Goal: Task Accomplishment & Management: Manage account settings

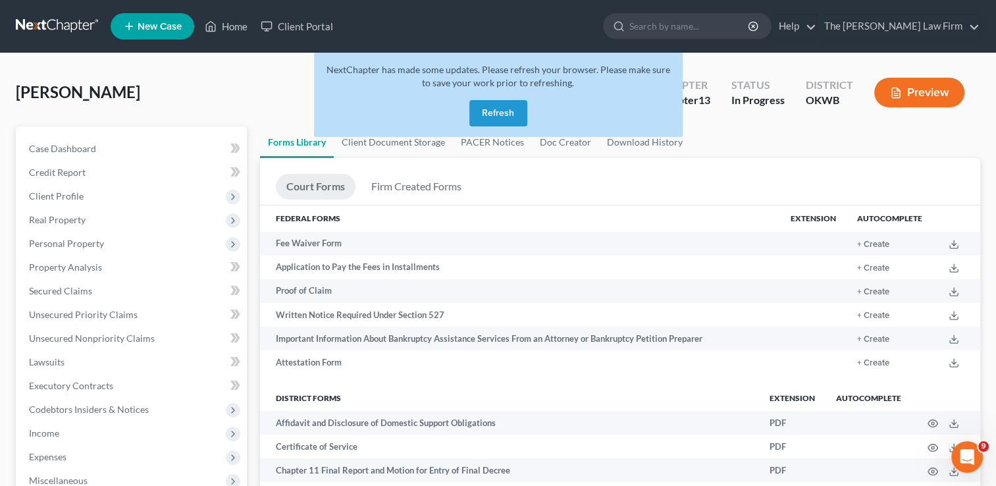
click at [518, 107] on button "Refresh" at bounding box center [499, 113] width 58 height 26
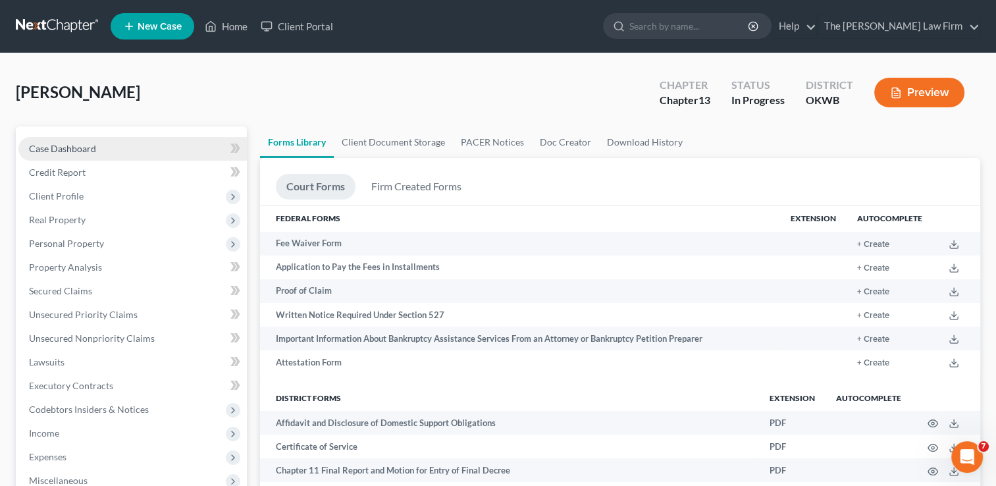
click at [155, 148] on link "Case Dashboard" at bounding box center [132, 149] width 229 height 24
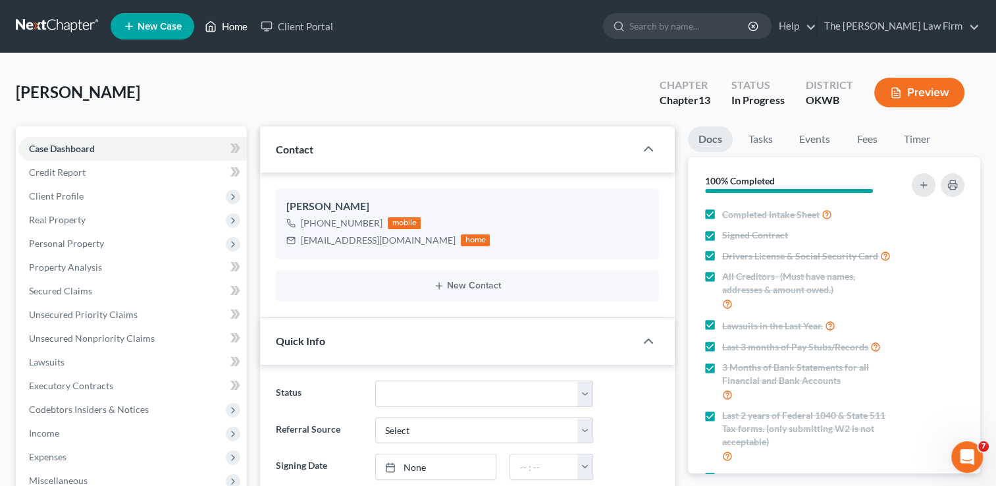
click at [229, 24] on link "Home" at bounding box center [226, 26] width 56 height 24
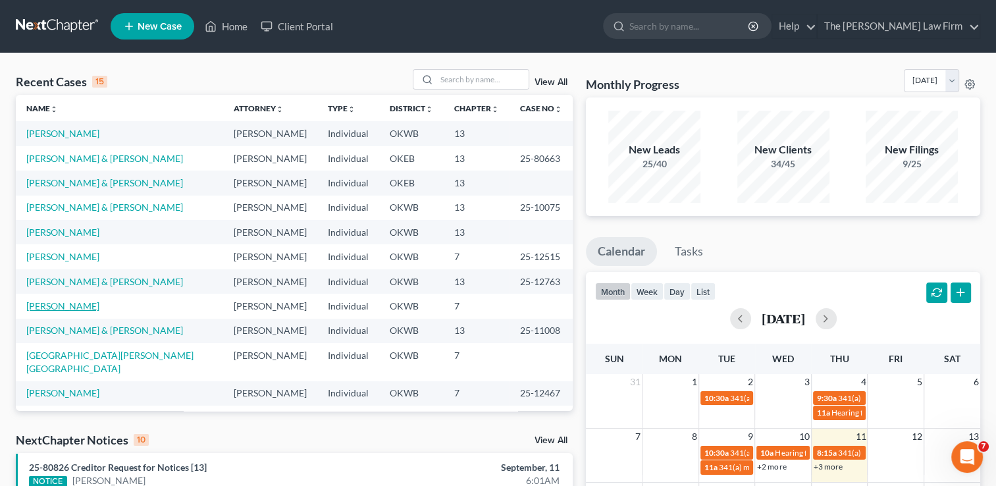
click at [45, 307] on link "Tucker, Mavon" at bounding box center [62, 305] width 73 height 11
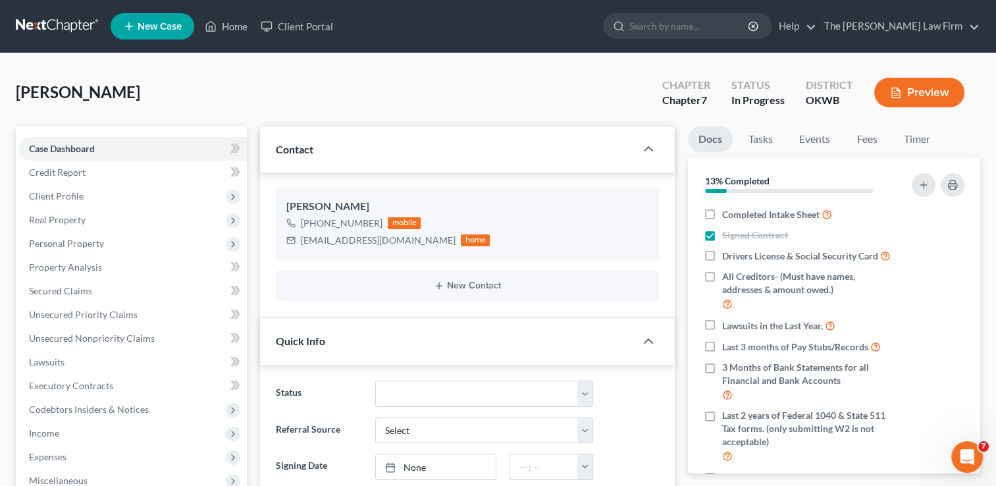
scroll to position [112, 0]
click at [867, 138] on link "Fees" at bounding box center [867, 139] width 42 height 26
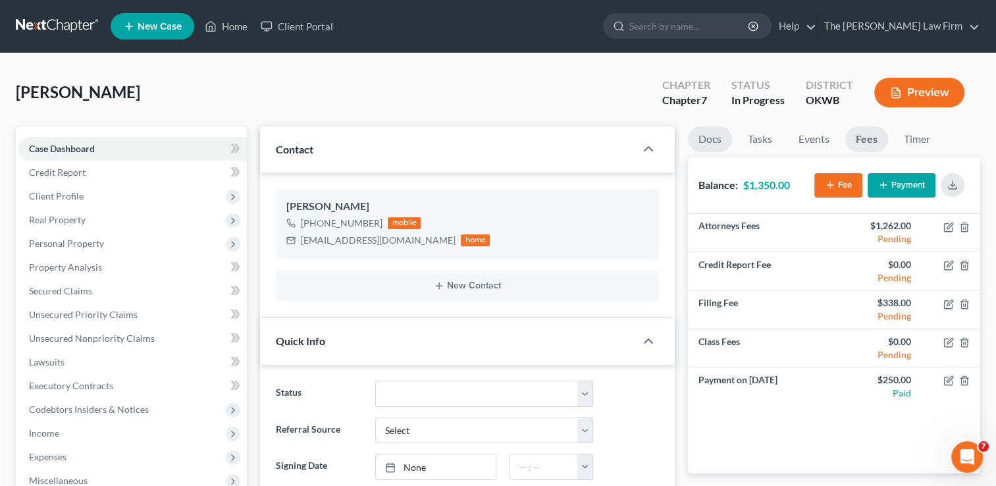
click at [707, 138] on link "Docs" at bounding box center [710, 139] width 44 height 26
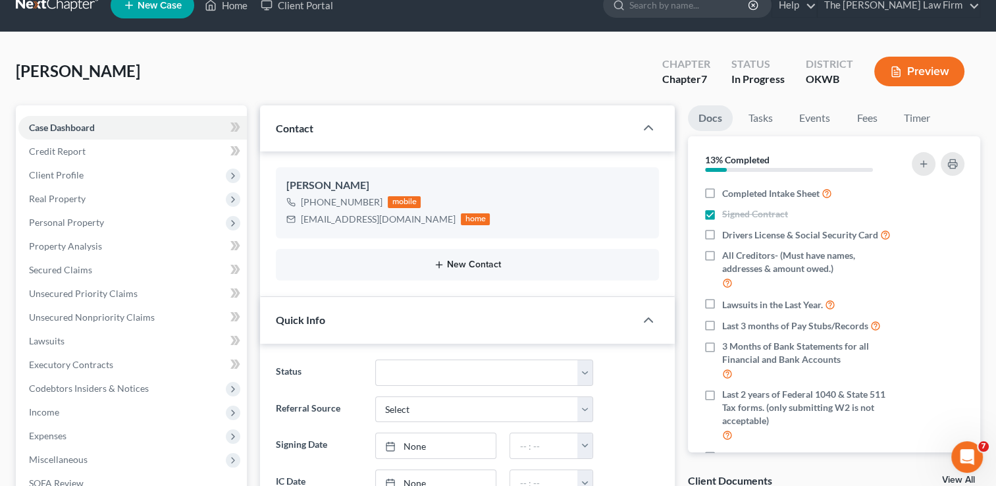
scroll to position [0, 0]
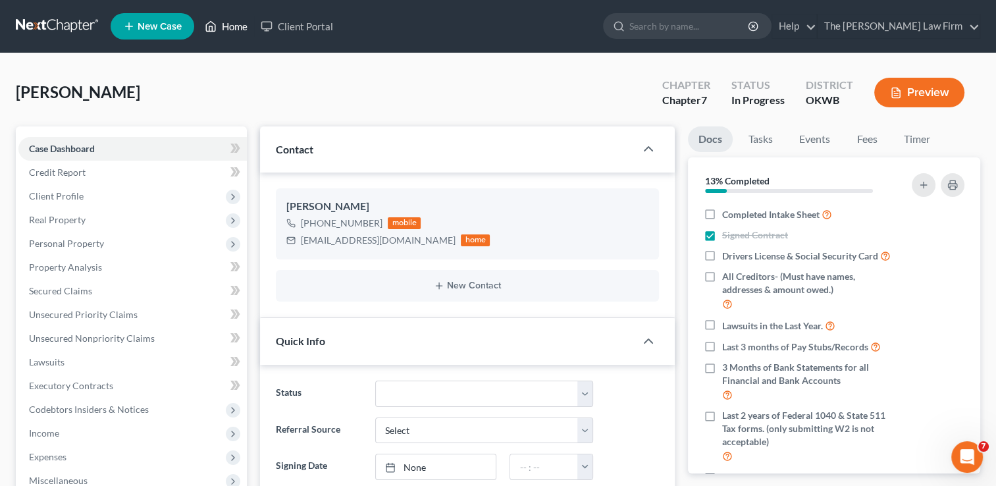
click at [232, 30] on link "Home" at bounding box center [226, 26] width 56 height 24
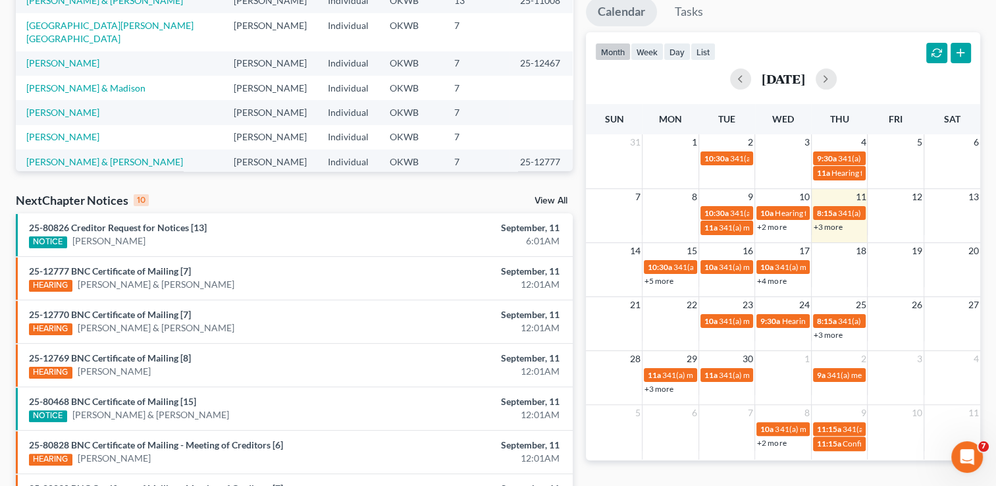
scroll to position [298, 0]
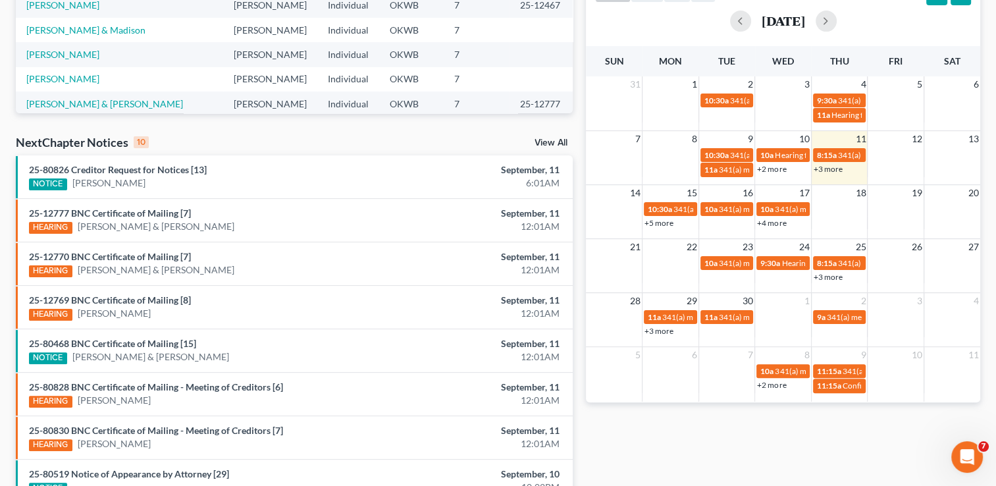
click at [548, 144] on link "View All" at bounding box center [551, 142] width 33 height 9
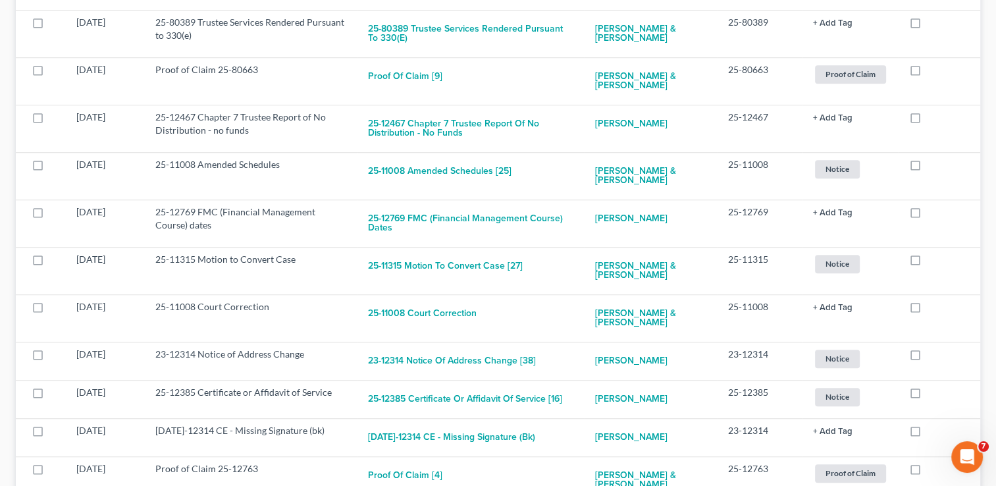
scroll to position [972, 0]
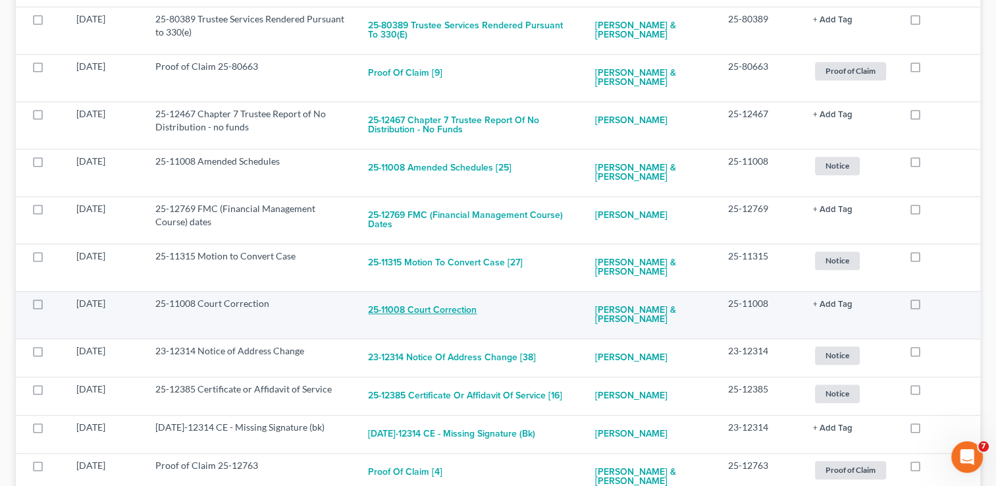
click at [427, 312] on button "25-11008 Court Correction" at bounding box center [422, 310] width 109 height 26
checkbox input "true"
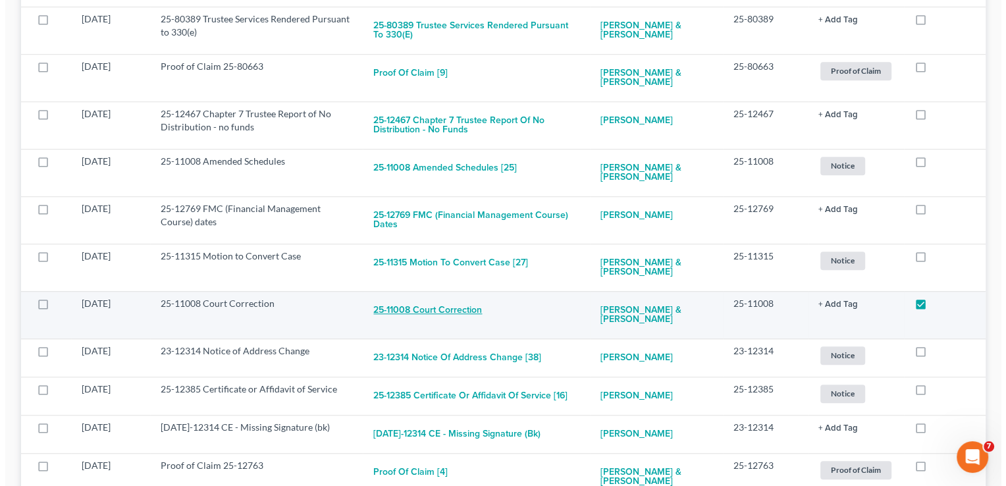
scroll to position [954, 0]
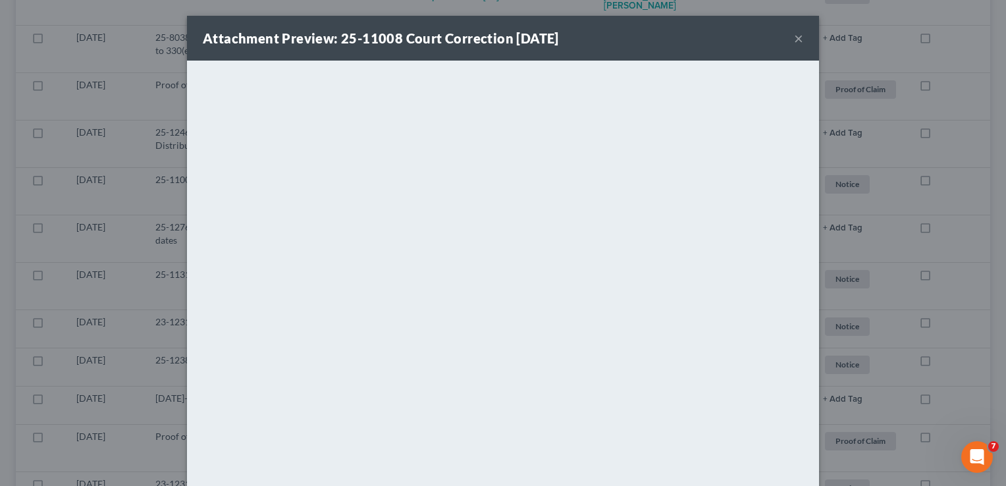
click at [796, 43] on button "×" at bounding box center [798, 38] width 9 height 16
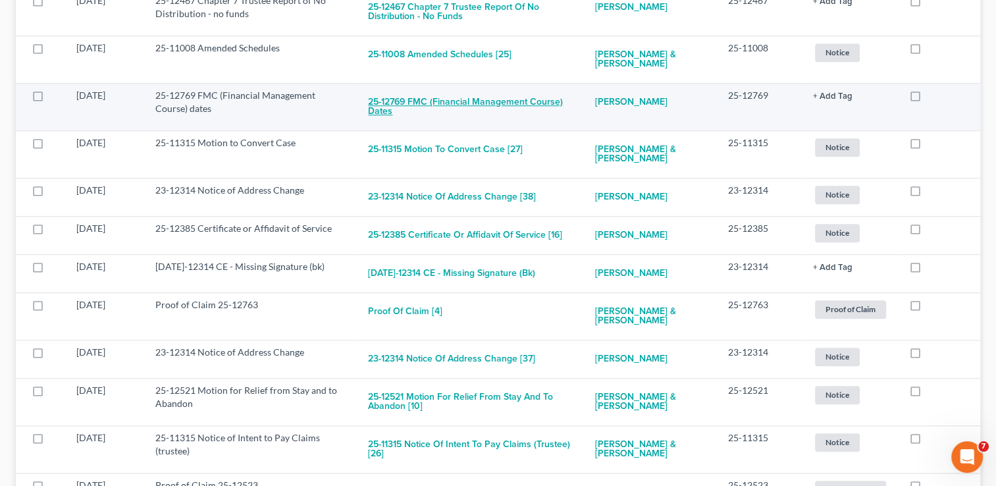
scroll to position [1116, 0]
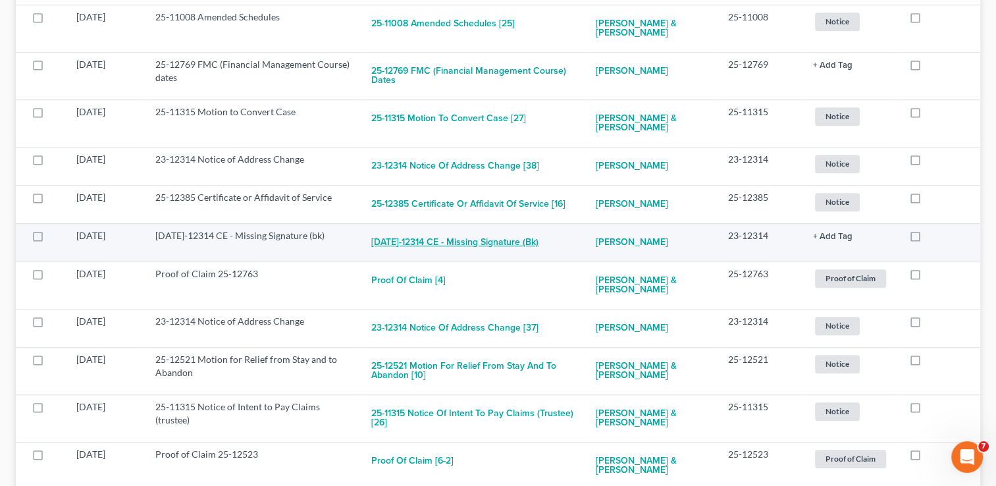
click at [495, 241] on button "23-12314 CE - Missing Signature (bk)" at bounding box center [454, 242] width 167 height 26
checkbox input "true"
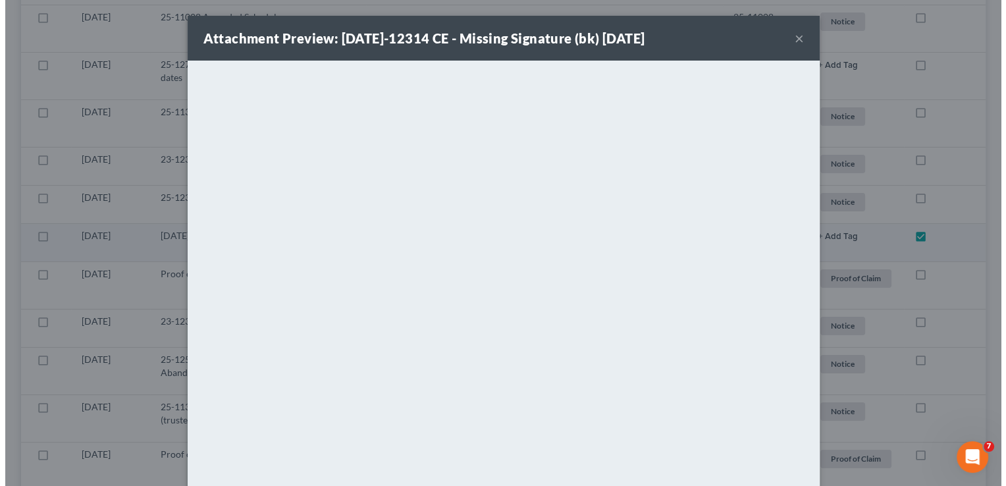
scroll to position [1098, 0]
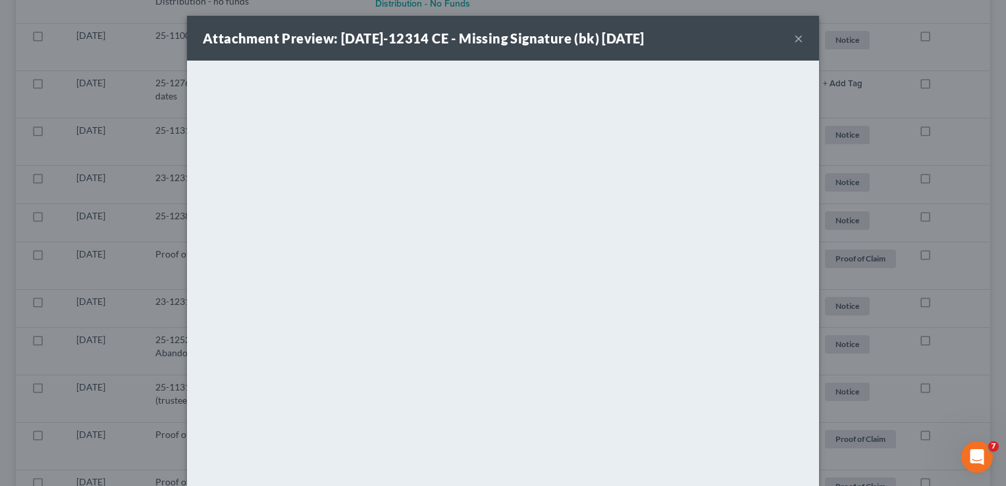
click at [794, 36] on button "×" at bounding box center [798, 38] width 9 height 16
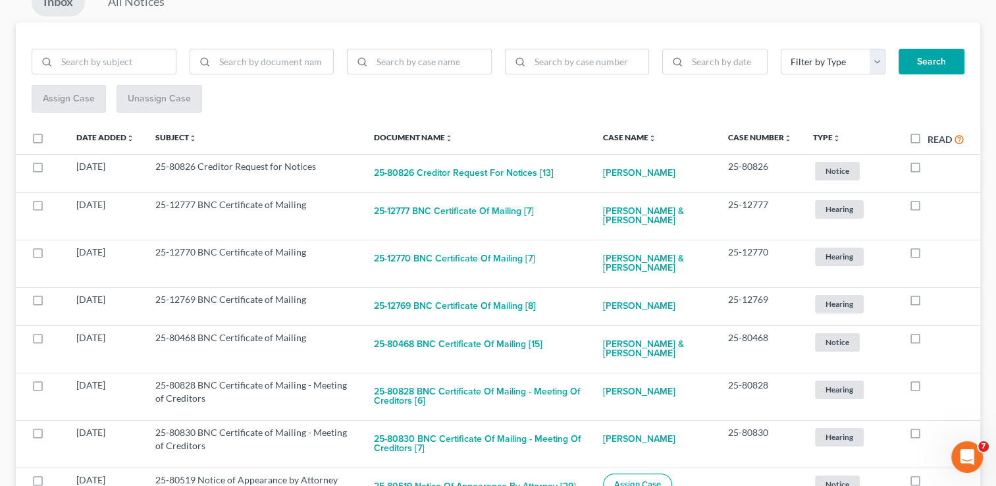
scroll to position [0, 0]
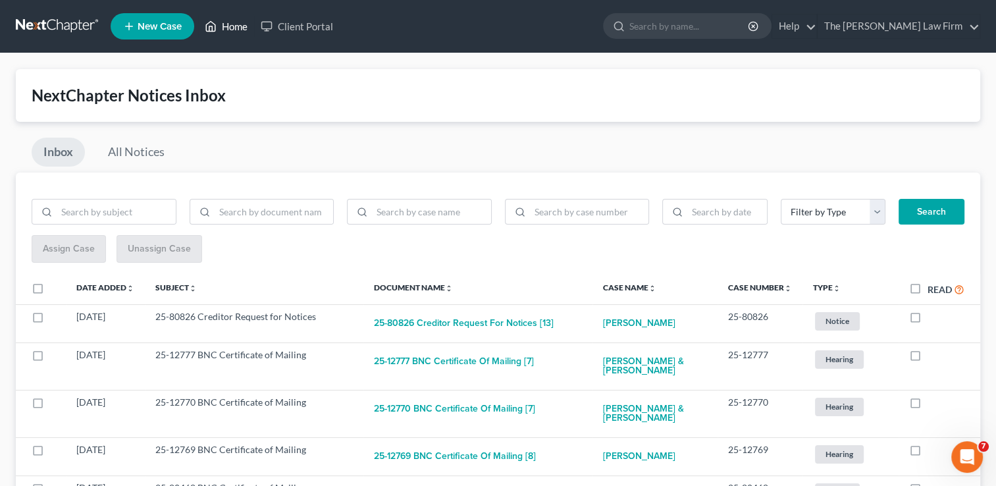
click at [237, 28] on link "Home" at bounding box center [226, 26] width 56 height 24
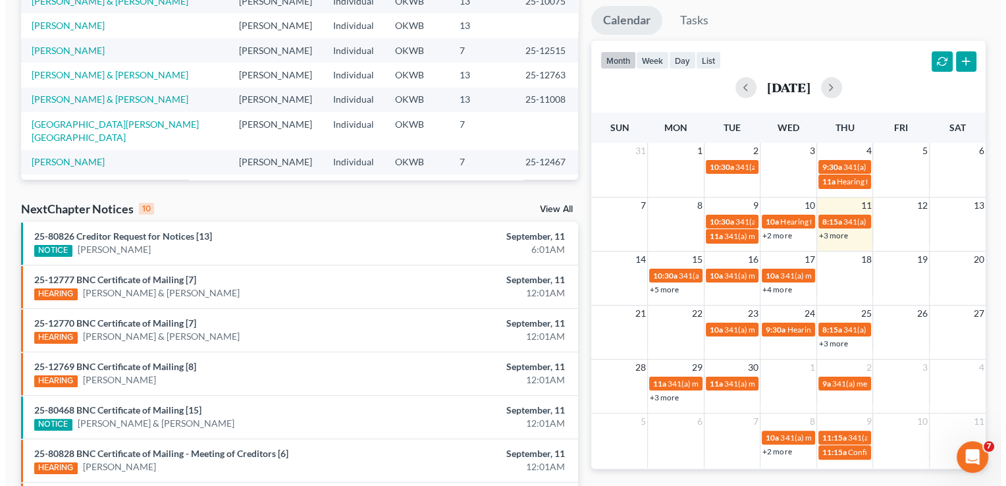
scroll to position [232, 0]
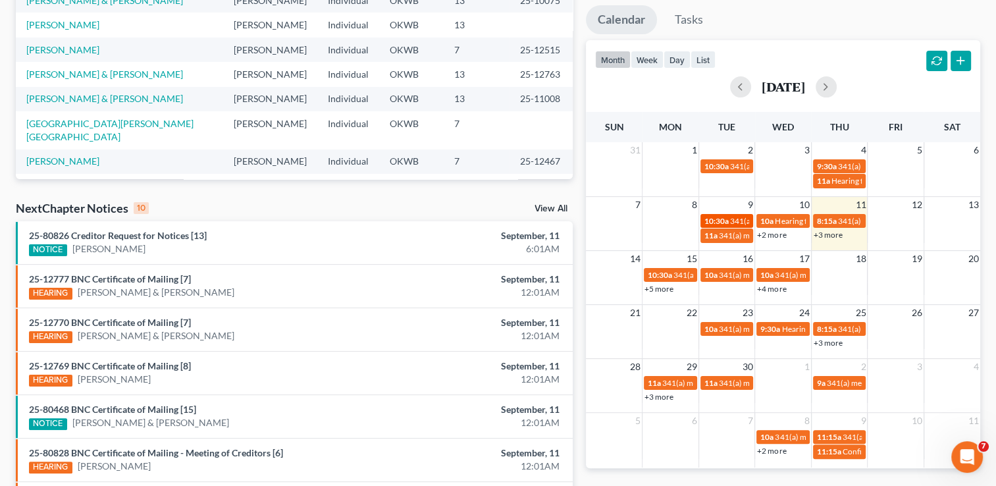
click at [722, 221] on span "10:30a" at bounding box center [717, 221] width 24 height 10
select select "Days"
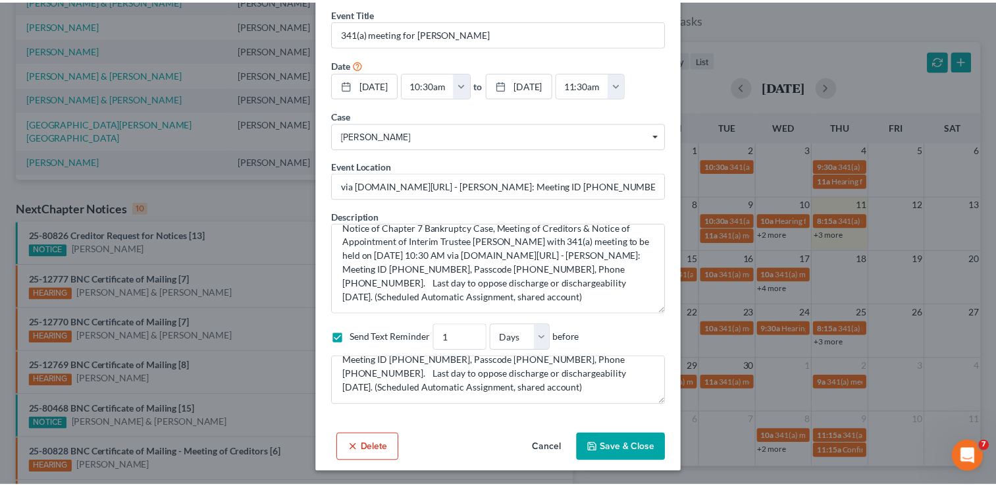
scroll to position [0, 0]
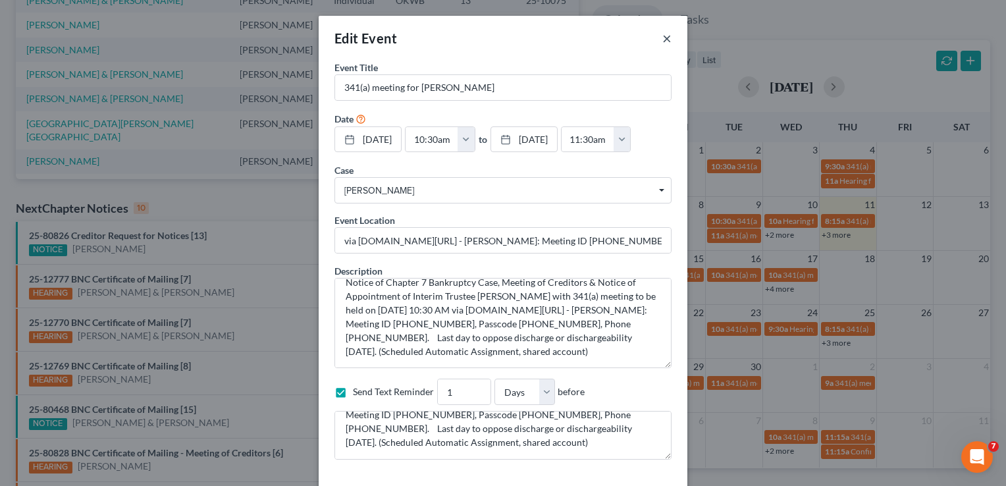
click at [664, 40] on button "×" at bounding box center [667, 38] width 9 height 16
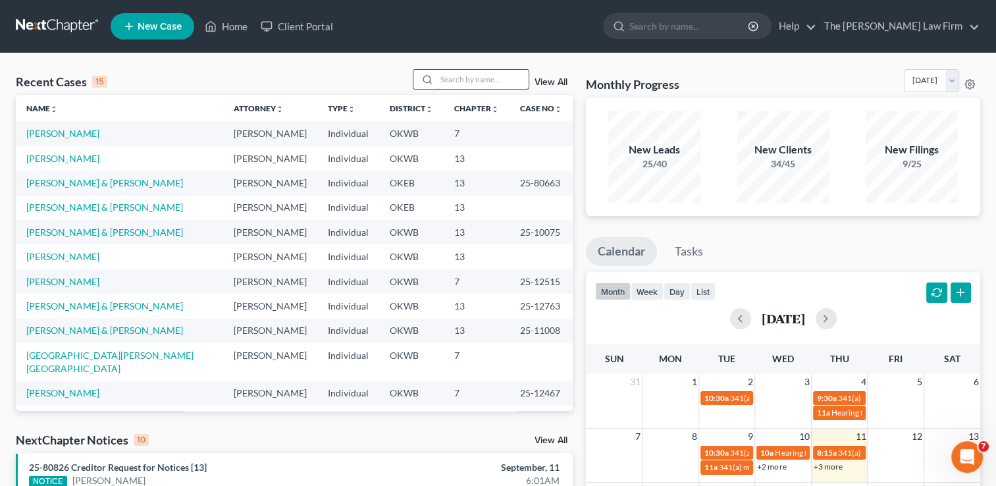
click at [490, 70] on input "search" at bounding box center [483, 79] width 92 height 19
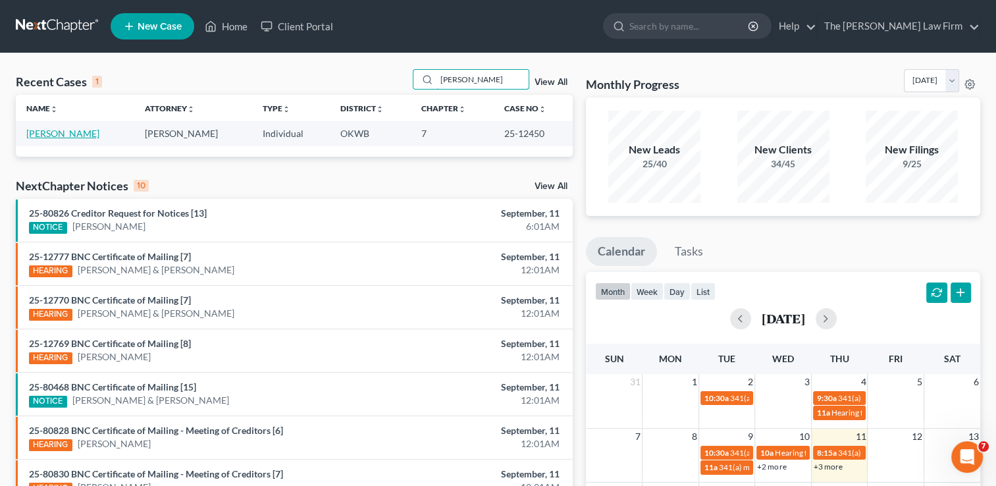
type input "barnes"
click at [70, 134] on link "Barnes, Cynthia" at bounding box center [62, 133] width 73 height 11
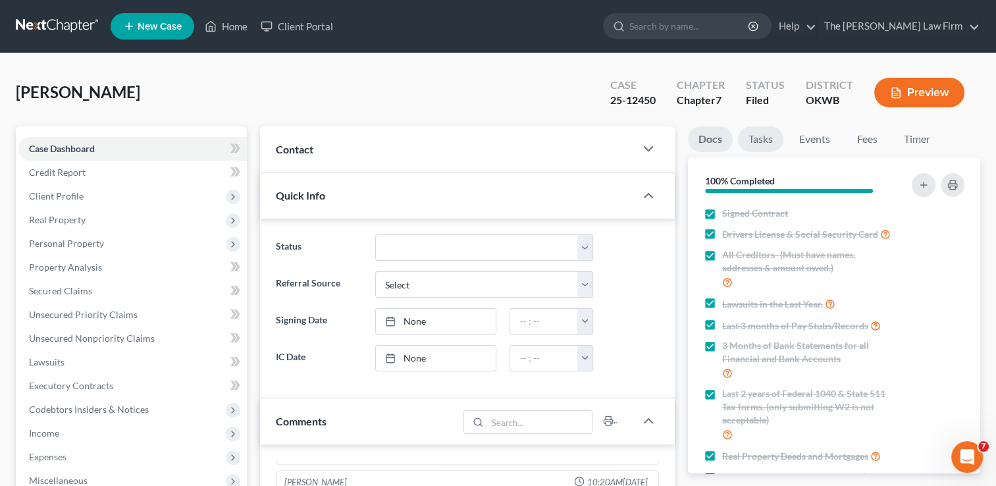
click at [757, 126] on link "Tasks" at bounding box center [760, 139] width 45 height 26
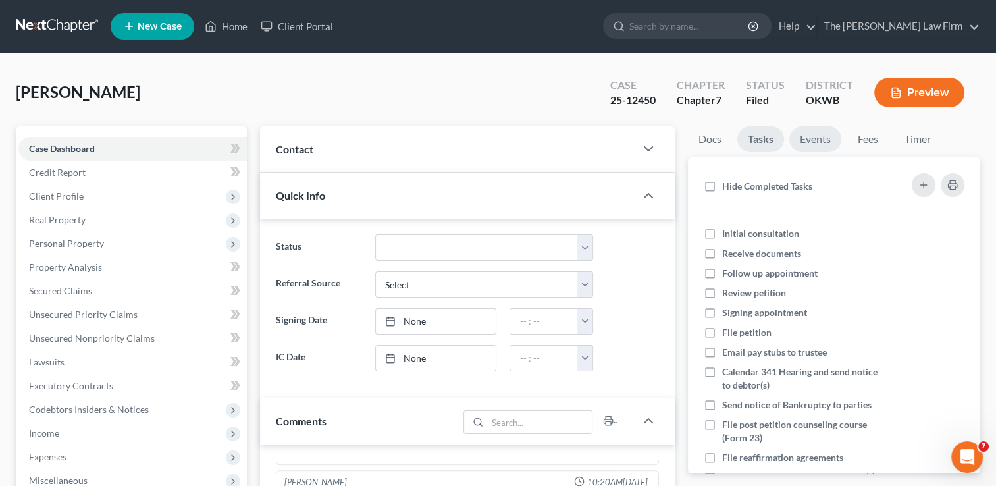
click at [821, 134] on link "Events" at bounding box center [816, 139] width 52 height 26
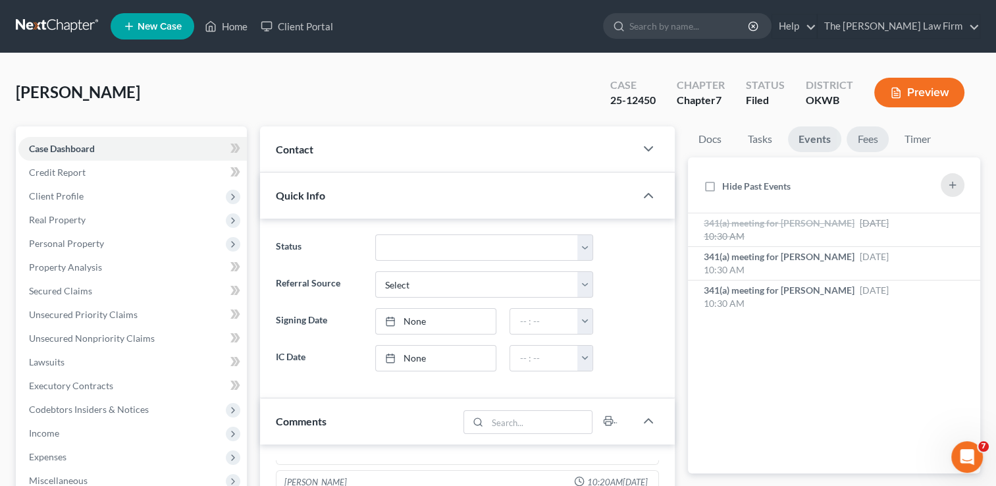
click at [869, 143] on link "Fees" at bounding box center [868, 139] width 42 height 26
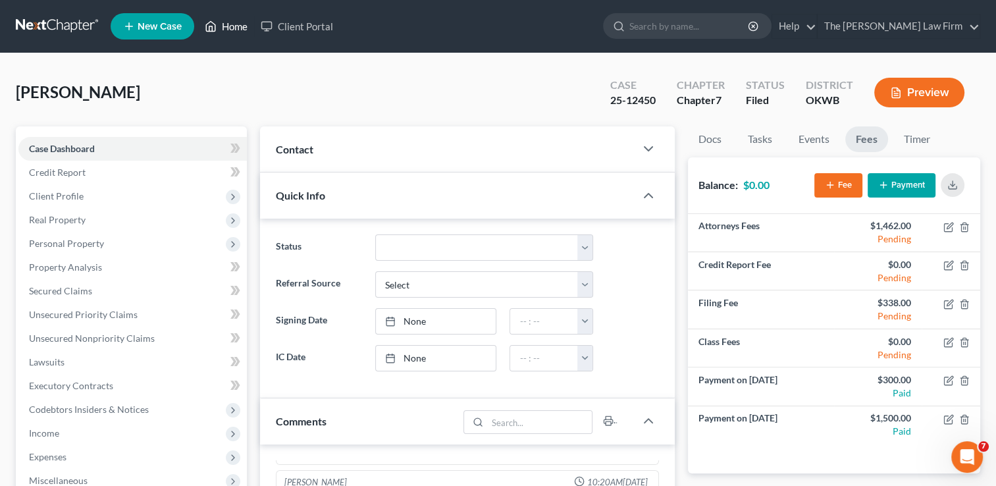
click at [230, 30] on link "Home" at bounding box center [226, 26] width 56 height 24
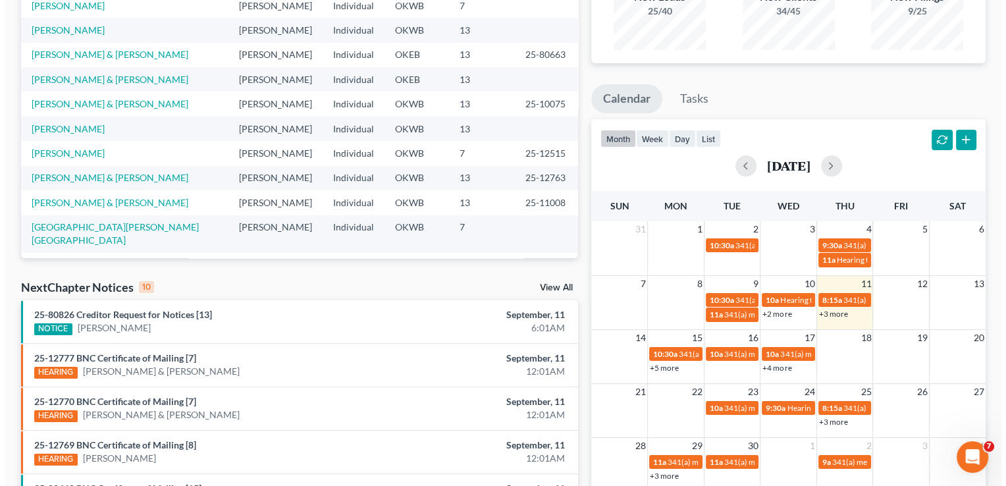
scroll to position [154, 0]
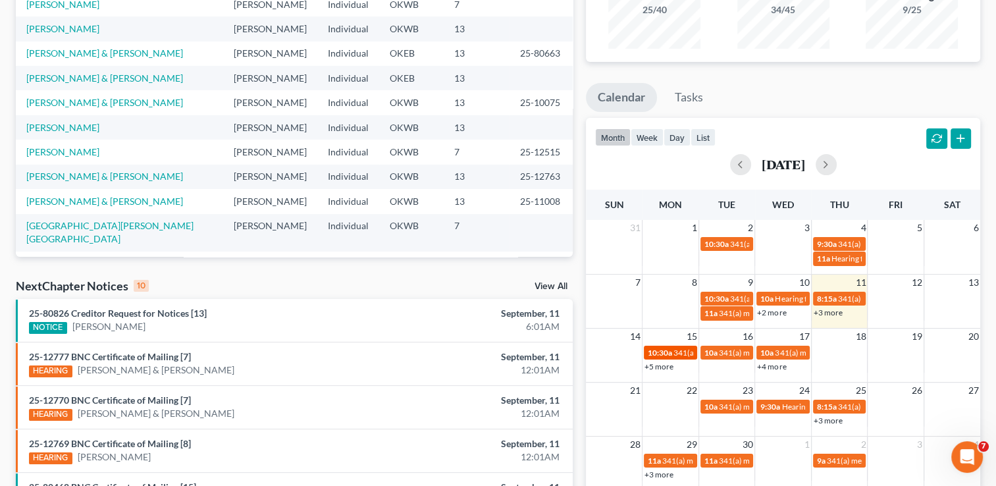
click at [666, 352] on span "10:30a" at bounding box center [660, 353] width 24 height 10
select select "Days"
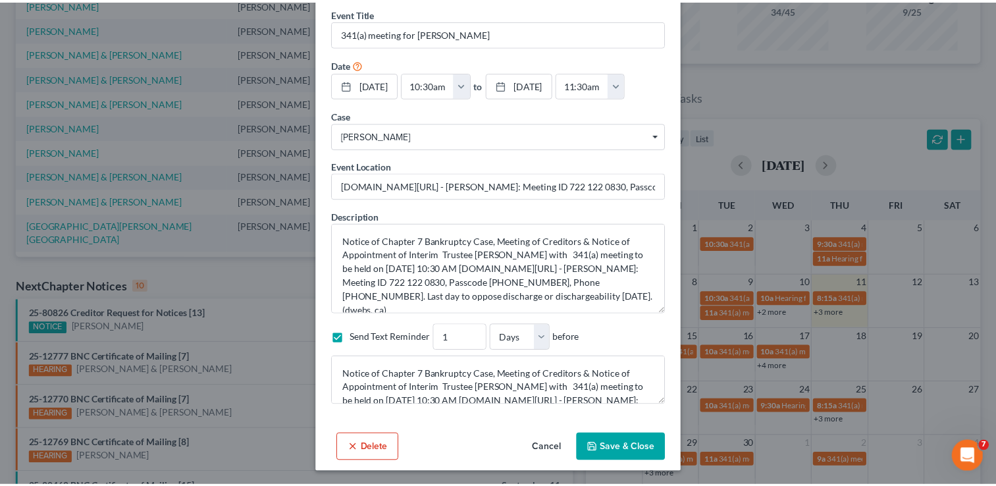
scroll to position [0, 0]
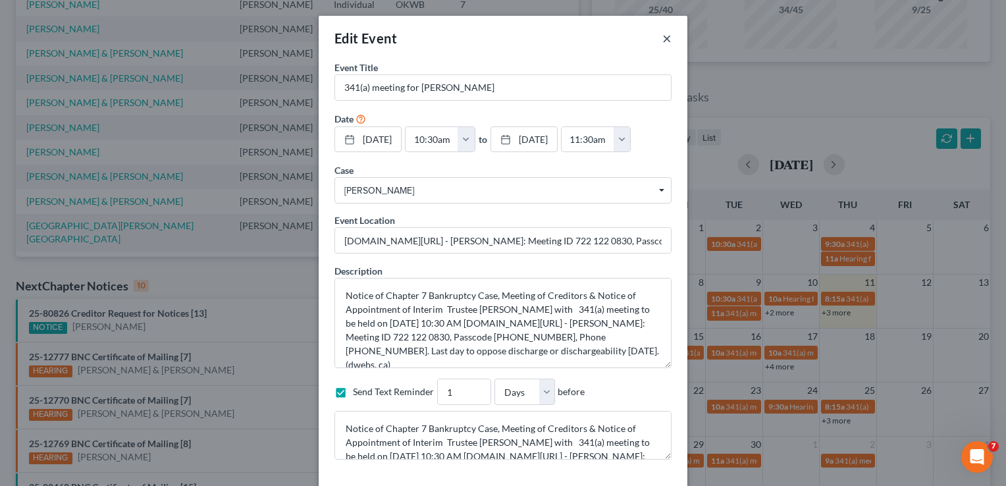
click at [663, 41] on button "×" at bounding box center [667, 38] width 9 height 16
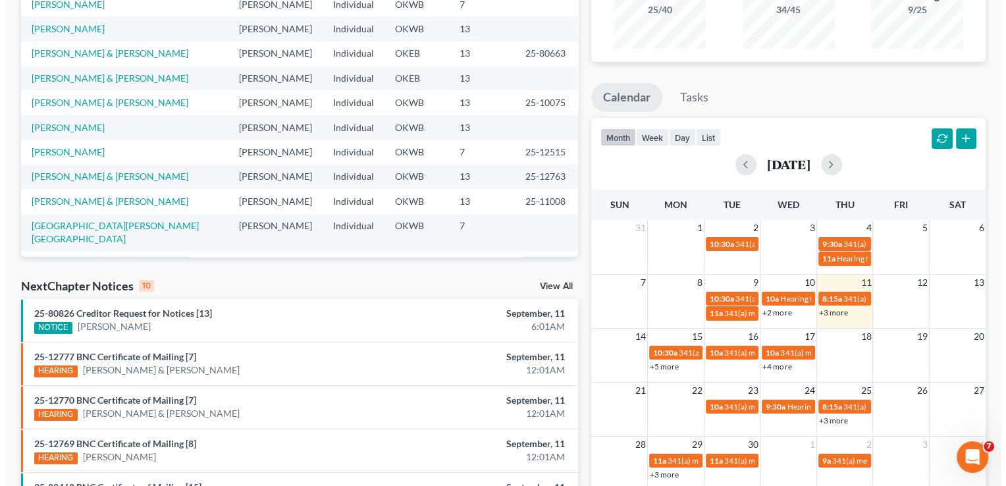
scroll to position [373, 0]
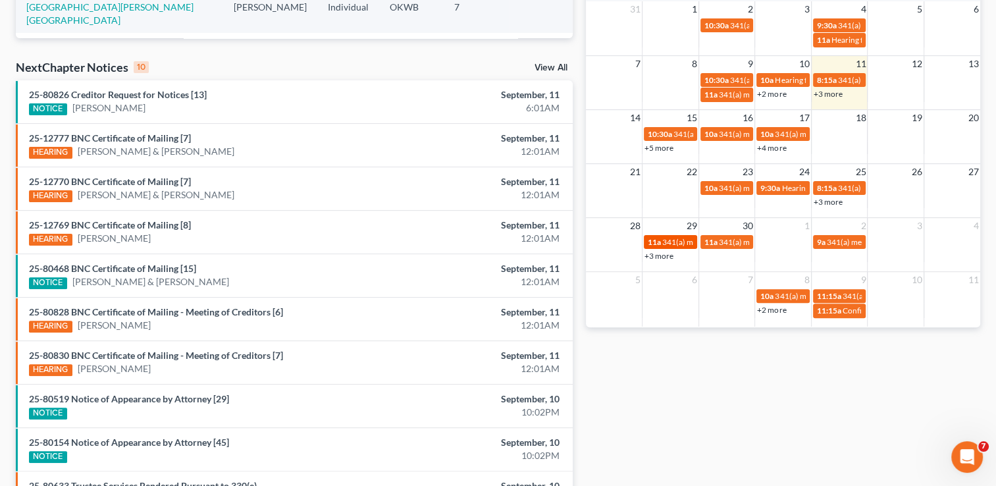
click at [668, 246] on link "11a 341(a) meeting for Erin Schotts" at bounding box center [670, 242] width 53 height 14
select select "Days"
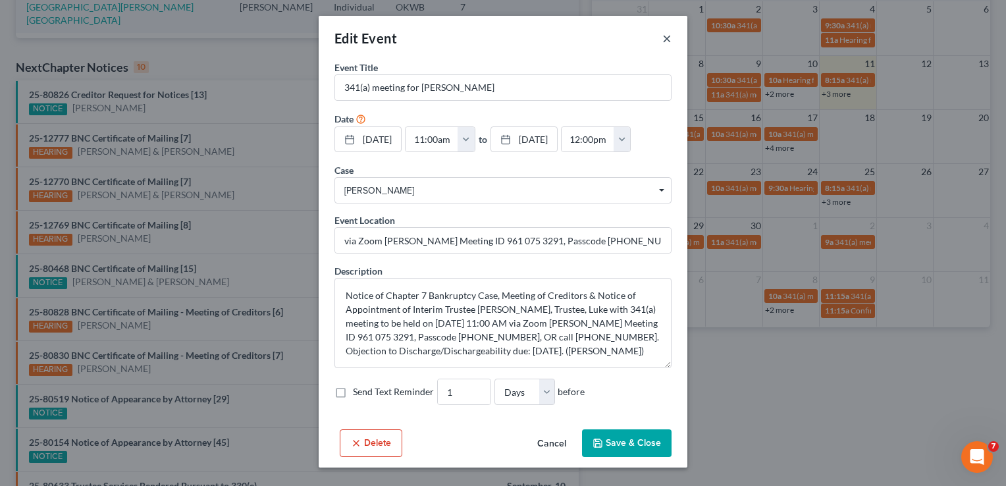
click at [663, 40] on button "×" at bounding box center [667, 38] width 9 height 16
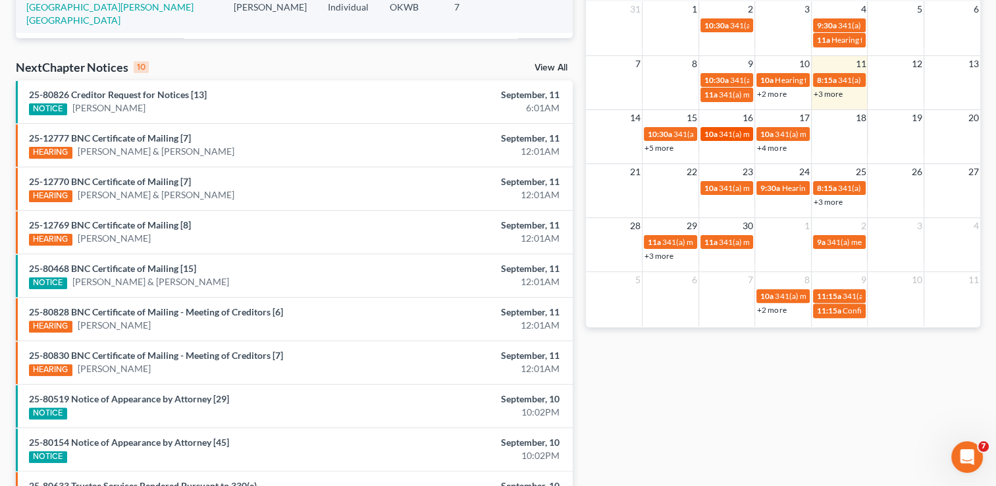
click at [724, 130] on span "341(a) meeting for Abby Wright" at bounding box center [782, 134] width 127 height 10
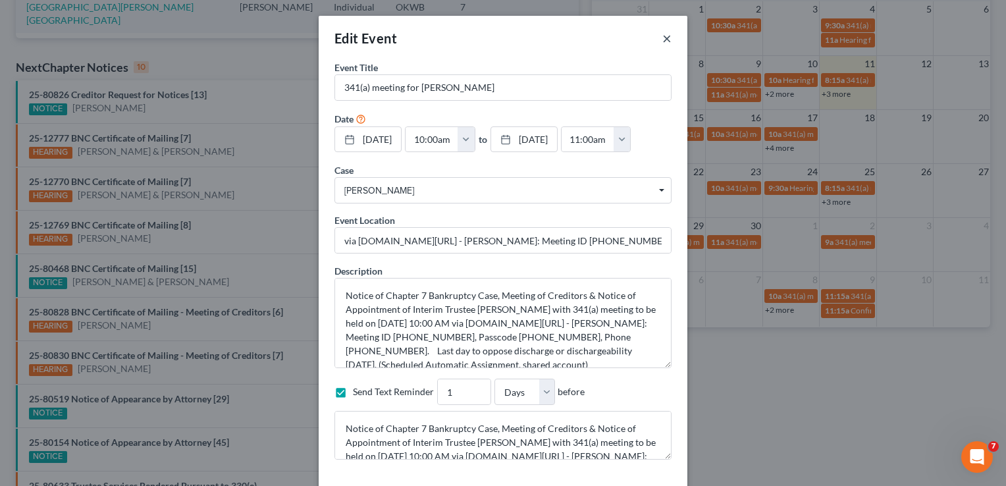
click at [663, 38] on button "×" at bounding box center [667, 38] width 9 height 16
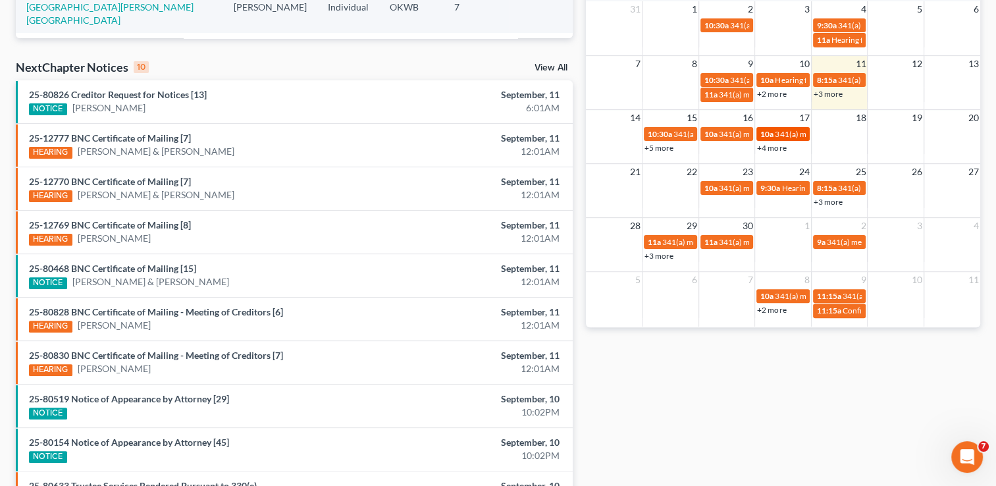
click at [790, 136] on span "341(a) meeting for Crystal Ragsdale" at bounding box center [838, 134] width 127 height 10
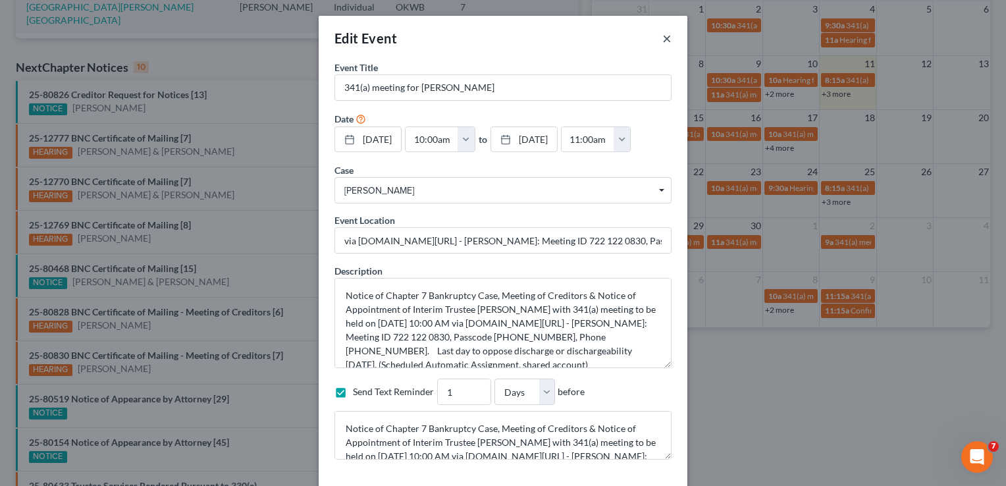
click at [663, 40] on button "×" at bounding box center [667, 38] width 9 height 16
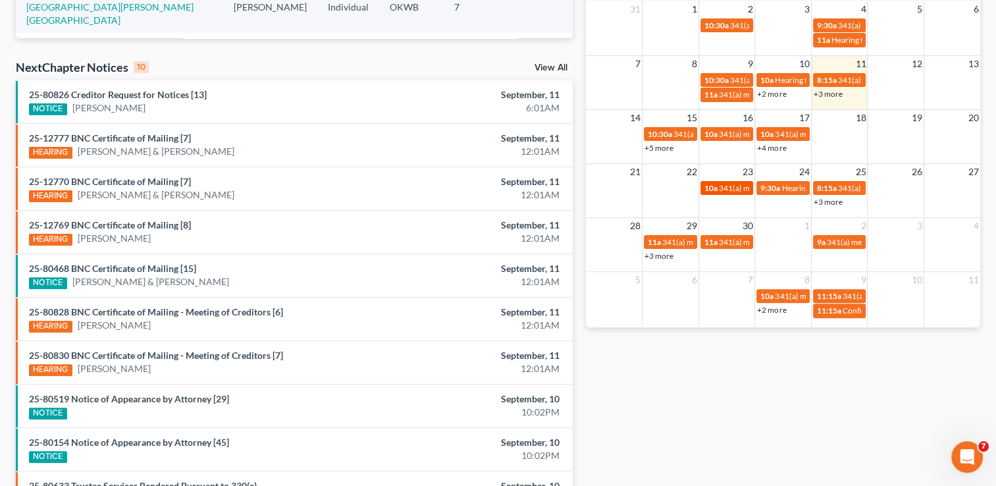
click at [737, 184] on span "341(a) meeting for Patty Whalen" at bounding box center [782, 188] width 127 height 10
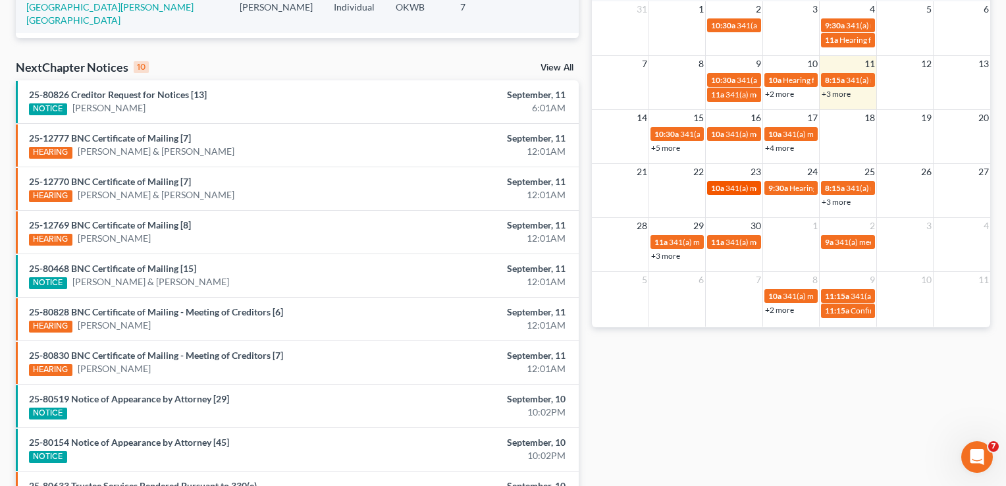
select select "Days"
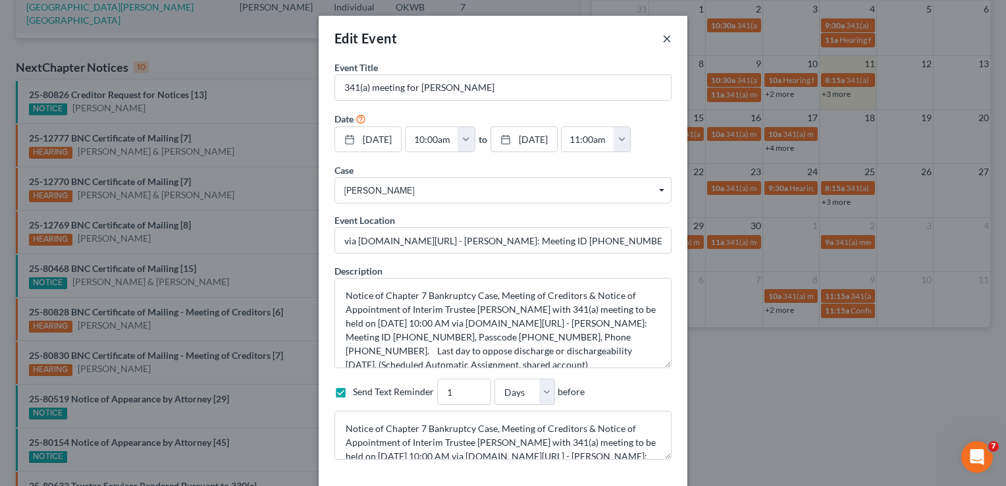
click at [663, 40] on button "×" at bounding box center [667, 38] width 9 height 16
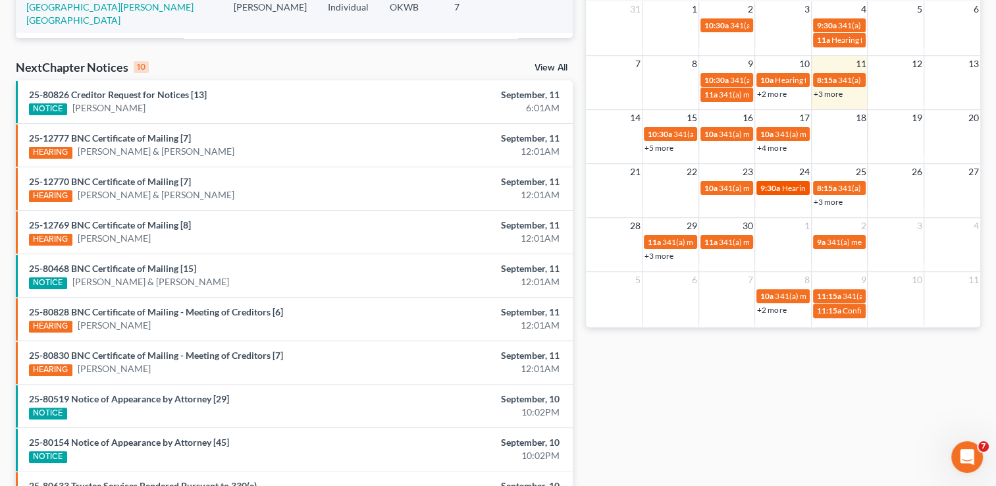
click at [779, 186] on span "9:30a" at bounding box center [771, 188] width 20 height 10
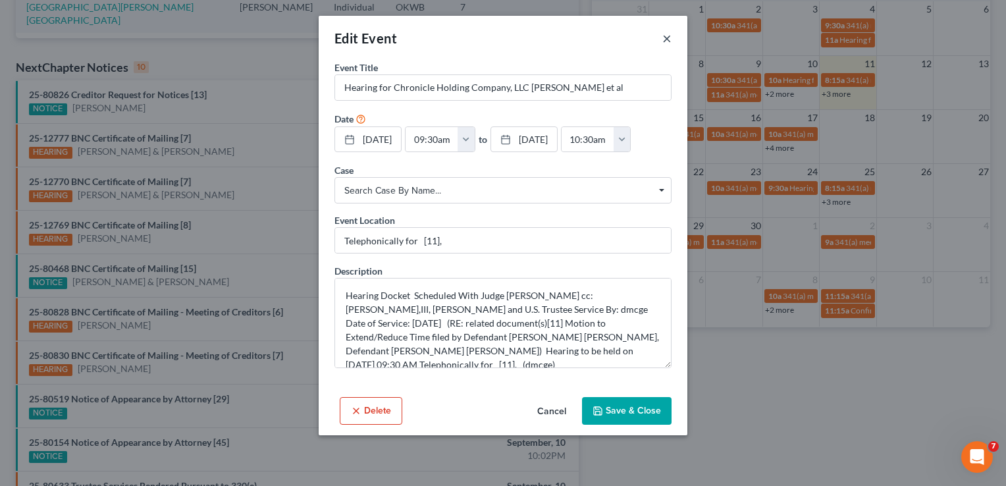
click at [669, 36] on button "×" at bounding box center [667, 38] width 9 height 16
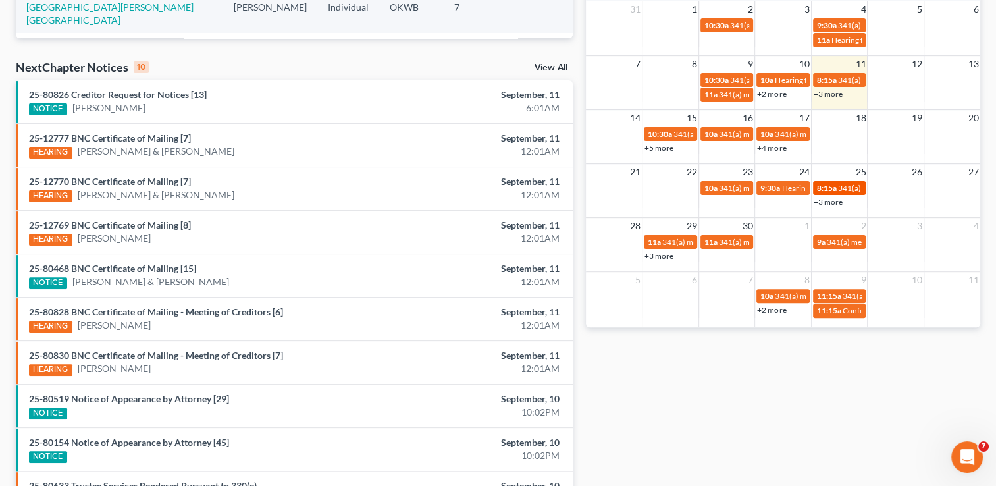
click at [838, 188] on span "341(a) meeting for Sherri Butler" at bounding box center [901, 188] width 127 height 10
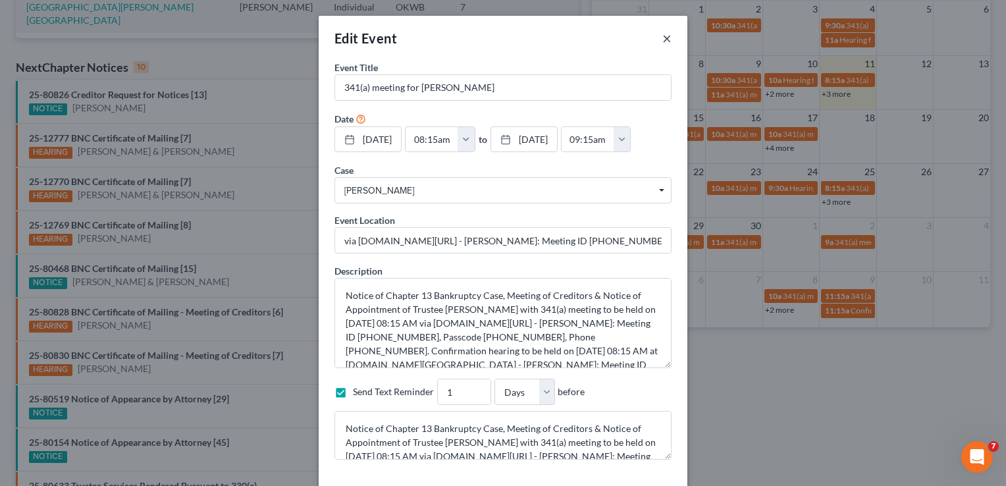
click at [663, 33] on button "×" at bounding box center [667, 38] width 9 height 16
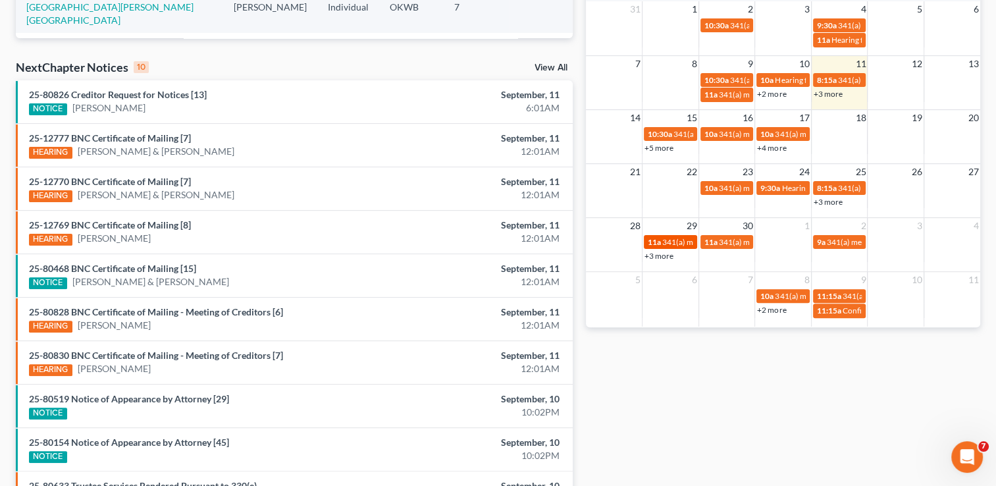
click at [676, 237] on span "341(a) meeting for Erin Schotts" at bounding box center [726, 242] width 127 height 10
select select "Days"
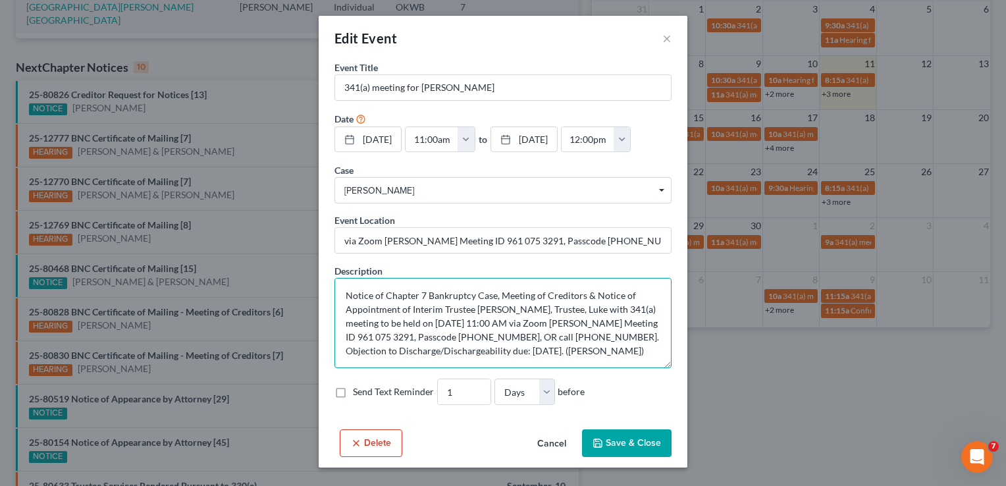
drag, startPoint x: 624, startPoint y: 347, endPoint x: 299, endPoint y: 232, distance: 345.1
click at [299, 232] on div "Edit Event × Event Title * 341(a) meeting for Erin Schotts Date 9/29/2025 close…" at bounding box center [503, 243] width 1006 height 486
click at [353, 391] on label "Send Text Reminder" at bounding box center [393, 391] width 81 height 13
click at [358, 391] on input "Send Text Reminder" at bounding box center [362, 389] width 9 height 9
checkbox input "true"
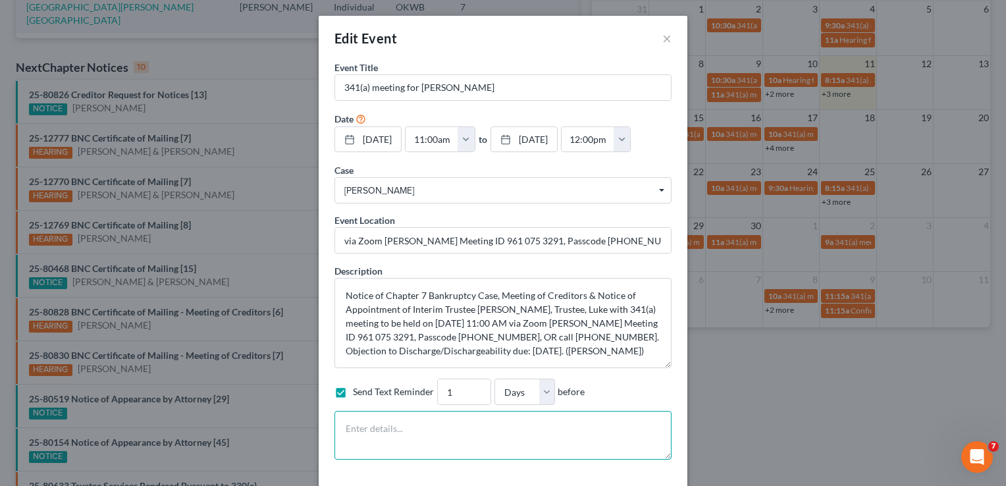
click at [343, 437] on textarea at bounding box center [503, 435] width 337 height 49
paste textarea "Notice of Chapter 7 Bankruptcy Case, Meeting of Creditors & Notice of Appointme…"
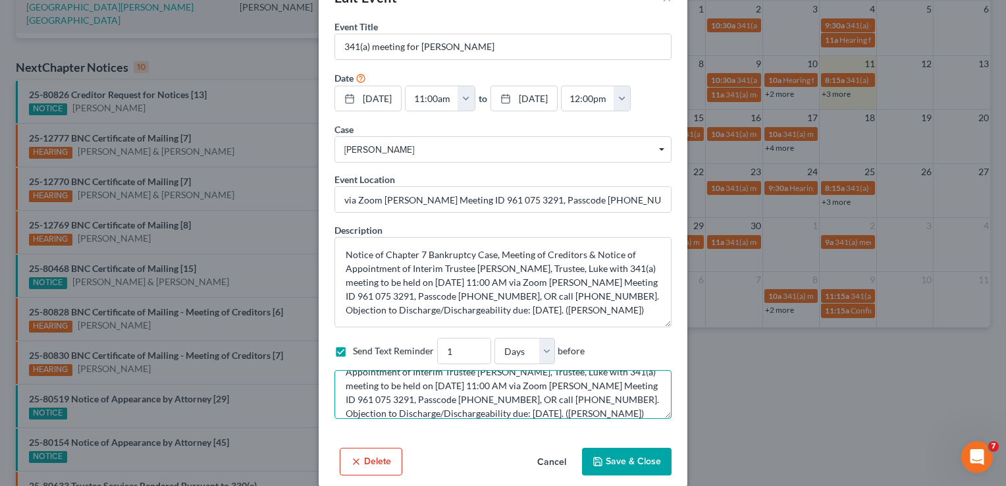
scroll to position [55, 0]
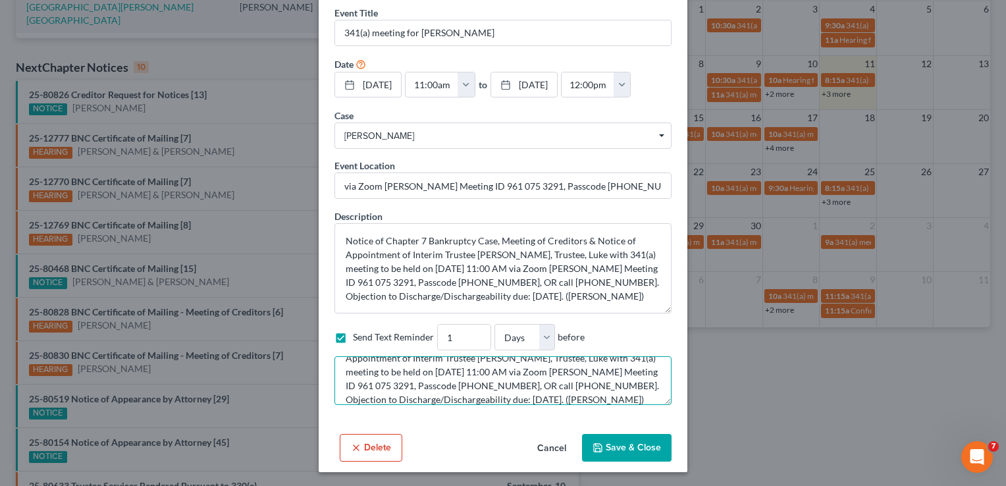
type textarea "Notice of Chapter 7 Bankruptcy Case, Meeting of Creditors & Notice of Appointme…"
click at [599, 449] on button "Save & Close" at bounding box center [627, 448] width 90 height 28
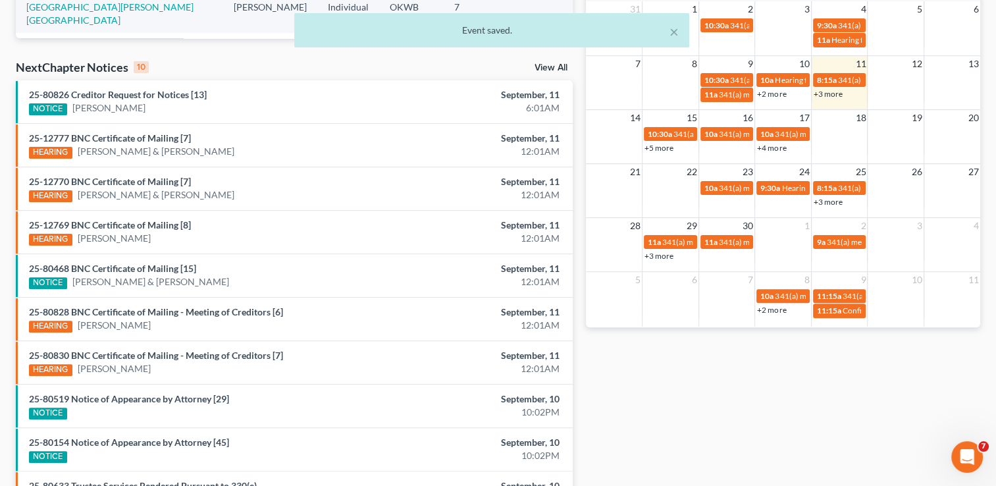
click at [665, 254] on link "+3 more" at bounding box center [659, 256] width 29 height 10
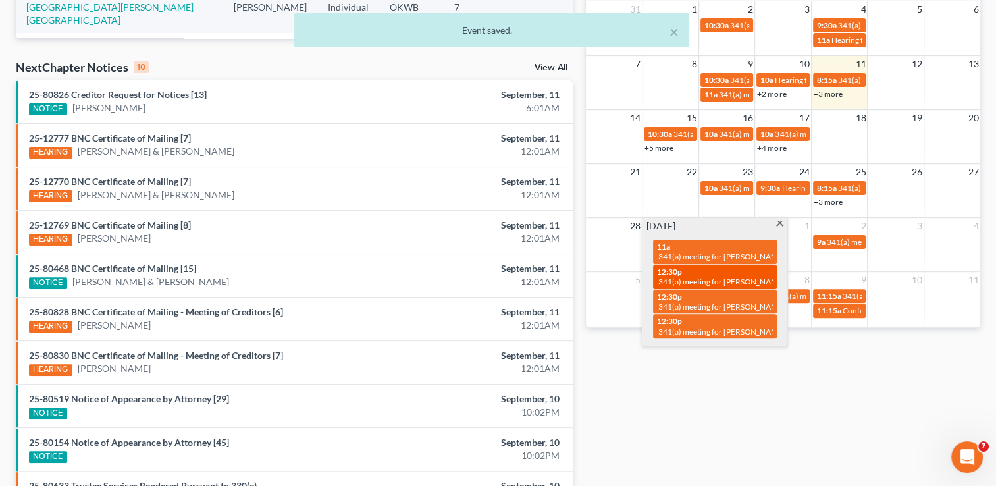
click at [691, 273] on div "12:30p 341(a) meeting for Deborah Nail" at bounding box center [715, 277] width 116 height 20
select select "Days"
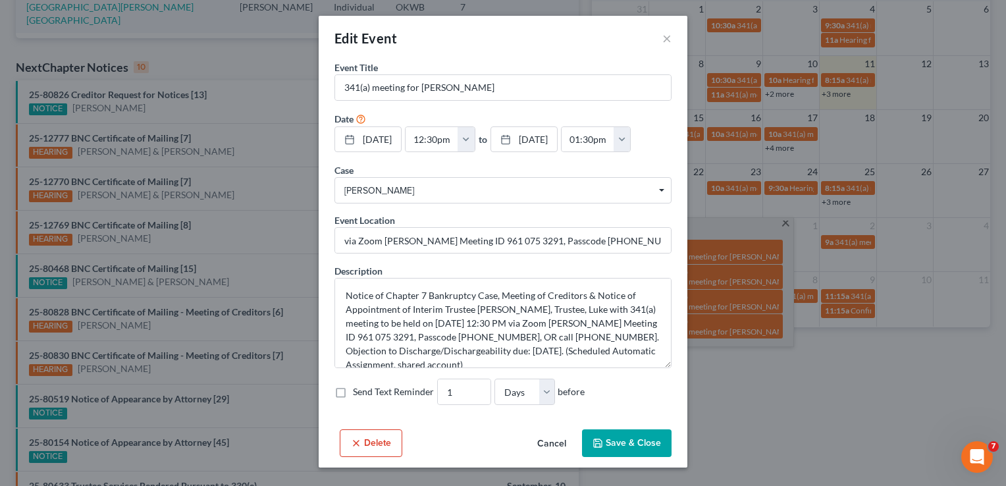
click at [353, 390] on label "Send Text Reminder" at bounding box center [393, 391] width 81 height 13
click at [358, 390] on input "Send Text Reminder" at bounding box center [362, 389] width 9 height 9
checkbox input "true"
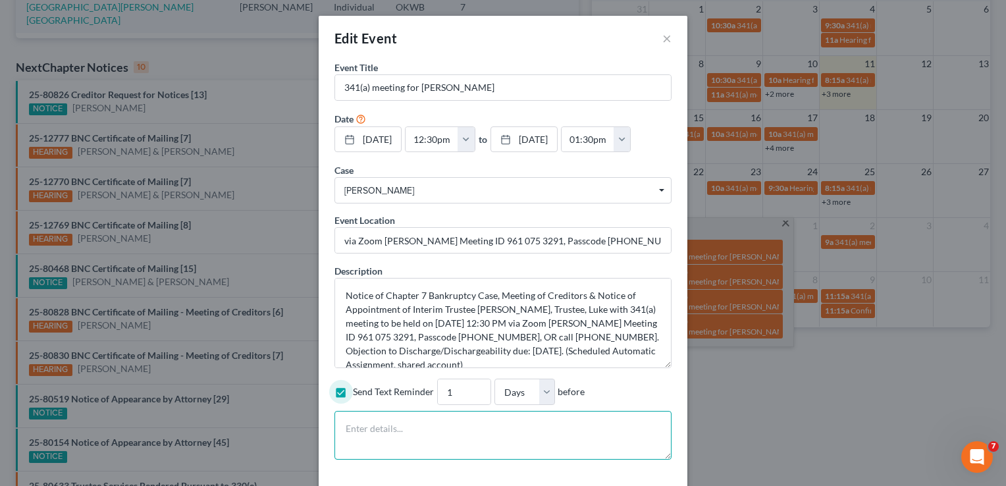
click at [385, 427] on textarea at bounding box center [503, 435] width 337 height 49
paste textarea "Notice of Chapter 7 Bankruptcy Case, Meeting of Creditors & Notice of Appointme…"
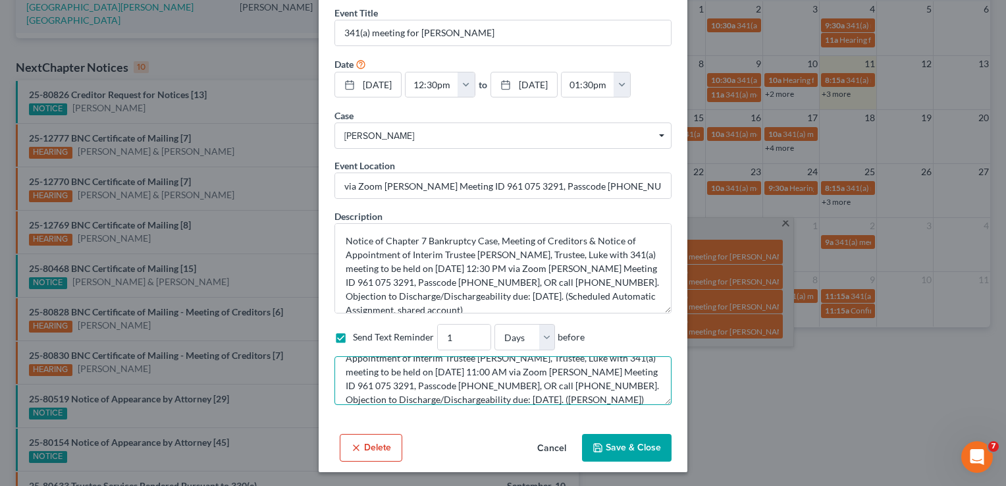
type textarea "Notice of Chapter 7 Bankruptcy Case, Meeting of Creditors & Notice of Appointme…"
click at [606, 447] on button "Save & Close" at bounding box center [627, 448] width 90 height 28
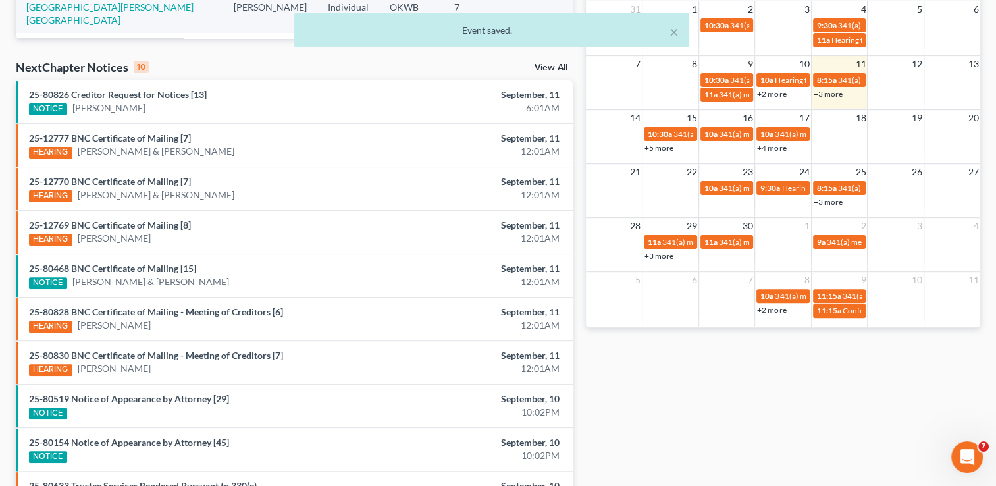
click at [662, 255] on link "+3 more" at bounding box center [659, 256] width 29 height 10
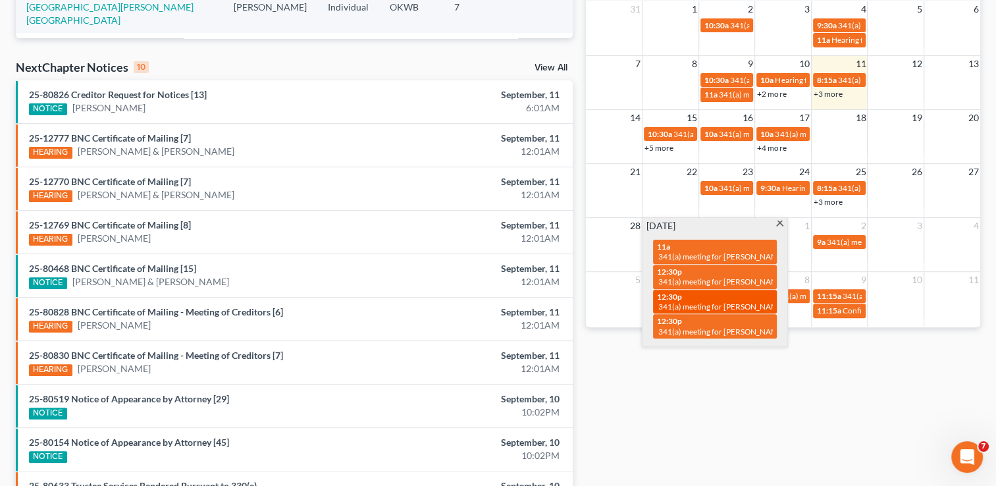
click at [663, 302] on span "341(a) meeting for Jennifer Burnell" at bounding box center [722, 307] width 127 height 10
select select "Days"
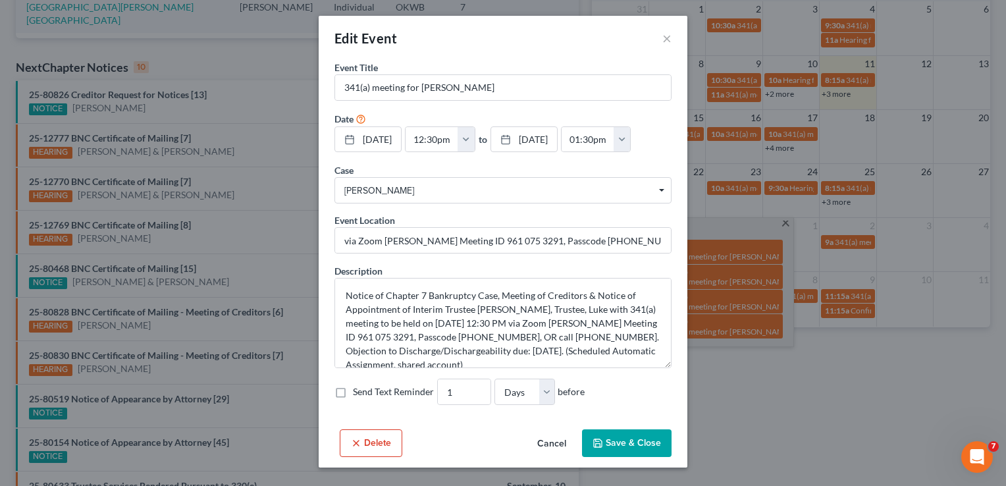
click at [353, 393] on label "Send Text Reminder" at bounding box center [393, 391] width 81 height 13
click at [358, 393] on input "Send Text Reminder" at bounding box center [362, 389] width 9 height 9
checkbox input "true"
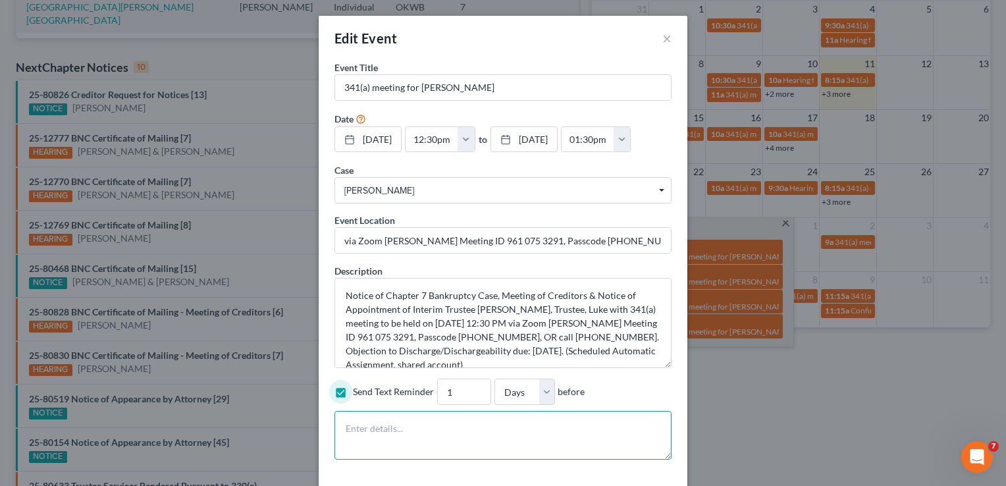
click at [367, 429] on textarea at bounding box center [503, 435] width 337 height 49
paste textarea "Notice of Chapter 7 Bankruptcy Case, Meeting of Creditors & Notice of Appointme…"
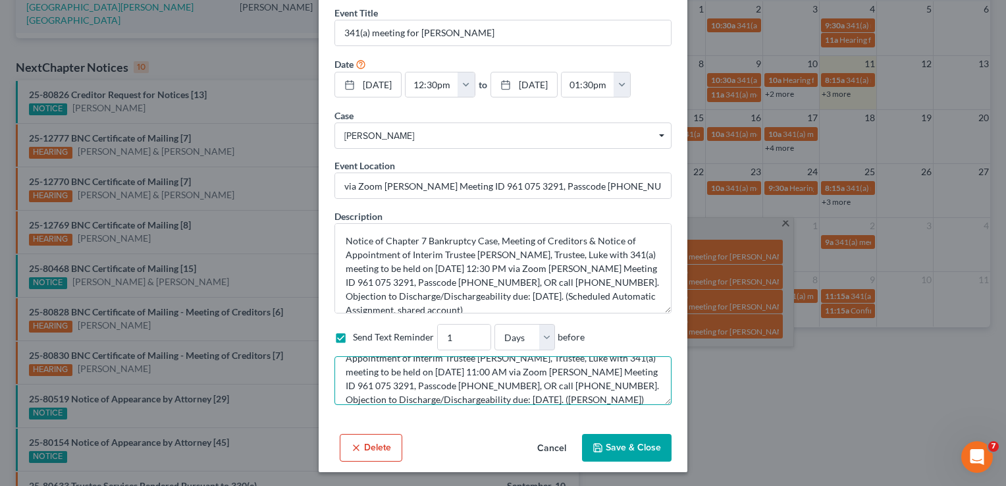
type textarea "Notice of Chapter 7 Bankruptcy Case, Meeting of Creditors & Notice of Appointme…"
click at [620, 447] on button "Save & Close" at bounding box center [627, 448] width 90 height 28
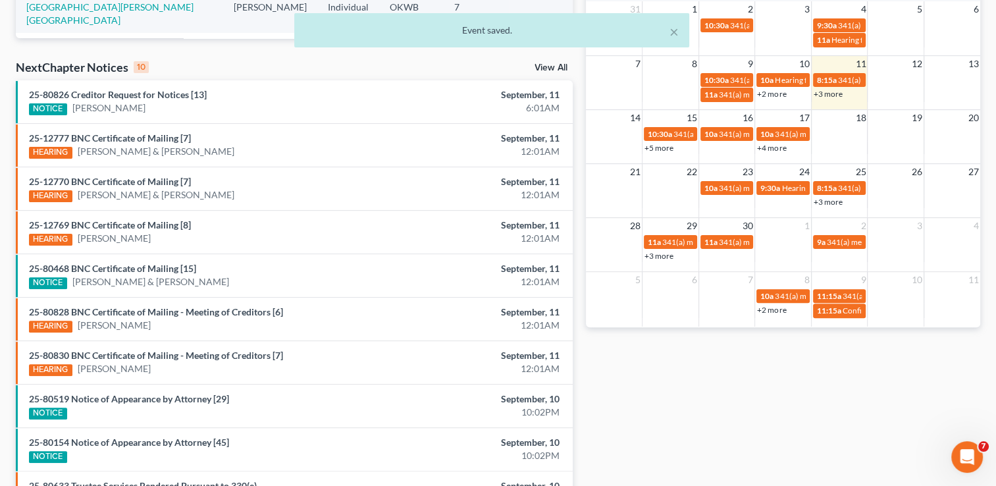
click at [671, 254] on link "+3 more" at bounding box center [659, 256] width 29 height 10
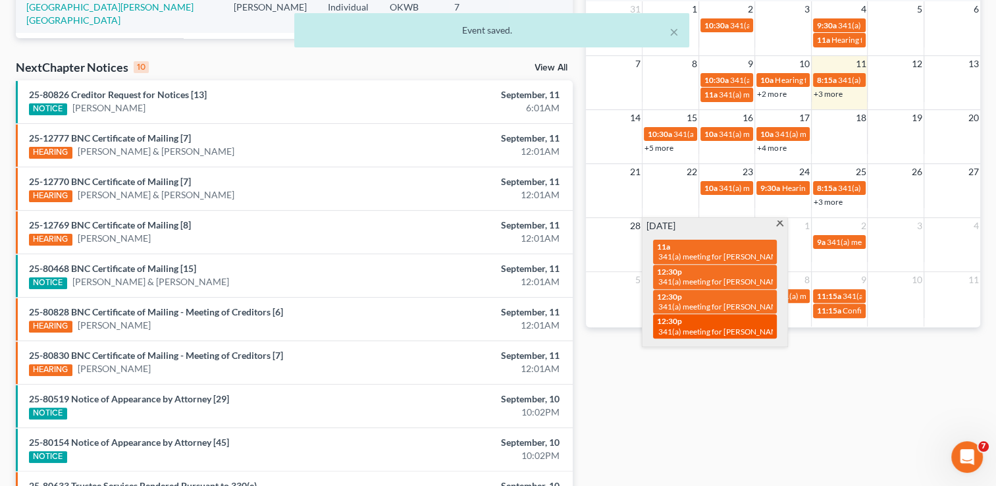
click at [682, 323] on span "12:30p" at bounding box center [669, 321] width 25 height 10
select select "Days"
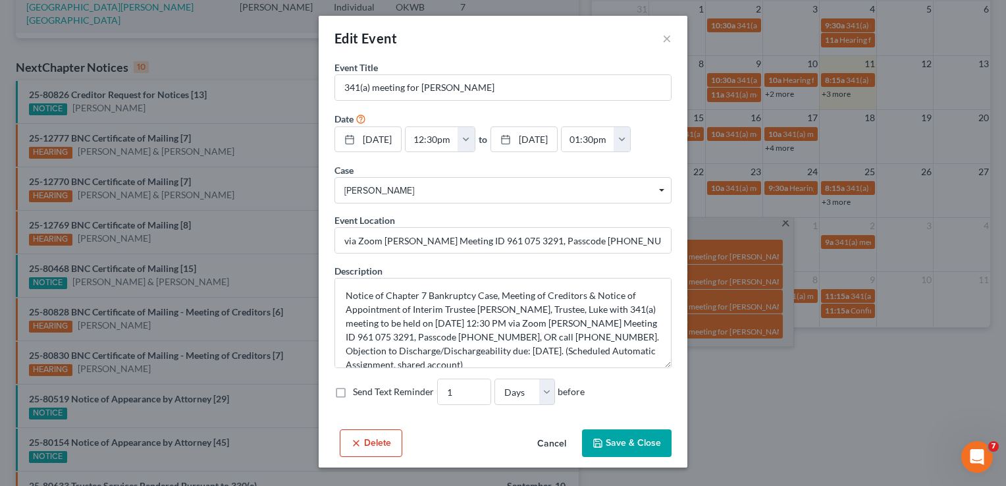
click at [353, 394] on label "Send Text Reminder" at bounding box center [393, 391] width 81 height 13
click at [358, 394] on input "Send Text Reminder" at bounding box center [362, 389] width 9 height 9
checkbox input "true"
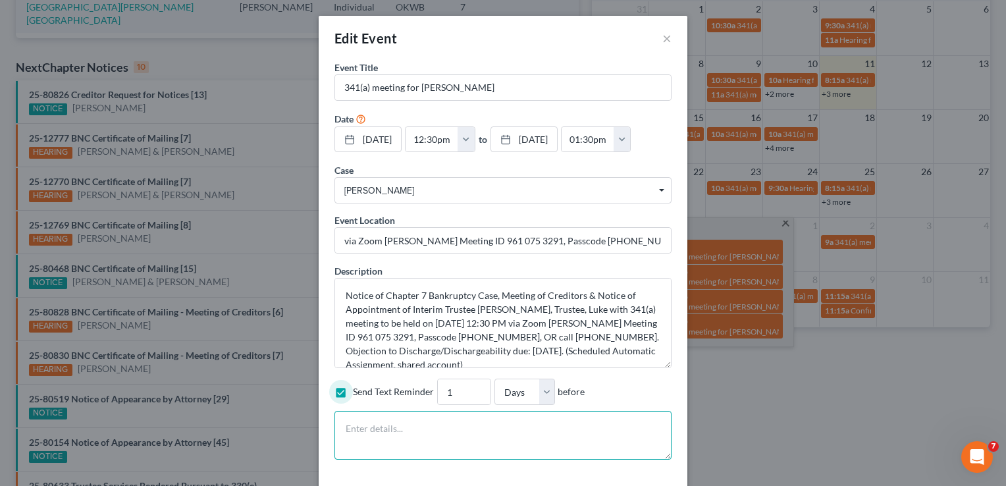
click at [358, 432] on textarea at bounding box center [503, 435] width 337 height 49
paste textarea "Notice of Chapter 7 Bankruptcy Case, Meeting of Creditors & Notice of Appointme…"
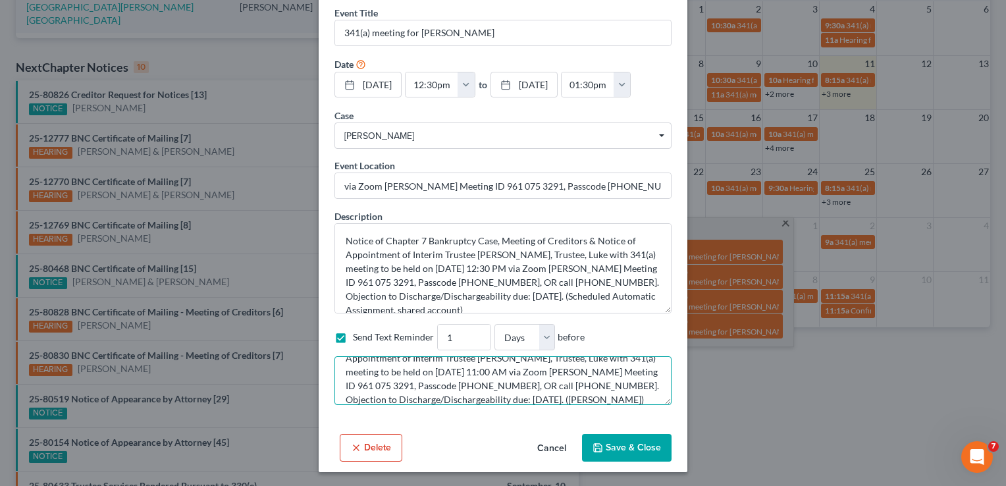
type textarea "Notice of Chapter 7 Bankruptcy Case, Meeting of Creditors & Notice of Appointme…"
click at [612, 448] on button "Save & Close" at bounding box center [627, 448] width 90 height 28
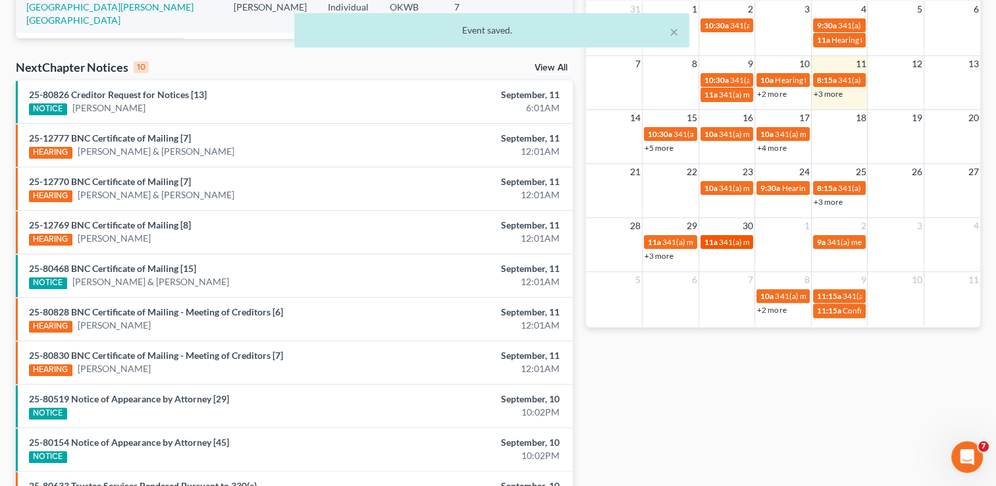
click at [747, 238] on span "341(a) meeting for Elizabeth Kinsey" at bounding box center [782, 242] width 127 height 10
select select "Days"
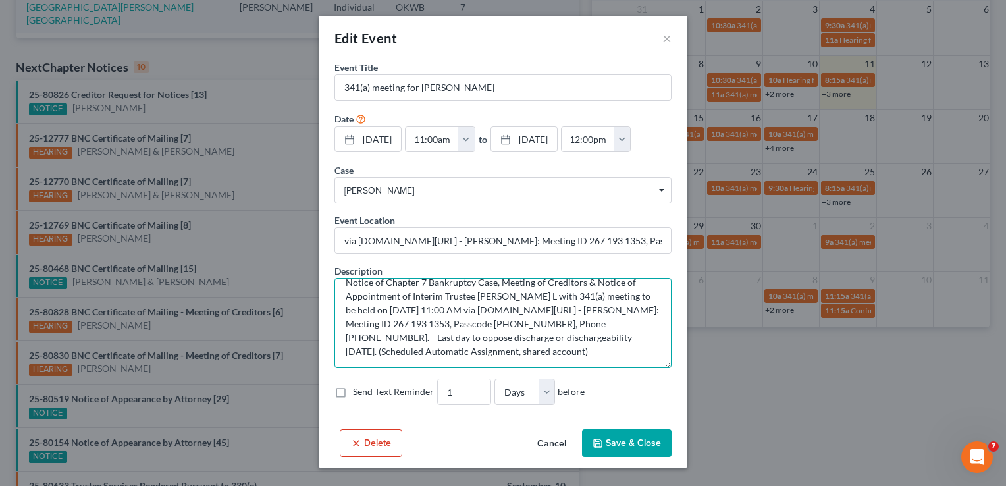
scroll to position [0, 0]
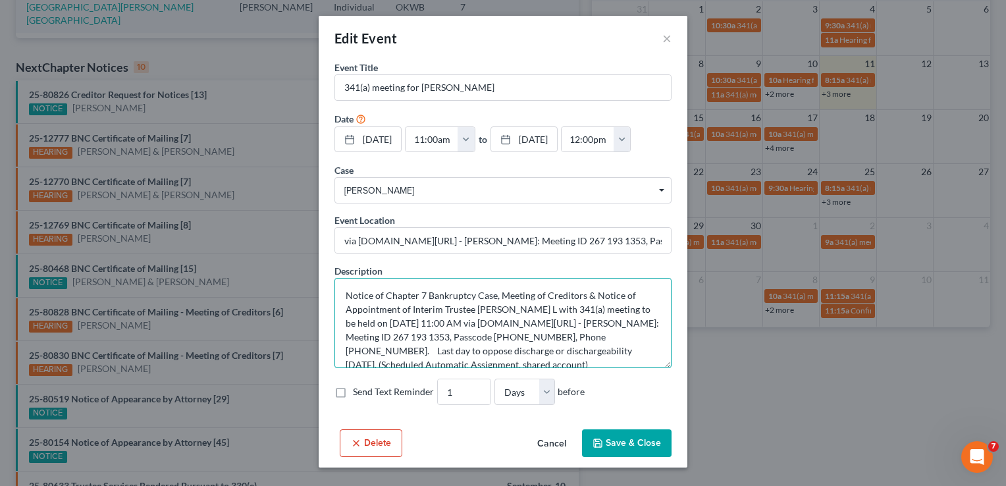
drag, startPoint x: 472, startPoint y: 351, endPoint x: 437, endPoint y: 315, distance: 49.8
click at [308, 278] on div "Edit Event × Event Title * 341(a) meeting for Elizabeth Kinsey Date 9/30/2025 c…" at bounding box center [503, 243] width 1006 height 486
click at [353, 389] on label "Send Text Reminder" at bounding box center [393, 391] width 81 height 13
click at [358, 389] on input "Send Text Reminder" at bounding box center [362, 389] width 9 height 9
checkbox input "true"
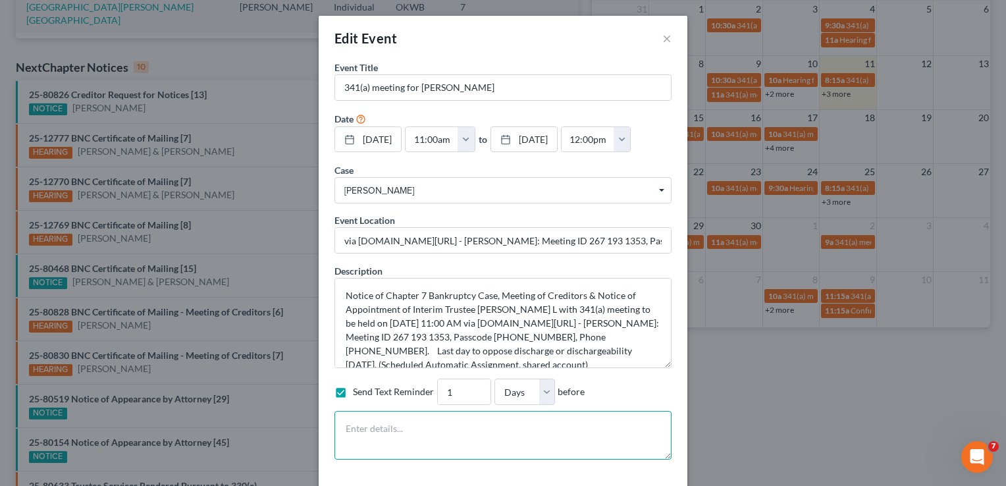
click at [361, 423] on textarea at bounding box center [503, 435] width 337 height 49
paste textarea "Notice of Chapter 7 Bankruptcy Case, Meeting of Creditors & Notice of Appointme…"
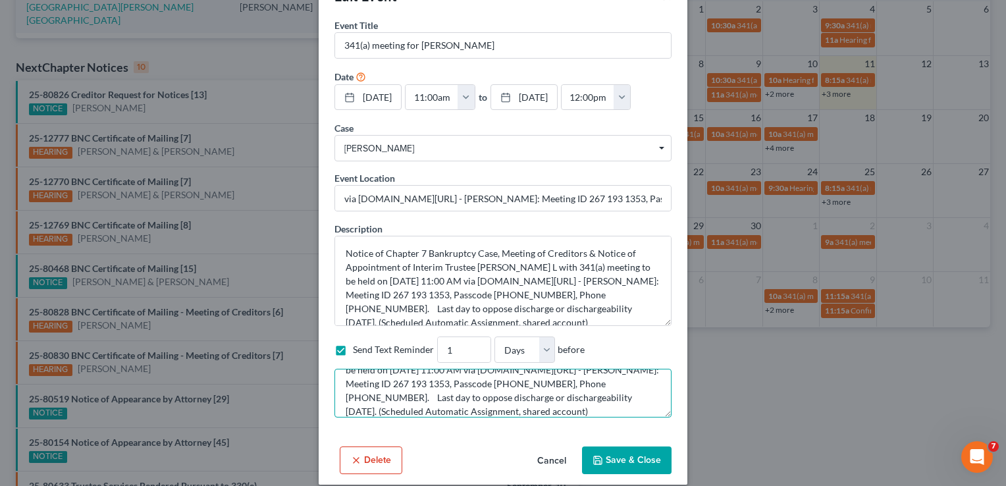
scroll to position [55, 0]
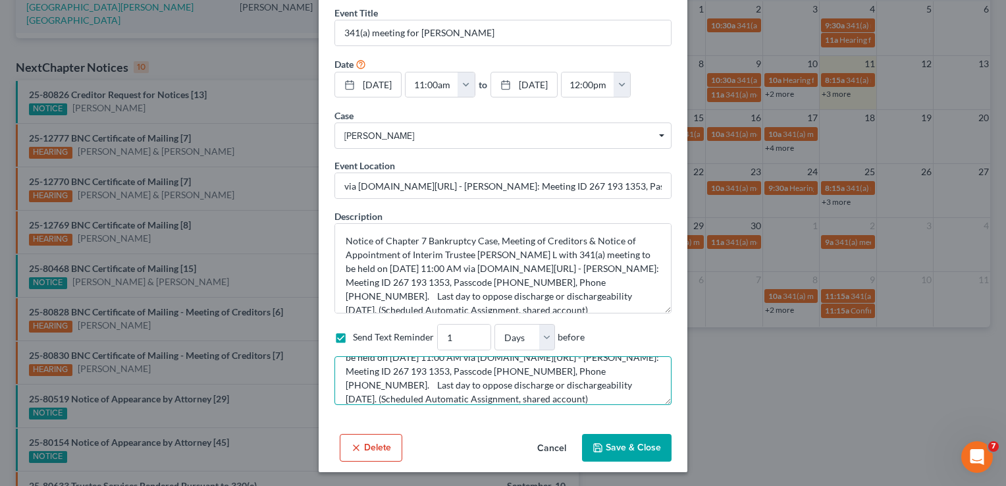
type textarea "Notice of Chapter 7 Bankruptcy Case, Meeting of Creditors & Notice of Appointme…"
click at [615, 444] on button "Save & Close" at bounding box center [627, 448] width 90 height 28
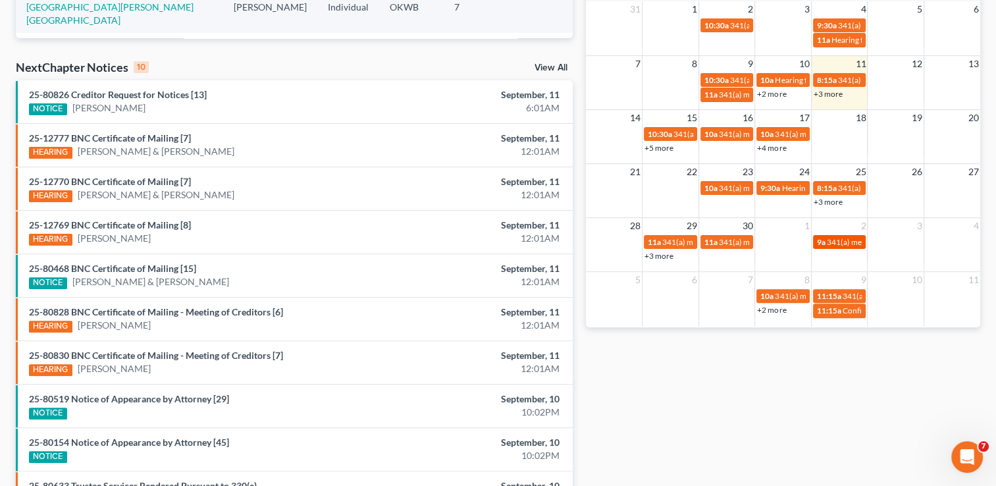
click at [852, 240] on span "341(a) meeting for Johnnie Miller" at bounding box center [890, 242] width 127 height 10
select select "Days"
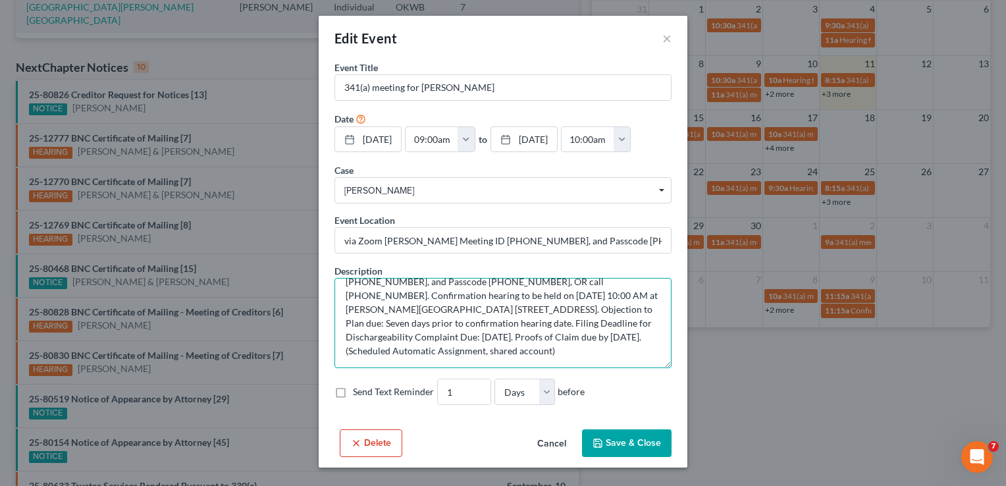
scroll to position [0, 0]
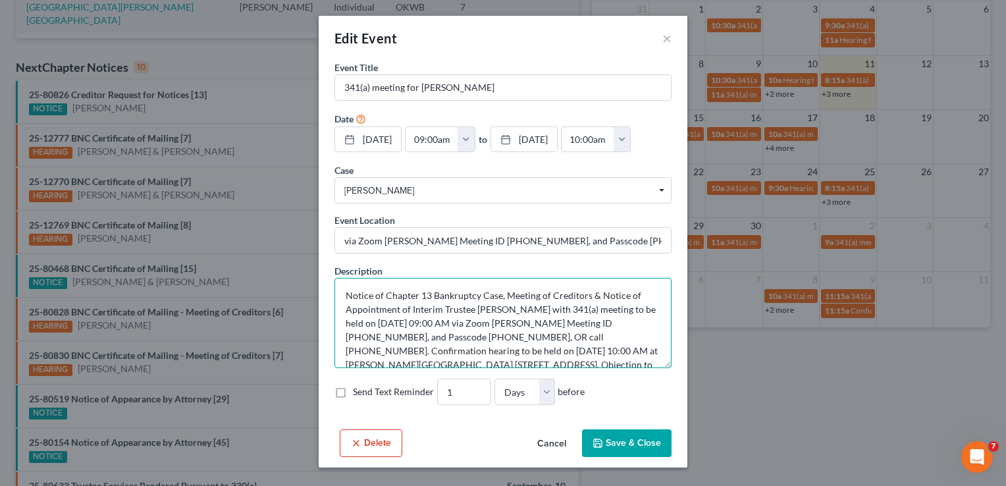
drag, startPoint x: 529, startPoint y: 352, endPoint x: 314, endPoint y: 265, distance: 231.4
click at [314, 265] on div "Edit Event × Event Title * 341(a) meeting for Johnnie Miller Date 10/2/2025 clo…" at bounding box center [503, 243] width 1006 height 486
click at [353, 394] on label "Send Text Reminder" at bounding box center [393, 391] width 81 height 13
click at [358, 394] on input "Send Text Reminder" at bounding box center [362, 389] width 9 height 9
checkbox input "true"
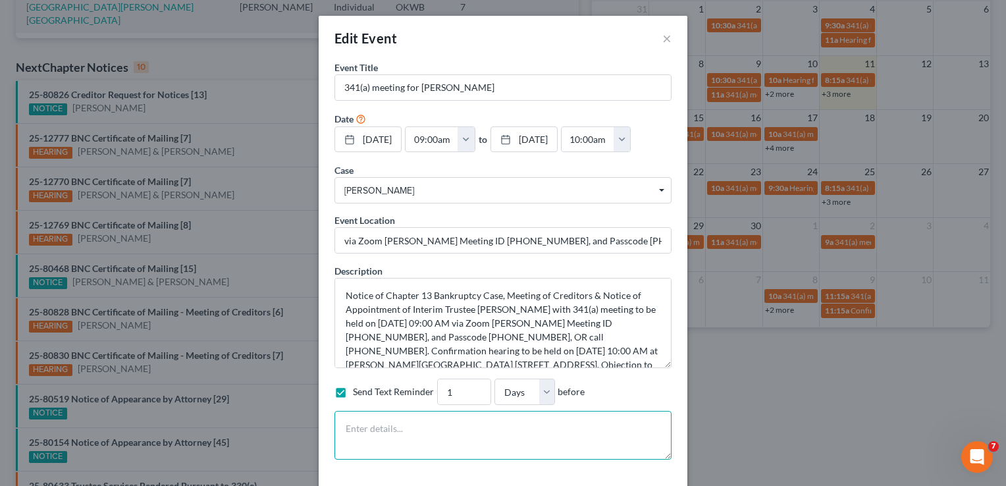
drag, startPoint x: 358, startPoint y: 430, endPoint x: 364, endPoint y: 427, distance: 6.8
click at [363, 427] on textarea at bounding box center [503, 435] width 337 height 49
paste textarea "Notice of Chapter 13 Bankruptcy Case, Meeting of Creditors & Notice of Appointm…"
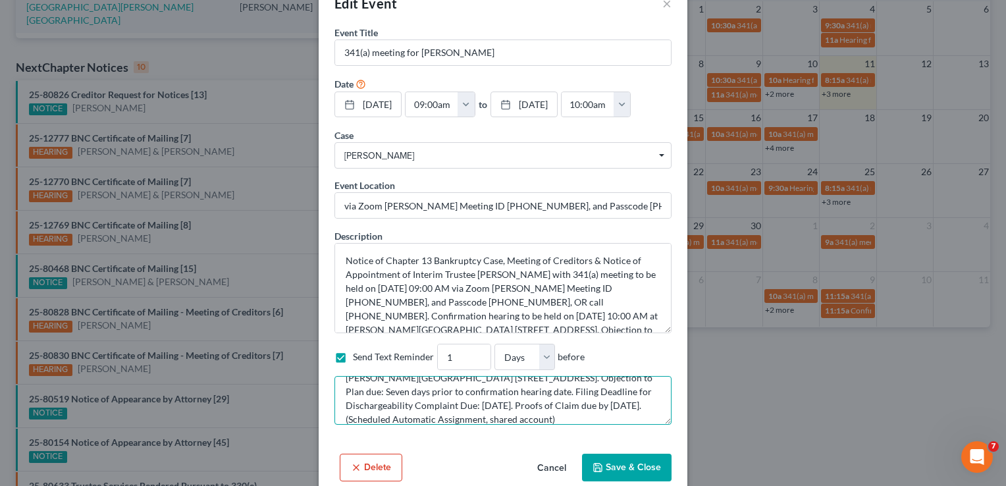
scroll to position [55, 0]
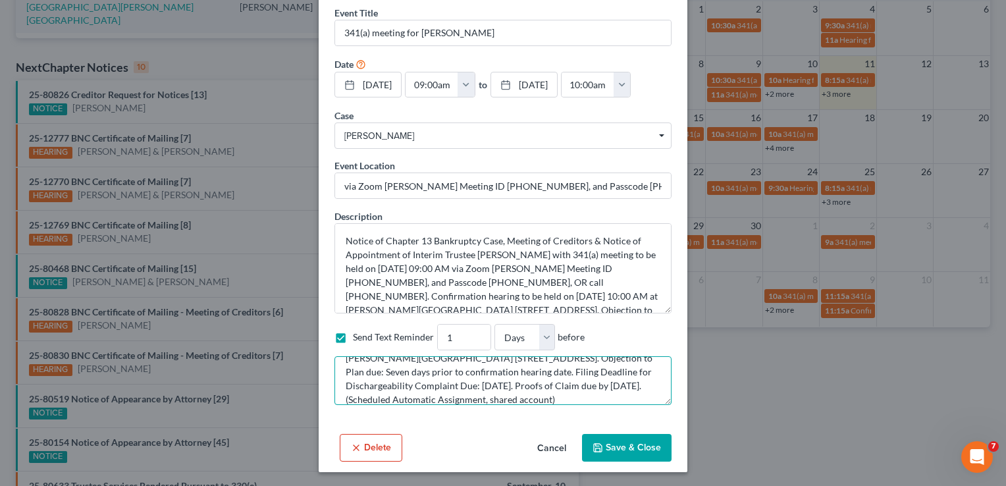
type textarea "Notice of Chapter 13 Bankruptcy Case, Meeting of Creditors & Notice of Appointm…"
click at [606, 449] on button "Save & Close" at bounding box center [627, 448] width 90 height 28
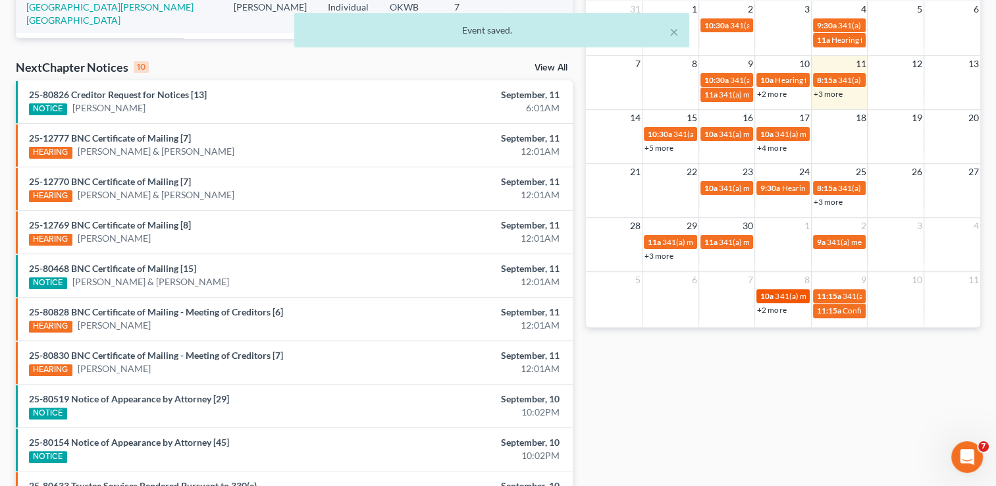
click at [790, 298] on span "341(a) meeting for Cara Baxter" at bounding box center [838, 296] width 127 height 10
select select "Days"
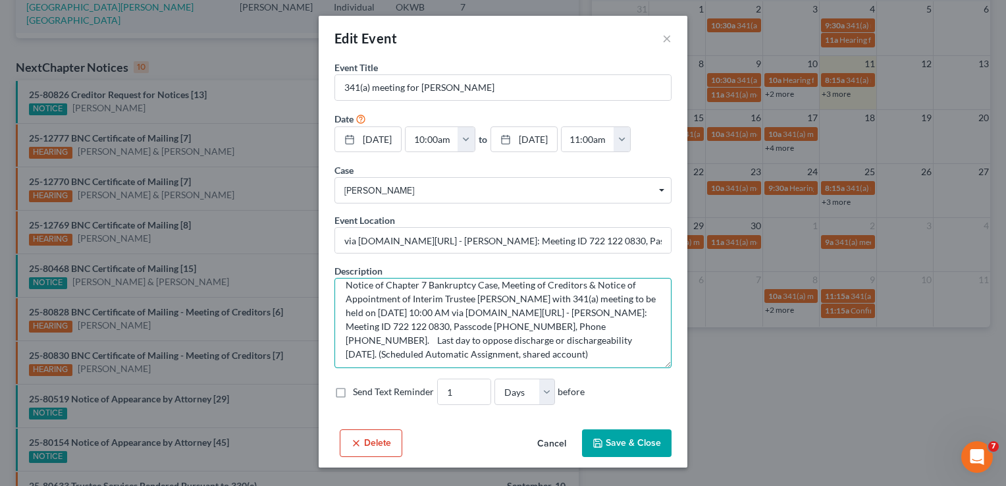
scroll to position [0, 0]
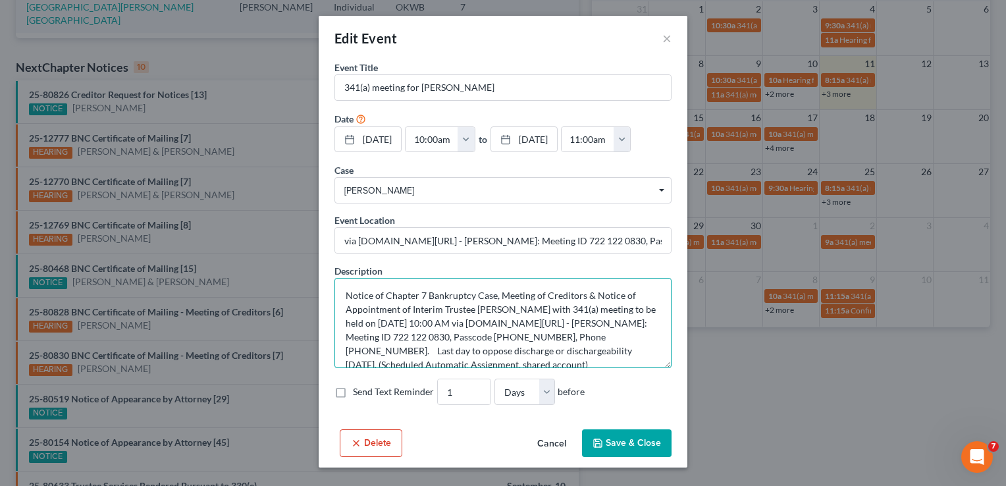
drag, startPoint x: 463, startPoint y: 364, endPoint x: 313, endPoint y: 281, distance: 171.6
click at [313, 281] on div "Edit Event × Event Title * 341(a) meeting for Cara Baxter Date 10/8/2025 close …" at bounding box center [503, 243] width 1006 height 486
click at [353, 393] on label "Send Text Reminder" at bounding box center [393, 391] width 81 height 13
click at [358, 393] on input "Send Text Reminder" at bounding box center [362, 389] width 9 height 9
checkbox input "true"
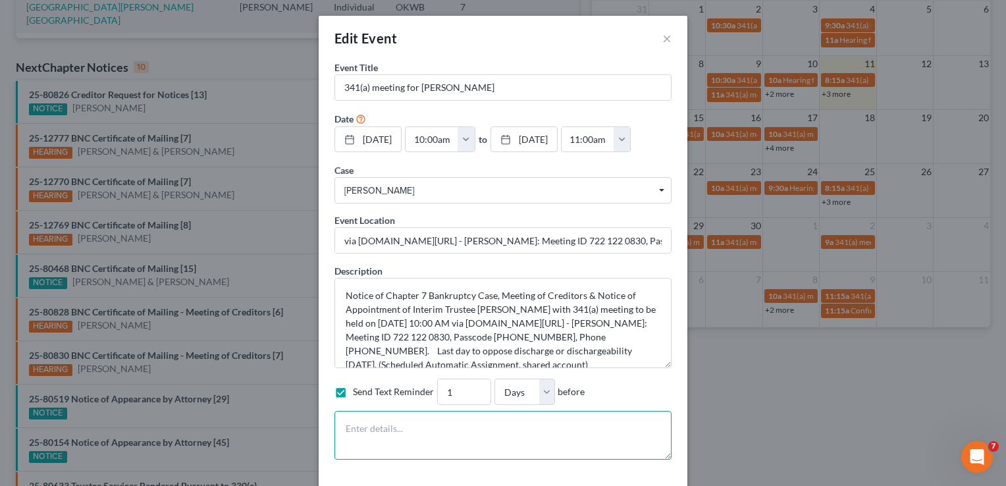
click at [367, 430] on textarea at bounding box center [503, 435] width 337 height 49
paste textarea "Notice of Chapter 7 Bankruptcy Case, Meeting of Creditors & Notice of Appointme…"
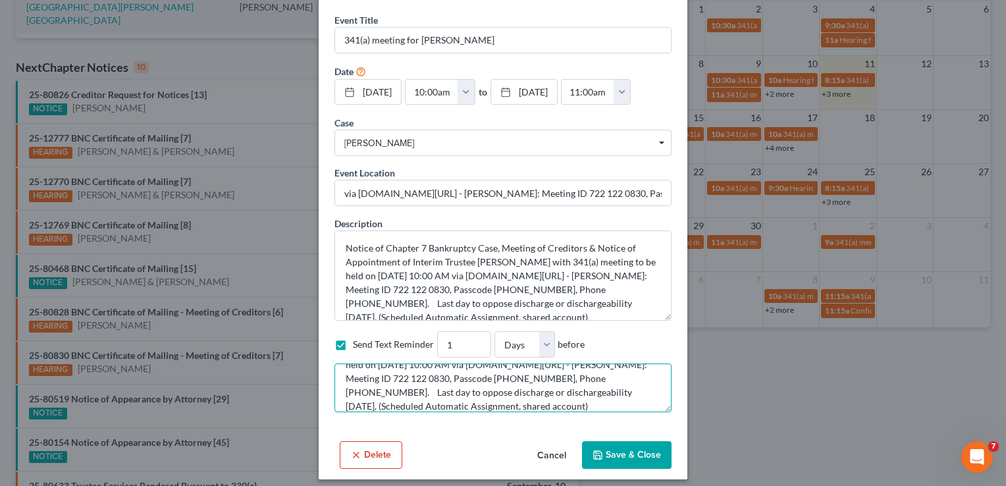
scroll to position [55, 0]
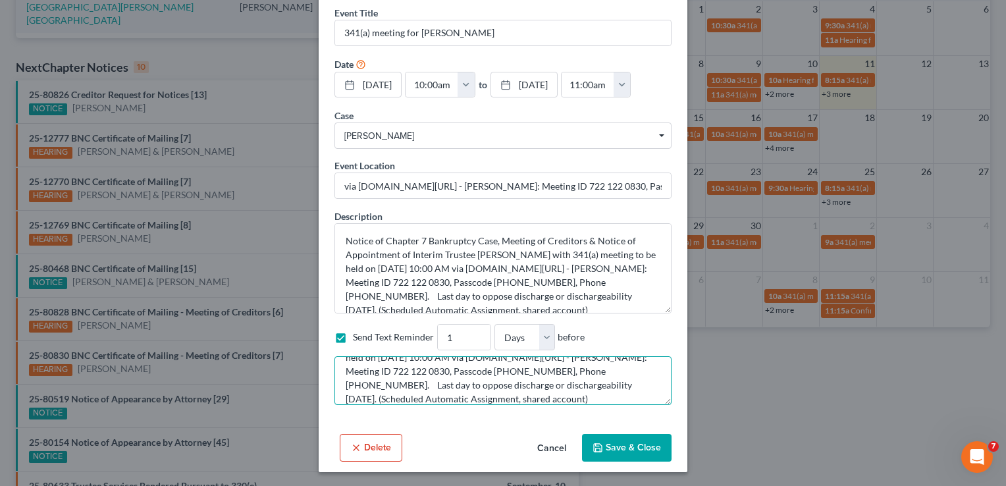
type textarea "Notice of Chapter 7 Bankruptcy Case, Meeting of Creditors & Notice of Appointme…"
click at [624, 442] on button "Save & Close" at bounding box center [627, 448] width 90 height 28
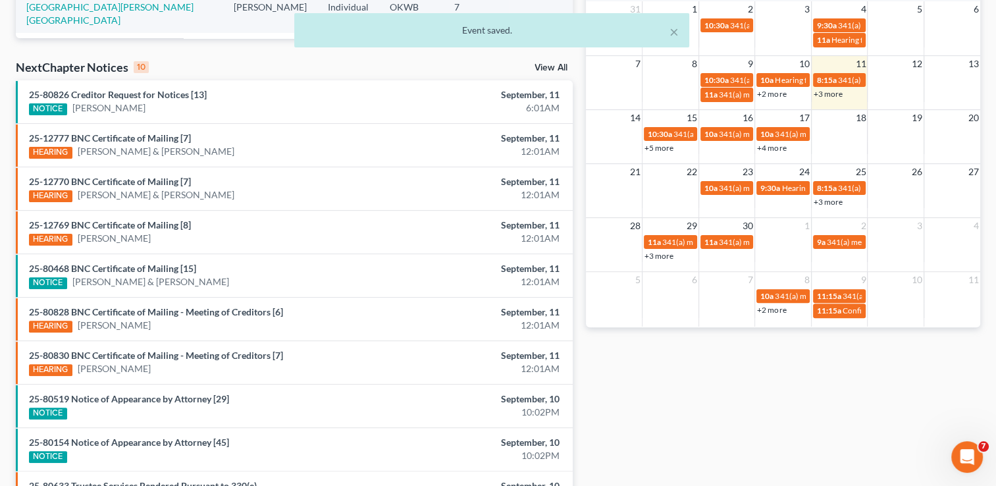
click at [769, 310] on link "+2 more" at bounding box center [771, 310] width 29 height 10
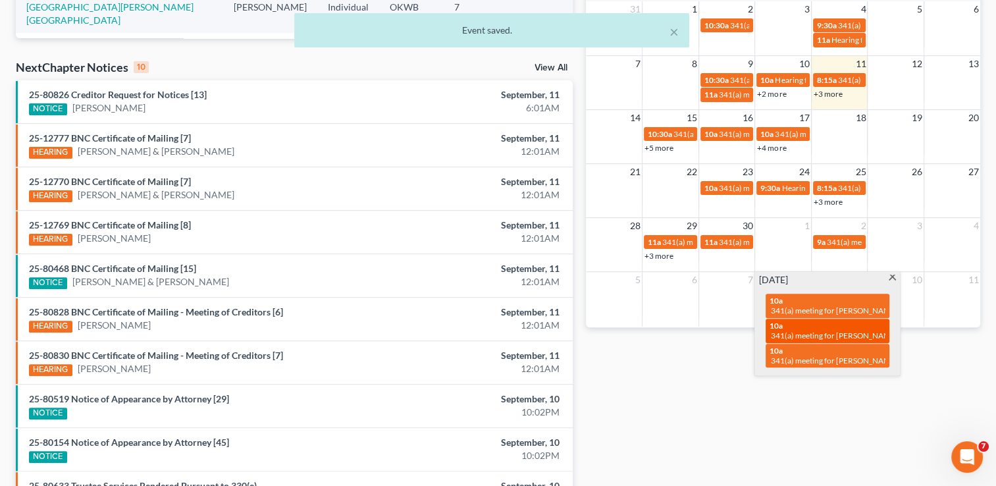
click at [780, 328] on span "10a" at bounding box center [776, 326] width 13 height 10
select select "Days"
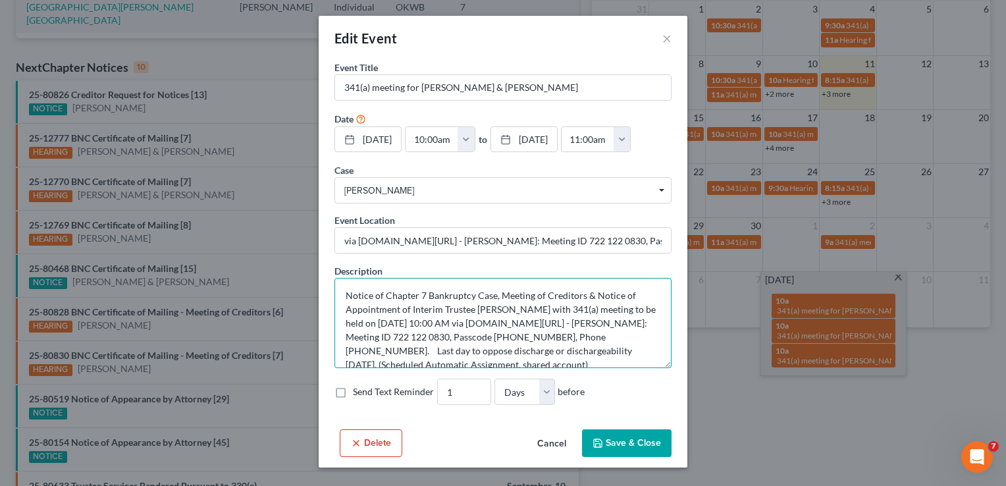
drag, startPoint x: 491, startPoint y: 362, endPoint x: 338, endPoint y: 271, distance: 178.3
click at [338, 271] on div "Description Notice of Chapter 7 Bankruptcy Case, Meeting of Creditors & Notice …" at bounding box center [503, 316] width 337 height 104
click at [353, 391] on label "Send Text Reminder" at bounding box center [393, 391] width 81 height 13
click at [358, 391] on input "Send Text Reminder" at bounding box center [362, 389] width 9 height 9
checkbox input "true"
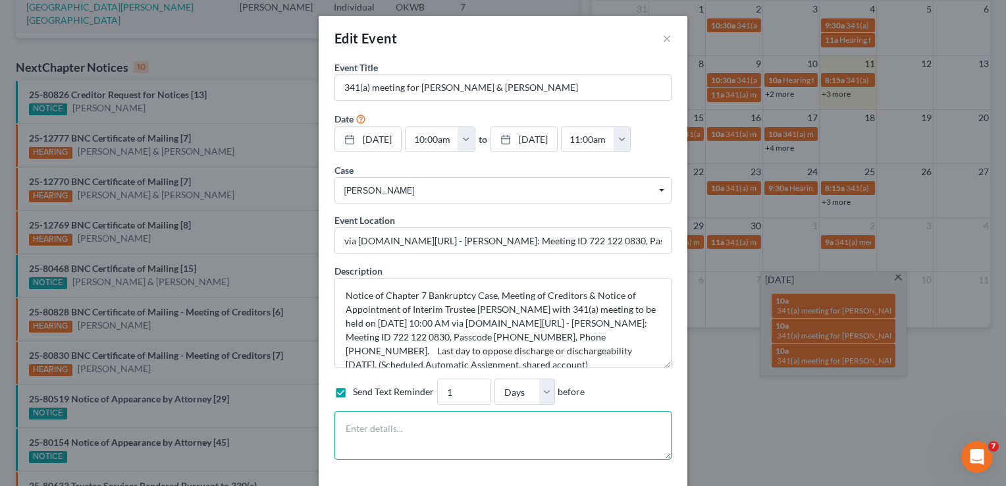
click at [387, 431] on textarea at bounding box center [503, 435] width 337 height 49
paste textarea "Notice of Chapter 7 Bankruptcy Case, Meeting of Creditors & Notice of Appointme…"
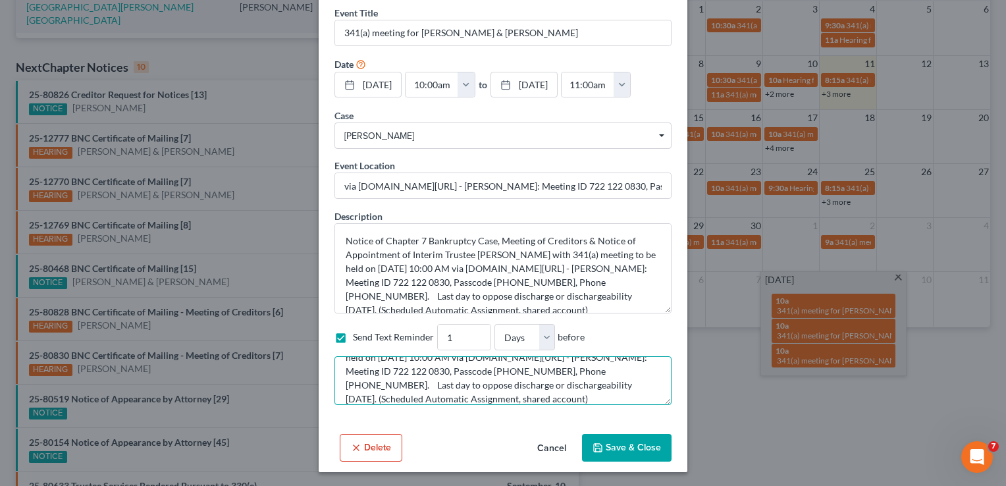
type textarea "Notice of Chapter 7 Bankruptcy Case, Meeting of Creditors & Notice of Appointme…"
click at [605, 444] on button "Save & Close" at bounding box center [627, 448] width 90 height 28
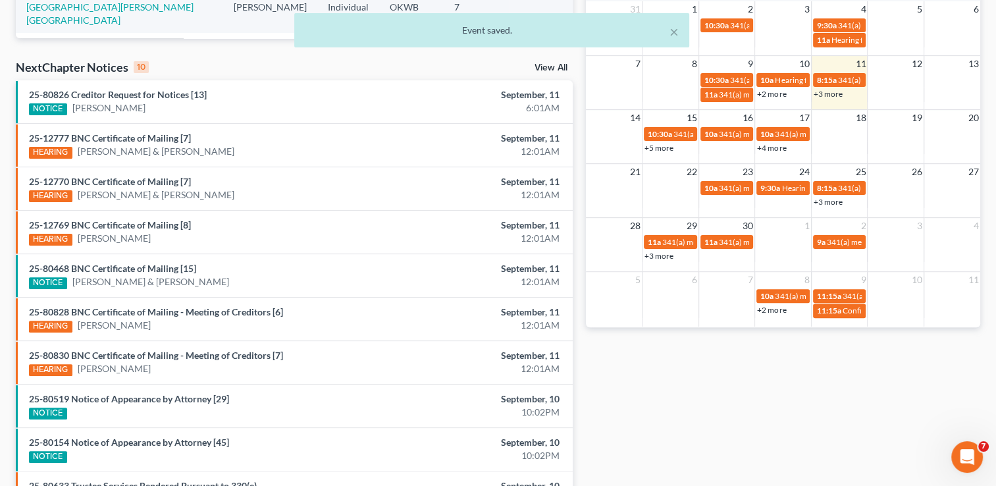
click at [768, 310] on link "+2 more" at bounding box center [771, 310] width 29 height 10
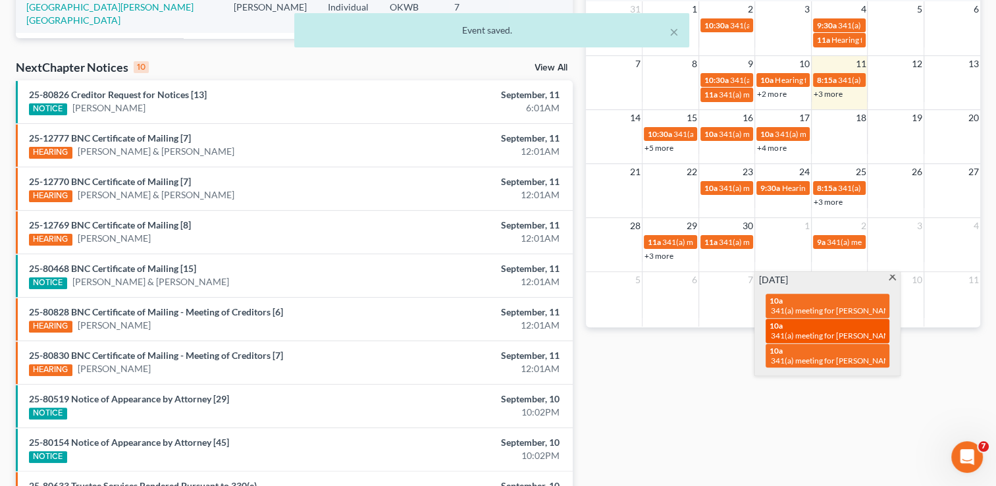
click at [792, 333] on span "341(a) meeting for Kenneth Tisho & Beverly Tisho" at bounding box center [869, 336] width 197 height 10
select select "Days"
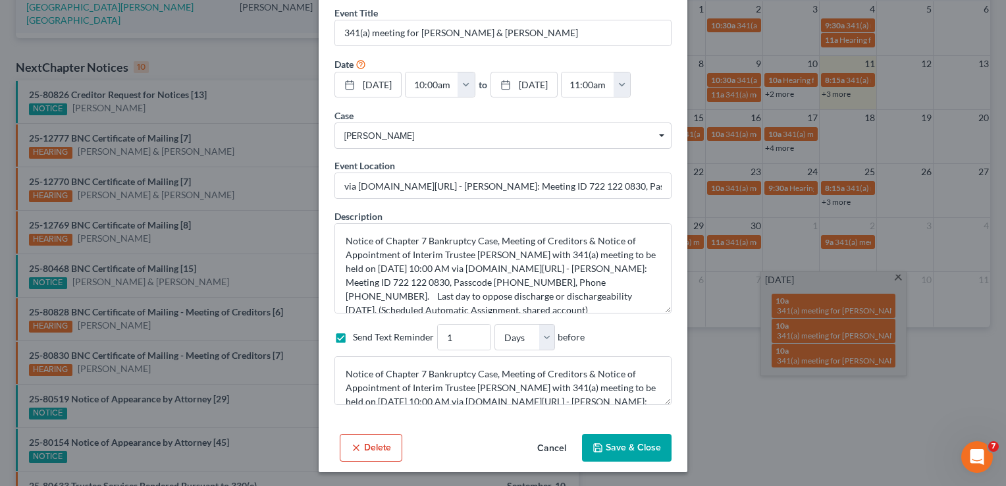
click at [630, 447] on button "Save & Close" at bounding box center [627, 448] width 90 height 28
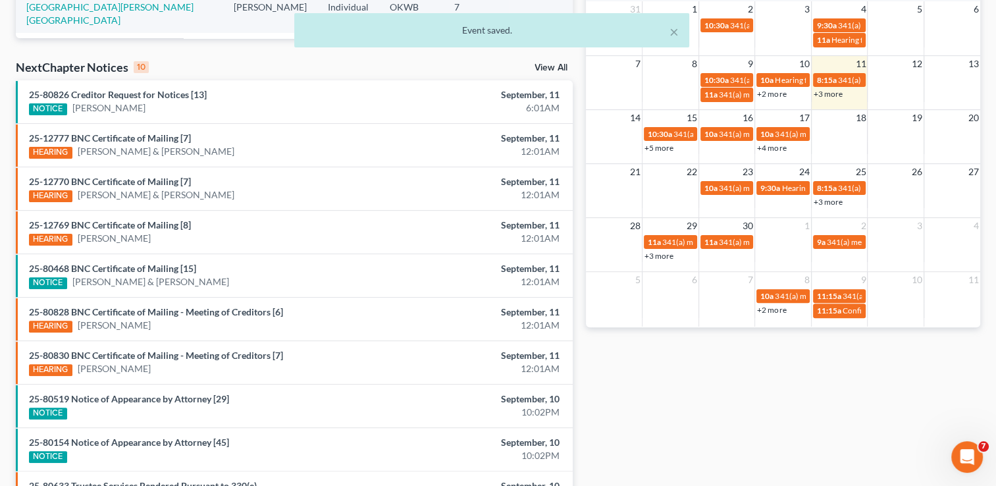
click at [773, 310] on link "+2 more" at bounding box center [771, 310] width 29 height 10
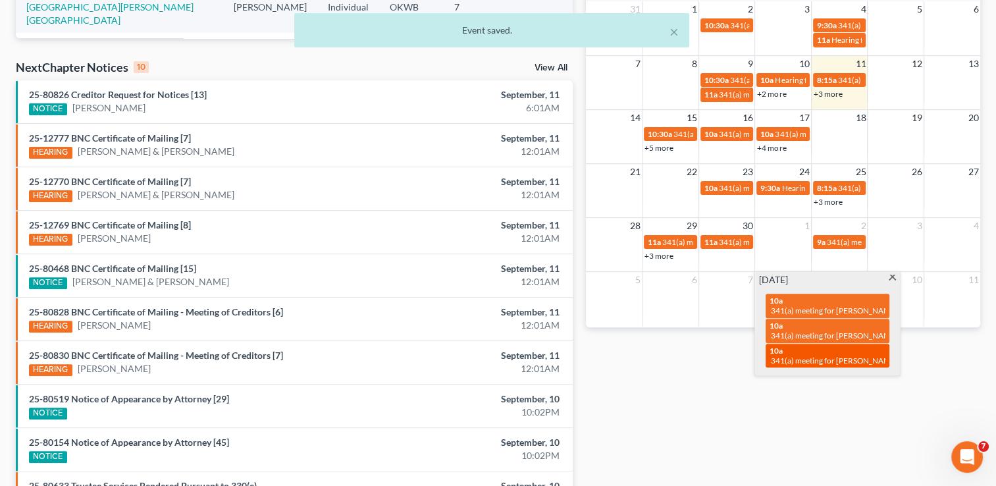
click at [795, 360] on span "341(a) meeting for Robert Stewart & Melissa Stewart" at bounding box center [869, 361] width 197 height 10
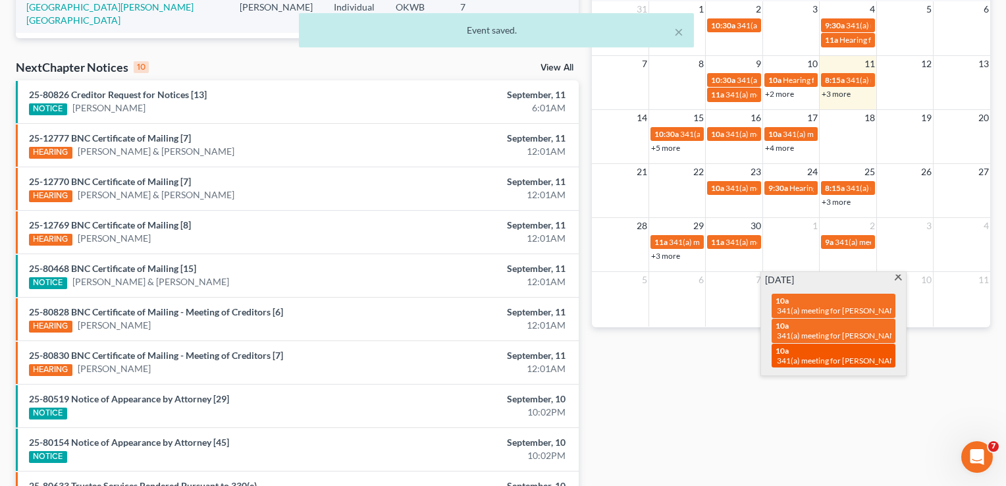
select select "Days"
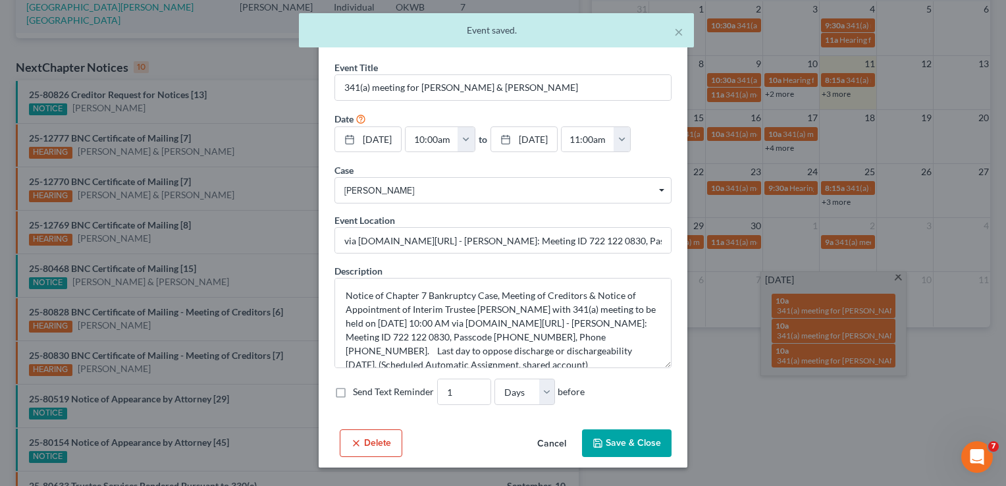
click at [353, 392] on label "Send Text Reminder" at bounding box center [393, 391] width 81 height 13
click at [358, 392] on input "Send Text Reminder" at bounding box center [362, 389] width 9 height 9
checkbox input "true"
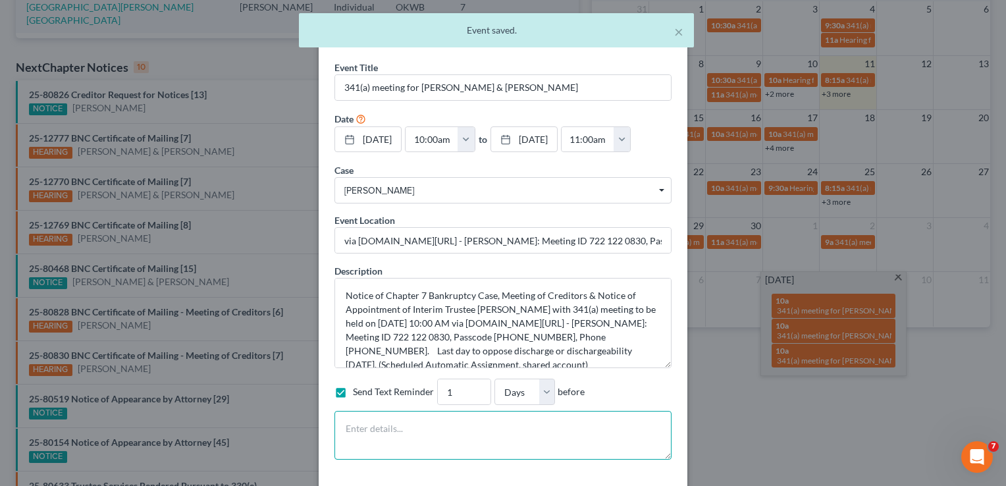
click at [407, 429] on textarea at bounding box center [503, 435] width 337 height 49
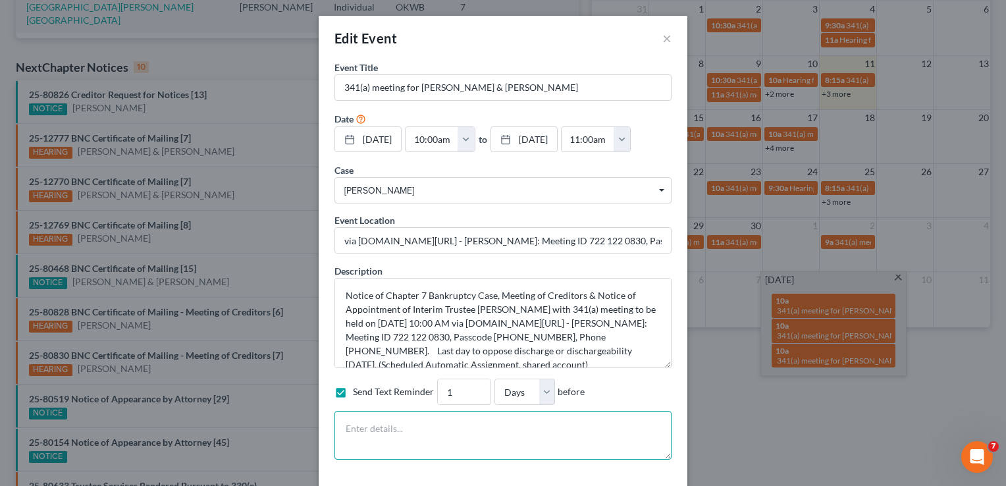
paste textarea "Notice of Chapter 7 Bankruptcy Case, Meeting of Creditors & Notice of Appointme…"
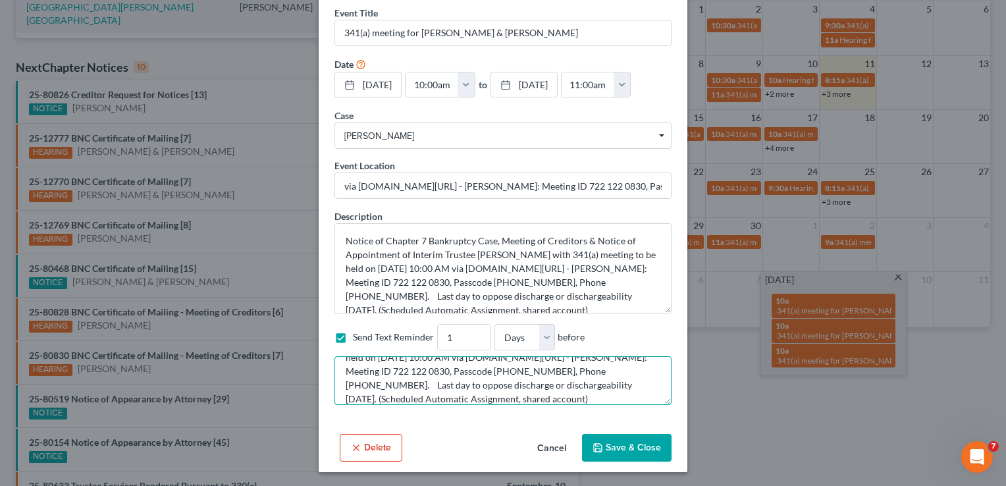
type textarea "Notice of Chapter 7 Bankruptcy Case, Meeting of Creditors & Notice of Appointme…"
click at [611, 449] on button "Save & Close" at bounding box center [627, 448] width 90 height 28
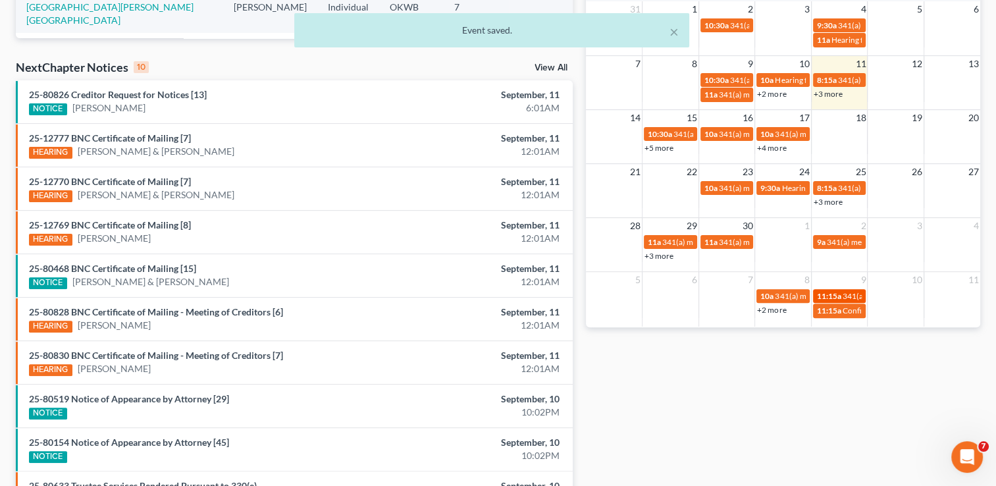
click at [848, 291] on span "341(a) meeting for Dustin Hays & Morgan Hays" at bounding box center [941, 296] width 197 height 10
select select "Days"
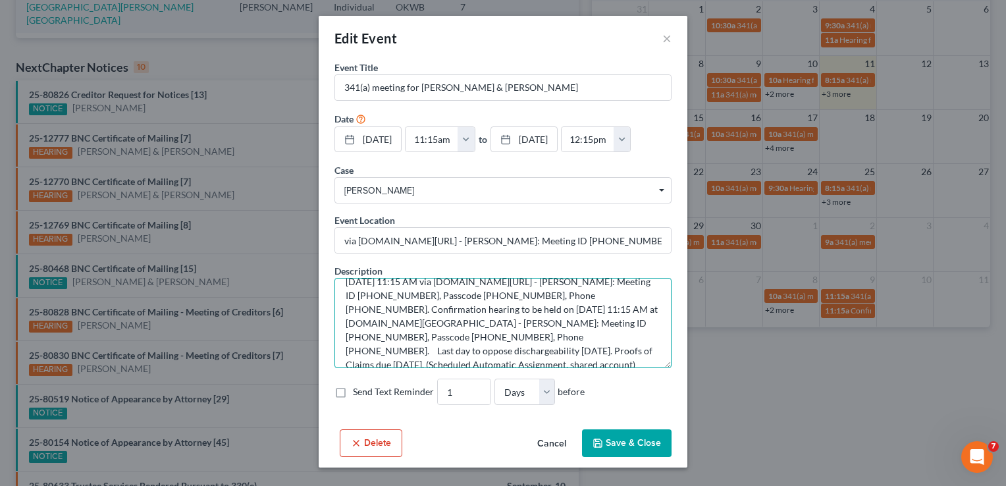
scroll to position [0, 0]
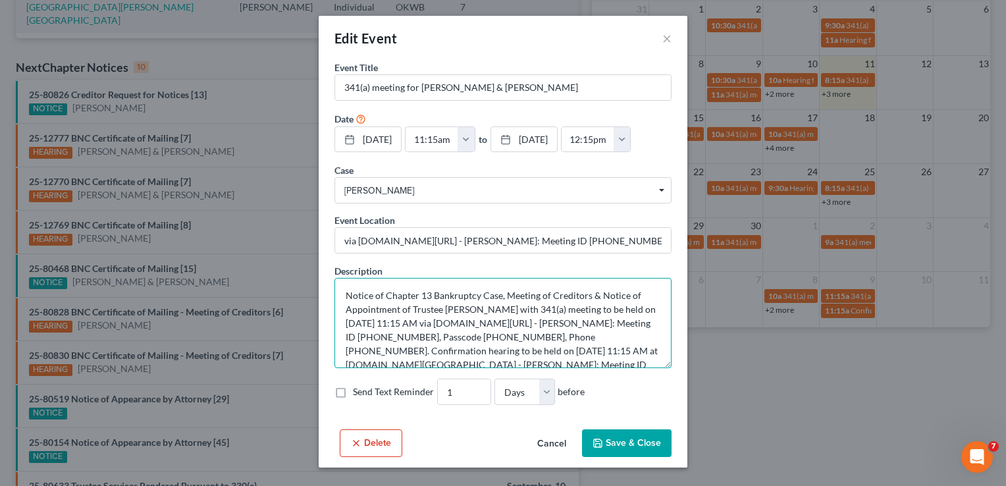
drag, startPoint x: 609, startPoint y: 354, endPoint x: 316, endPoint y: 256, distance: 308.9
click at [316, 256] on div "Edit Event × Event Title * 341(a) meeting for Dustin Hays & Morgan Hays Date 10…" at bounding box center [503, 243] width 1006 height 486
click at [353, 391] on label "Send Text Reminder" at bounding box center [393, 391] width 81 height 13
click at [358, 391] on input "Send Text Reminder" at bounding box center [362, 389] width 9 height 9
checkbox input "true"
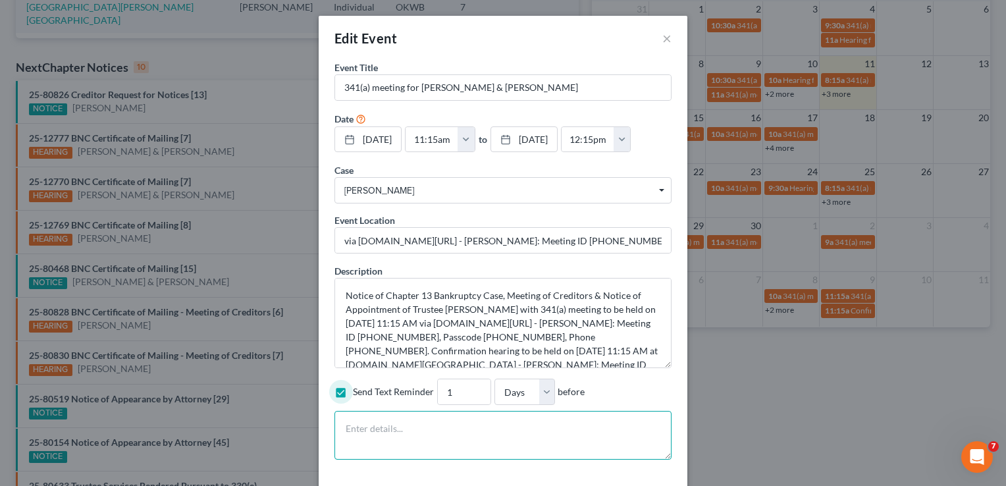
click at [364, 435] on textarea at bounding box center [503, 435] width 337 height 49
paste textarea "Notice of Chapter 13 Bankruptcy Case, Meeting of Creditors & Notice of Appointm…"
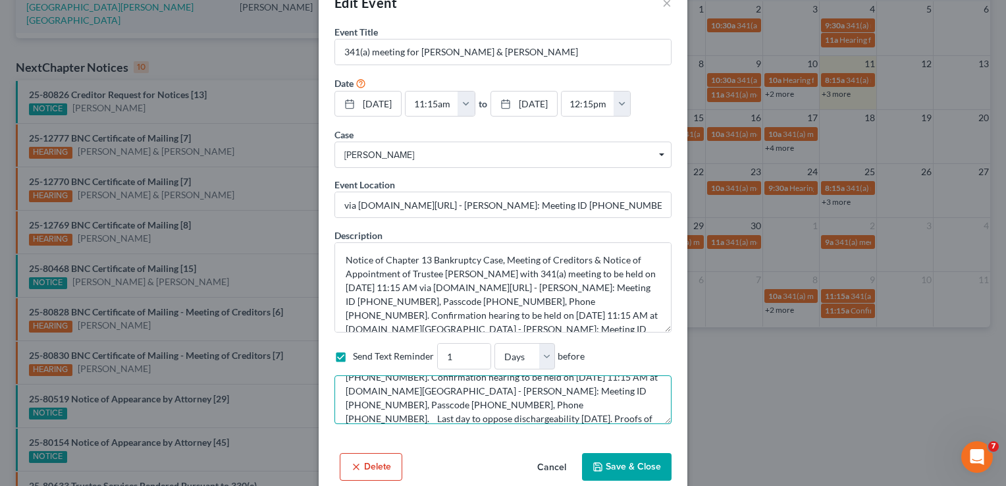
scroll to position [55, 0]
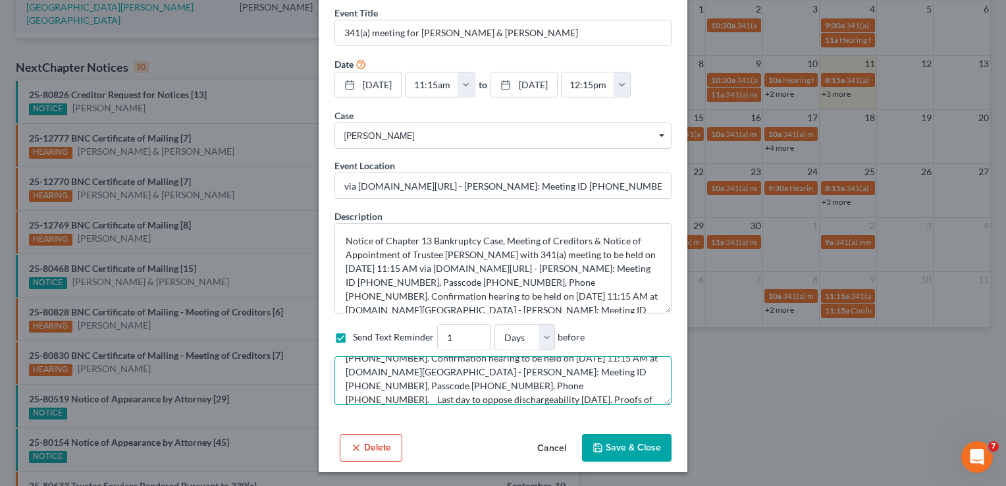
type textarea "Notice of Chapter 13 Bankruptcy Case, Meeting of Creditors & Notice of Appointm…"
click at [601, 450] on button "Save & Close" at bounding box center [627, 448] width 90 height 28
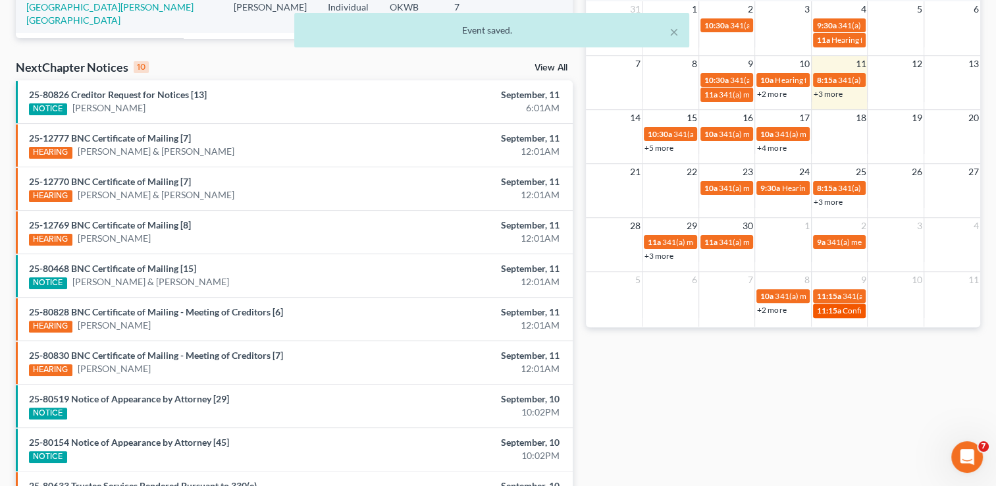
click at [851, 312] on span "Confirmation hearing for Dustin Hays & Morgan Hays" at bounding box center [952, 311] width 219 height 10
select select "Days"
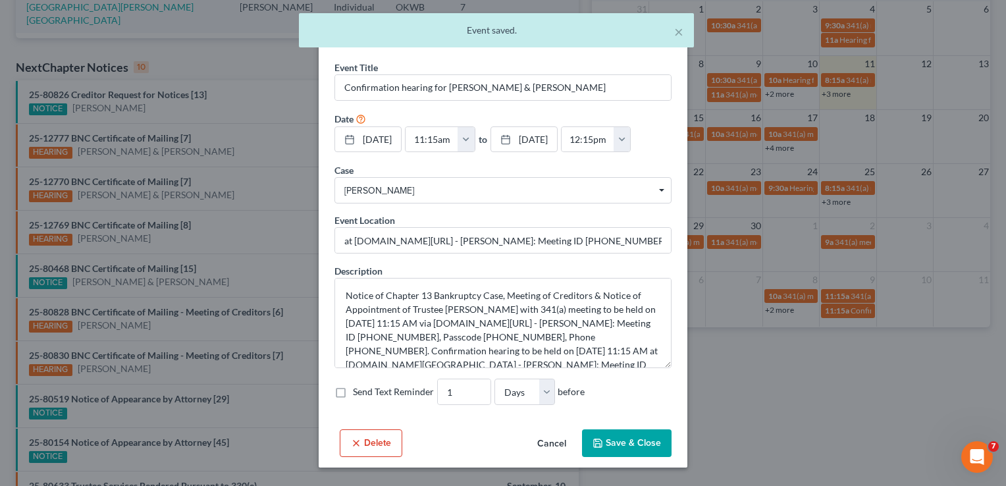
click at [353, 392] on label "Send Text Reminder" at bounding box center [393, 391] width 81 height 13
click at [358, 392] on input "Send Text Reminder" at bounding box center [362, 389] width 9 height 9
checkbox input "true"
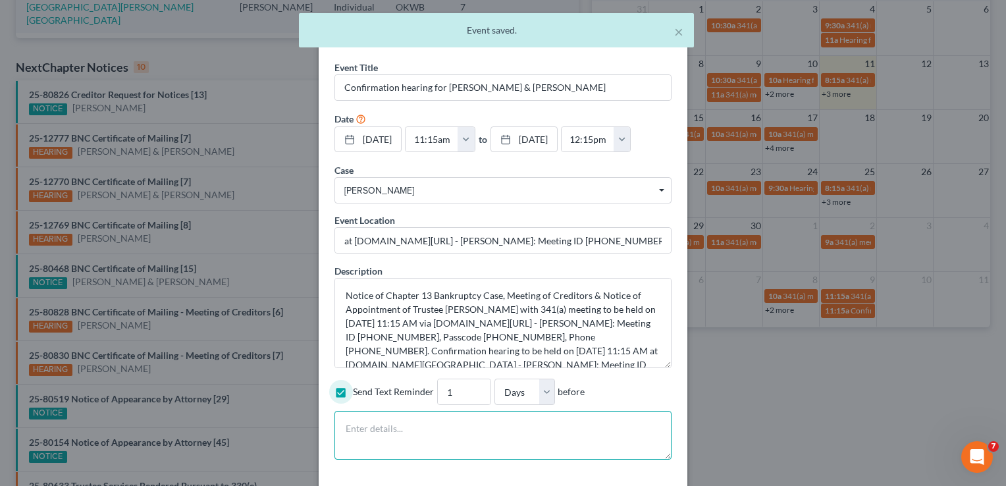
click at [358, 429] on textarea at bounding box center [503, 435] width 337 height 49
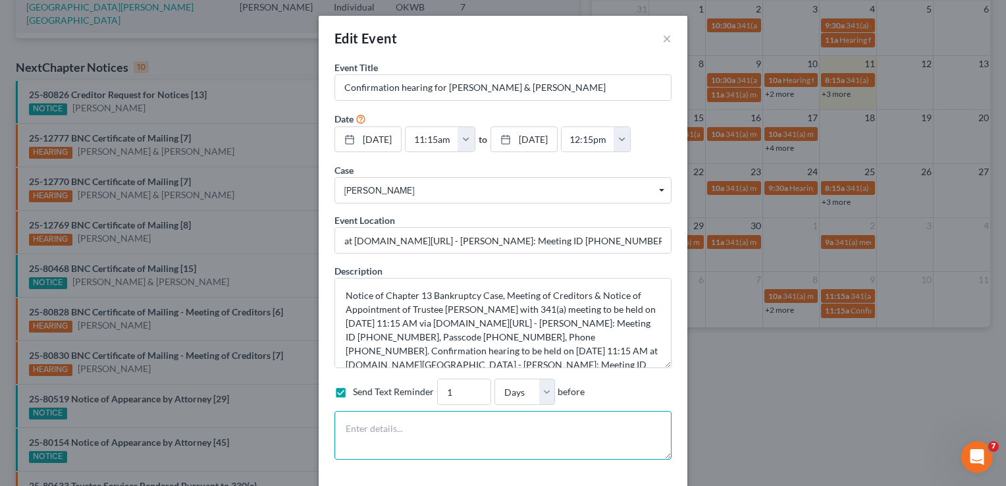
paste textarea "Notice of Chapter 13 Bankruptcy Case, Meeting of Creditors & Notice of Appointm…"
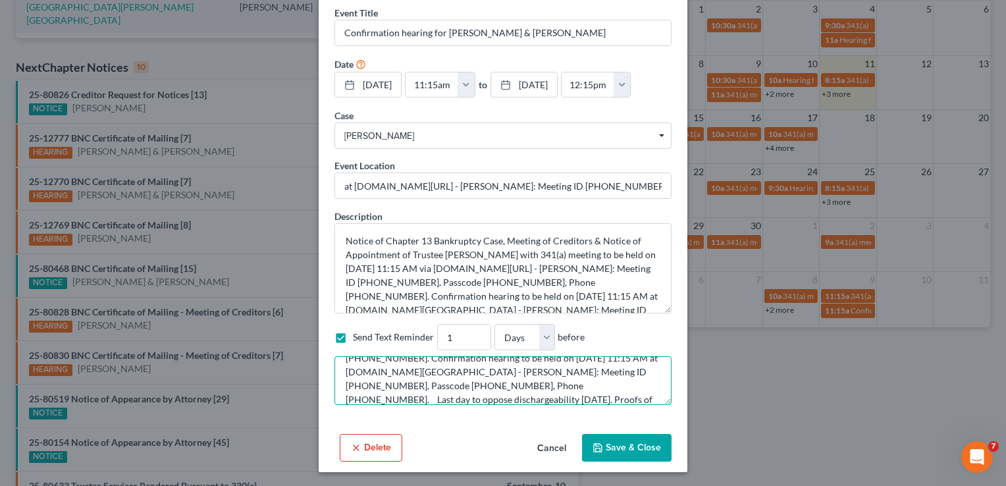
type textarea "Notice of Chapter 13 Bankruptcy Case, Meeting of Creditors & Notice of Appointm…"
click at [593, 451] on icon "button" at bounding box center [598, 448] width 11 height 11
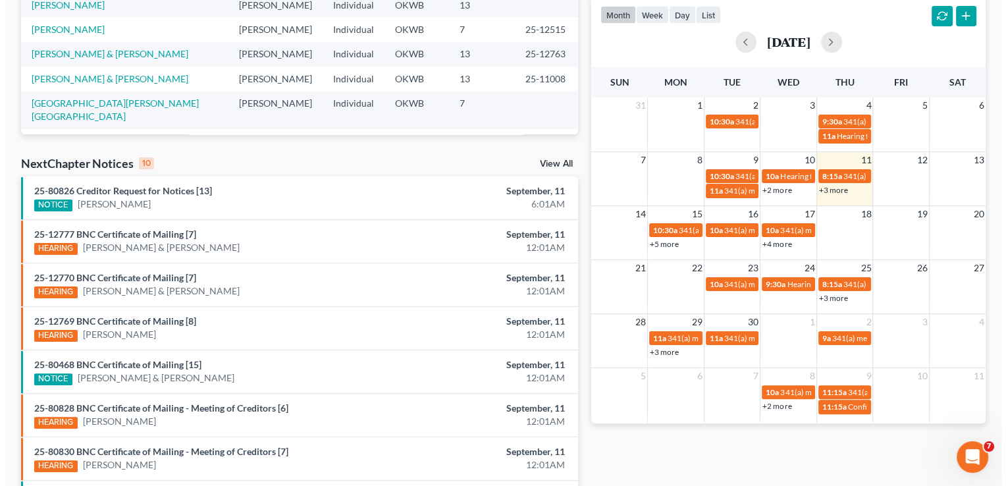
scroll to position [241, 0]
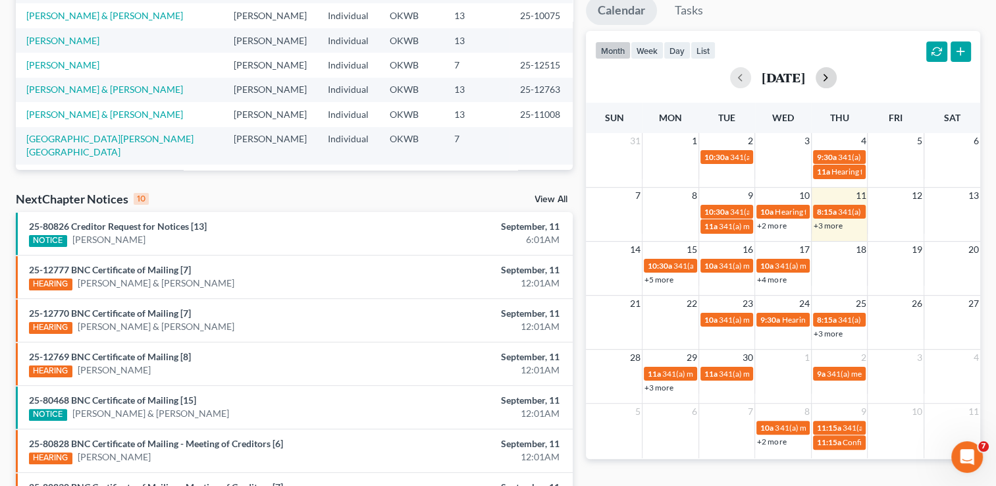
click at [837, 76] on button "button" at bounding box center [826, 77] width 21 height 21
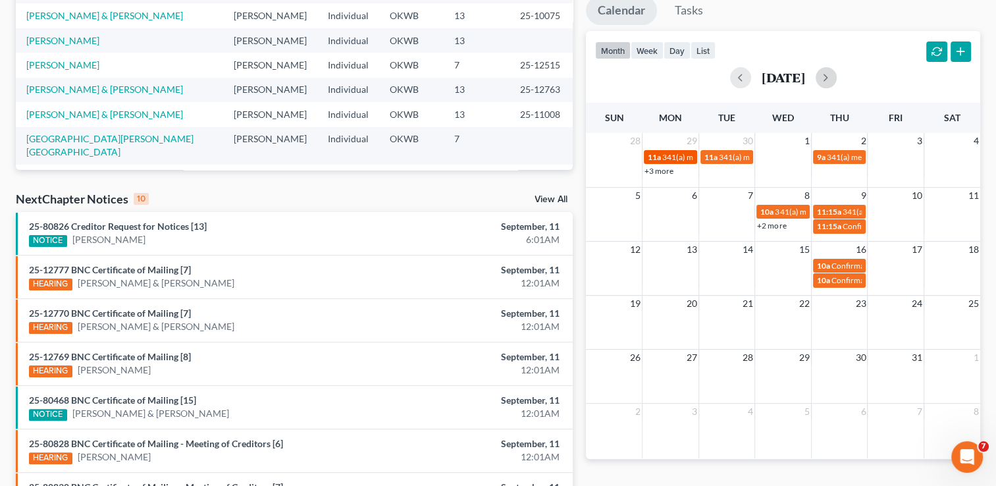
click at [668, 156] on span "341(a) meeting for Erin Schotts" at bounding box center [726, 157] width 127 height 10
select select "Days"
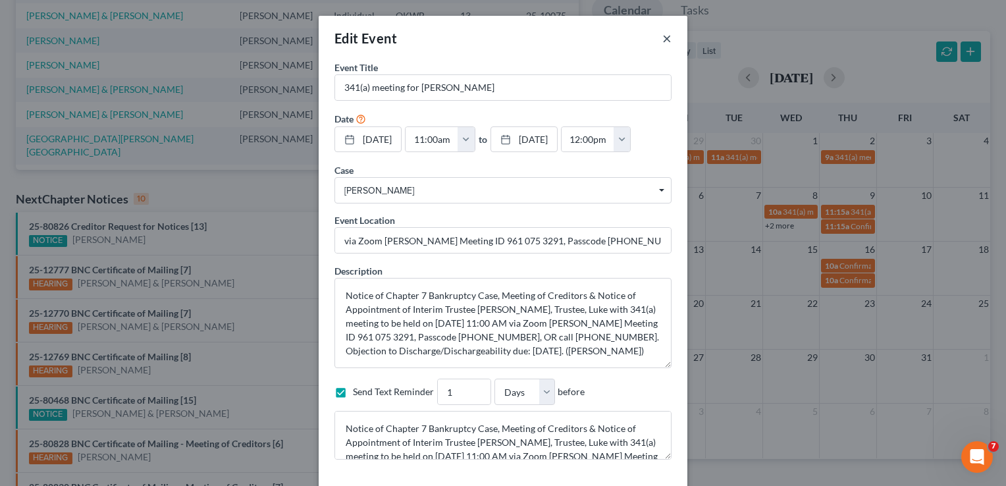
click at [663, 45] on button "×" at bounding box center [667, 38] width 9 height 16
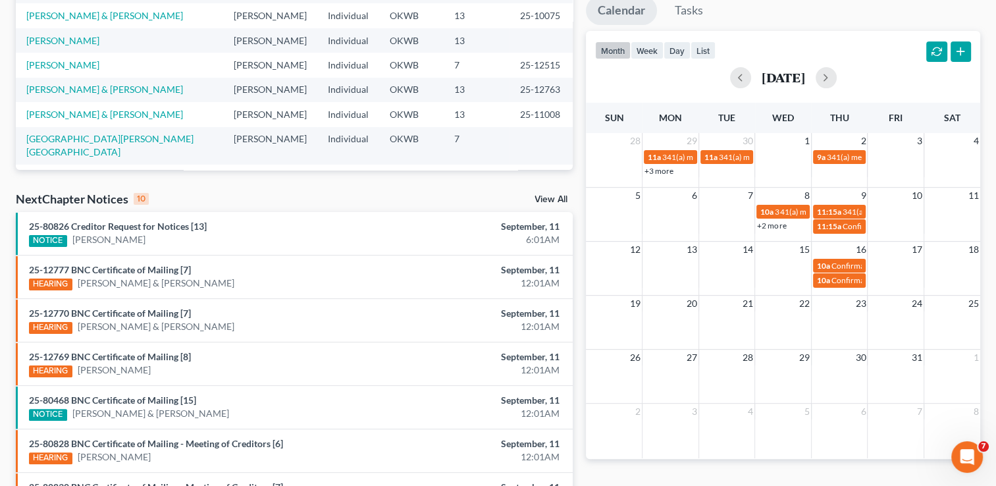
click at [661, 169] on link "+3 more" at bounding box center [659, 171] width 29 height 10
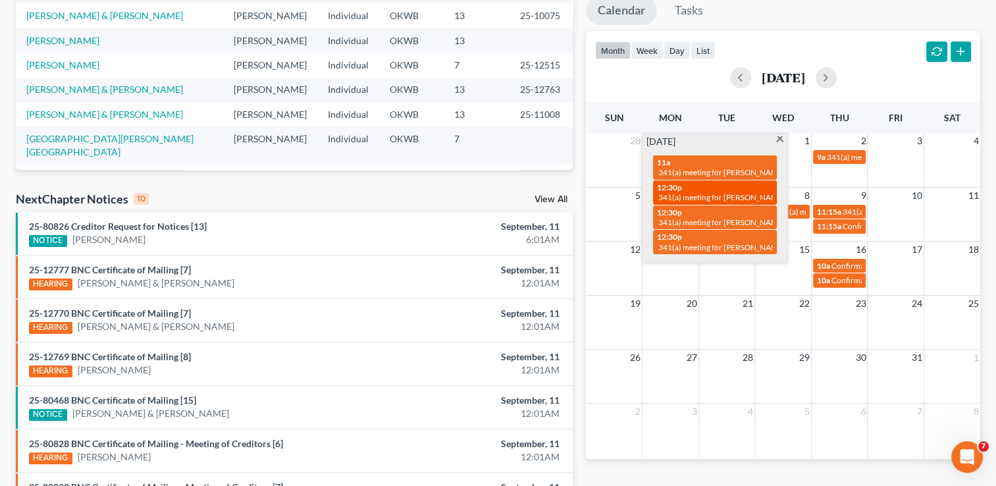
click at [668, 188] on span "12:30p" at bounding box center [669, 187] width 25 height 10
select select "Days"
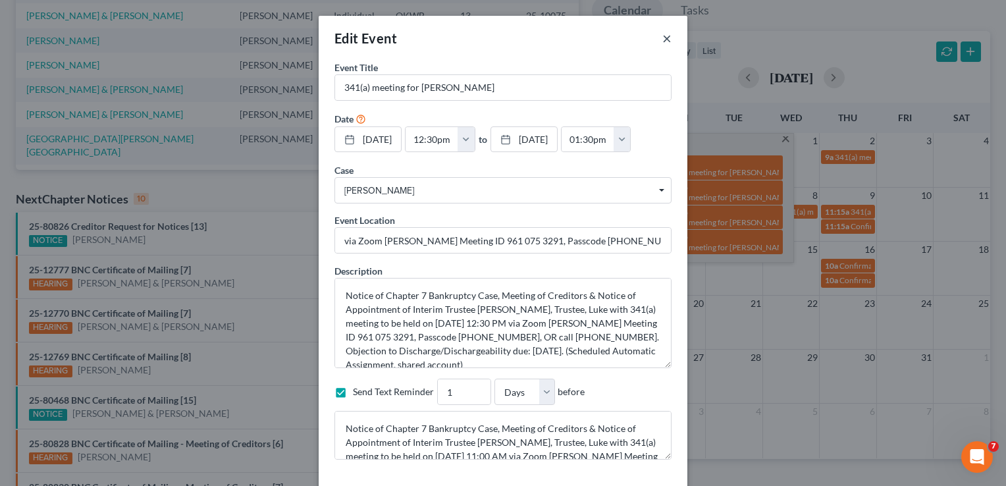
click at [663, 40] on button "×" at bounding box center [667, 38] width 9 height 16
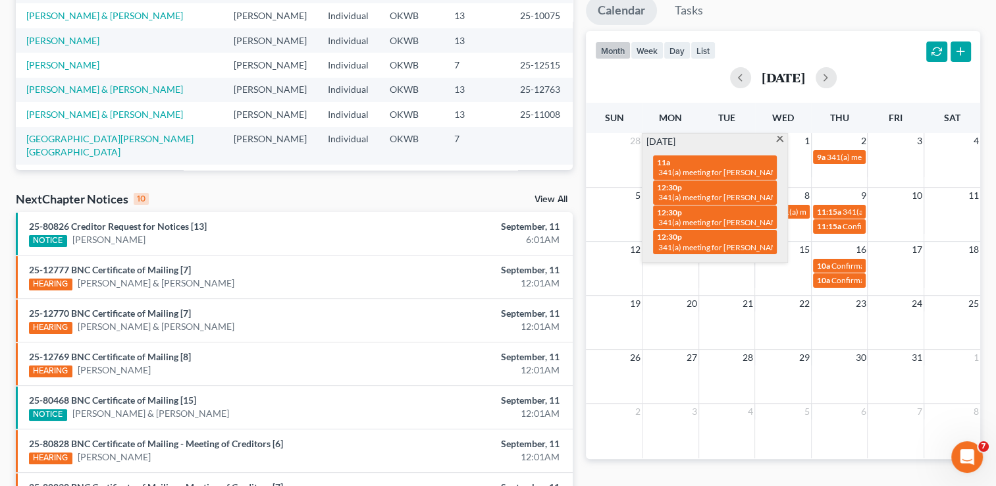
click at [780, 140] on span at bounding box center [780, 140] width 10 height 9
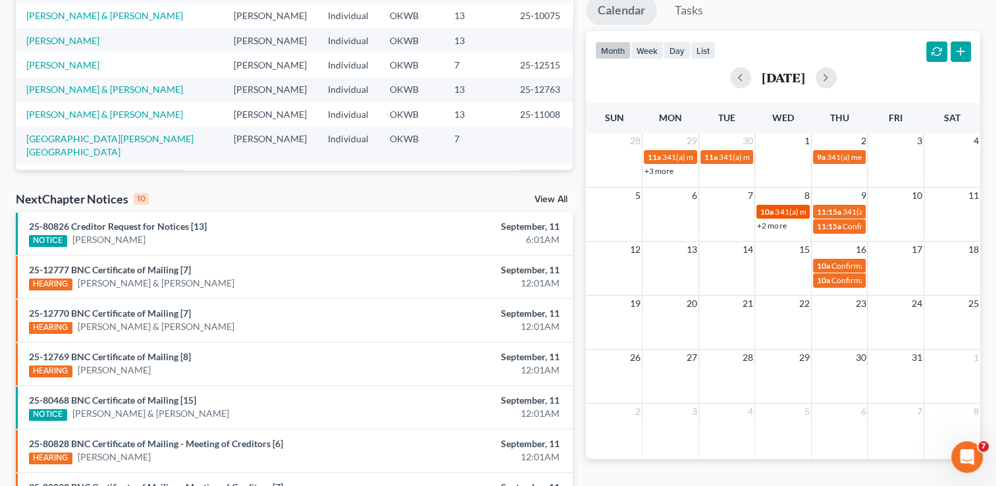
click at [769, 212] on span "10a" at bounding box center [767, 212] width 13 height 10
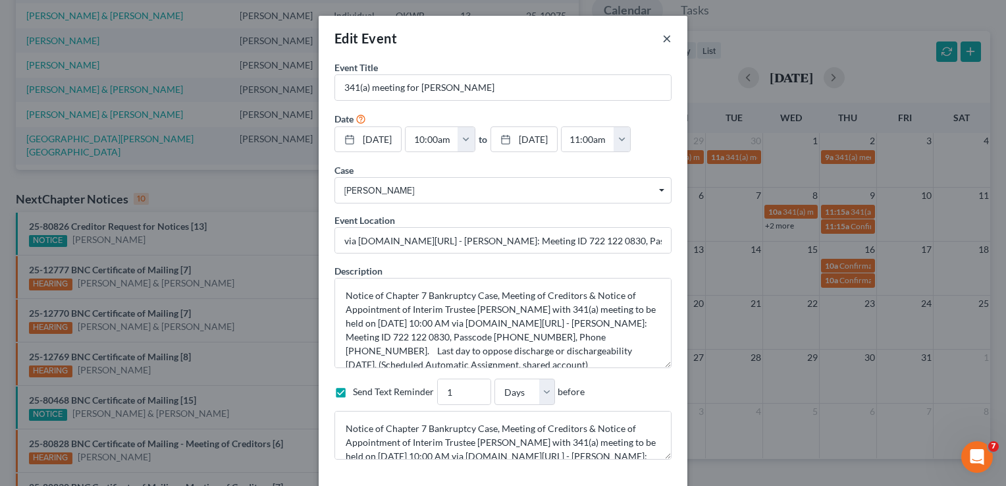
click at [664, 40] on button "×" at bounding box center [667, 38] width 9 height 16
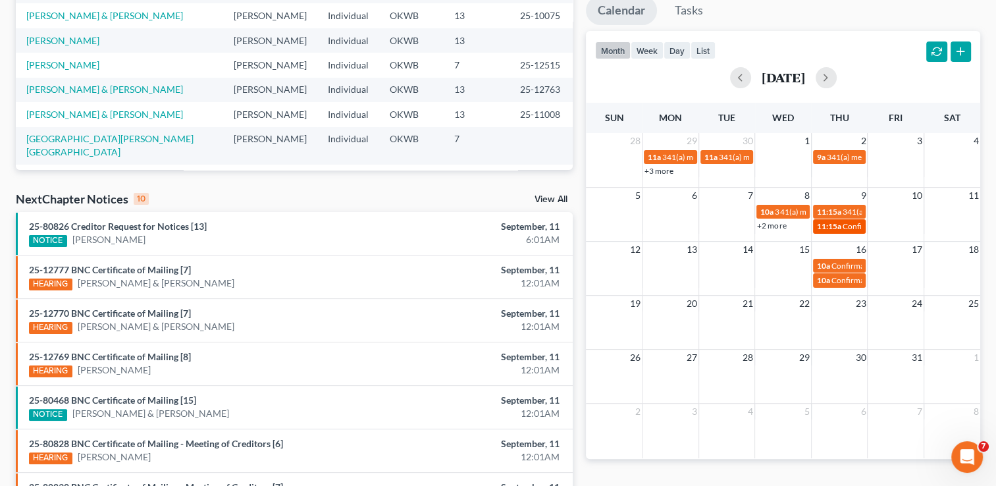
click at [853, 221] on span "Confirmation hearing for Dustin Hays & Morgan Hays" at bounding box center [952, 226] width 219 height 10
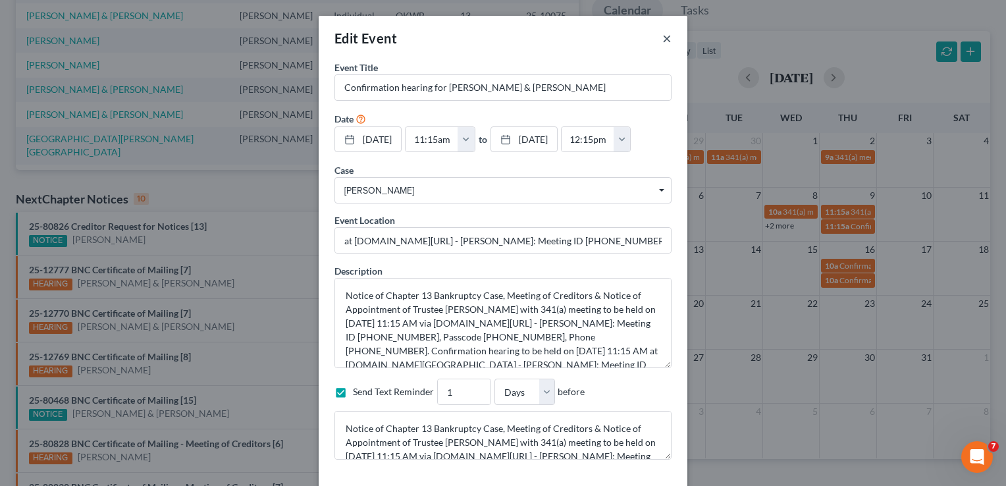
click at [663, 38] on button "×" at bounding box center [667, 38] width 9 height 16
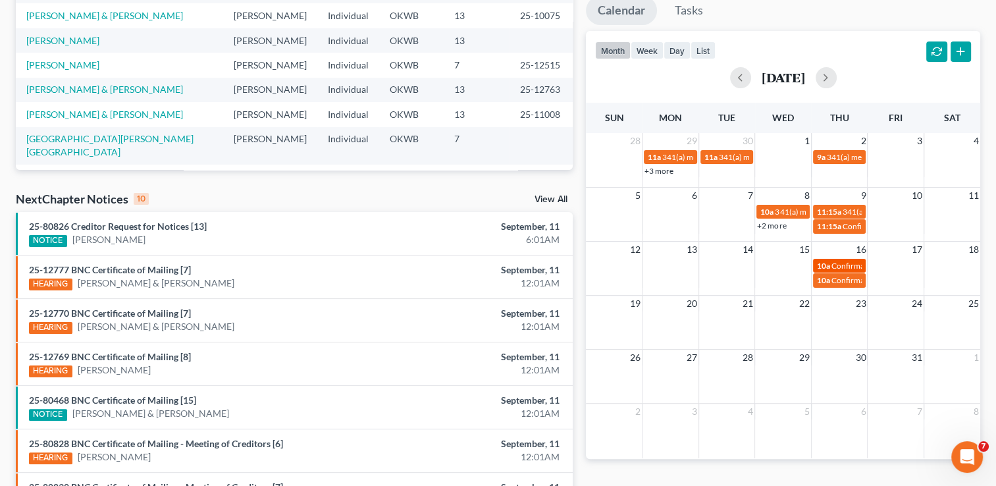
click at [832, 263] on span "Confirmation hearing for Donnie McKee & Heather Mckee" at bounding box center [941, 266] width 219 height 10
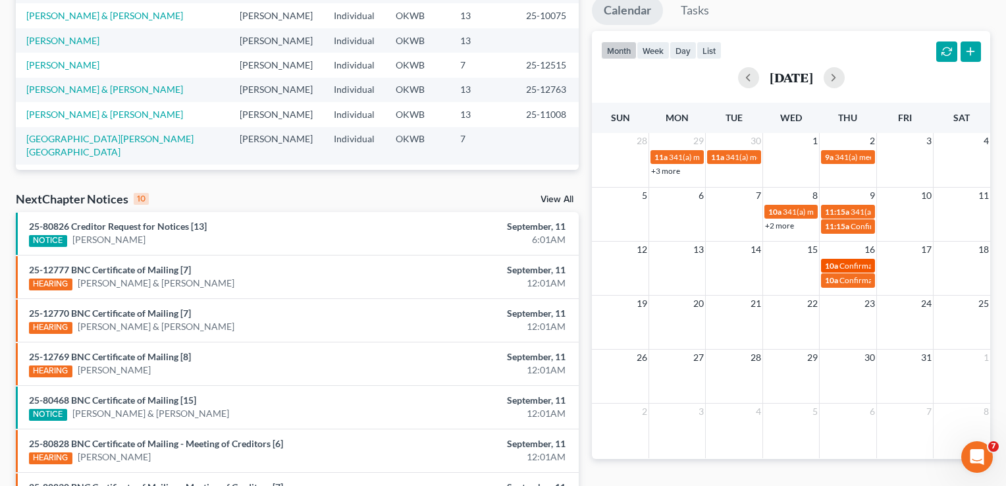
select select "Days"
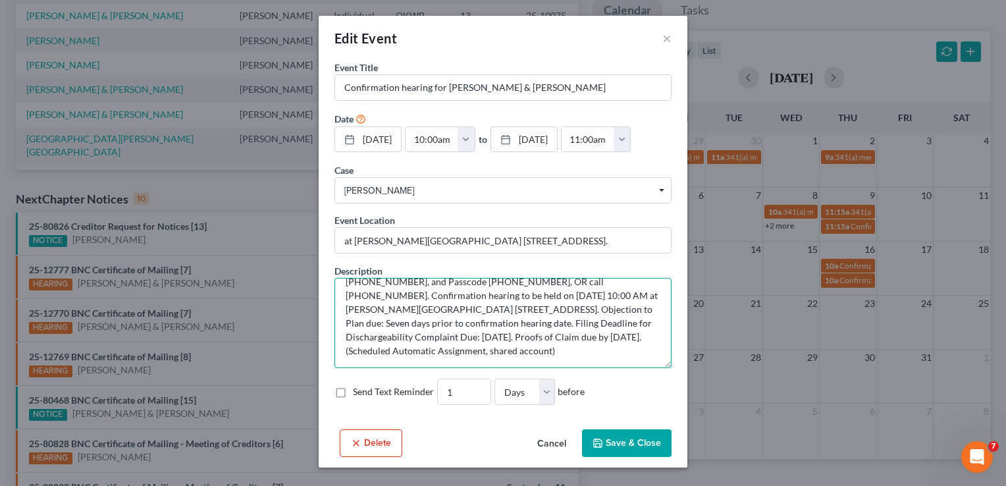
scroll to position [0, 0]
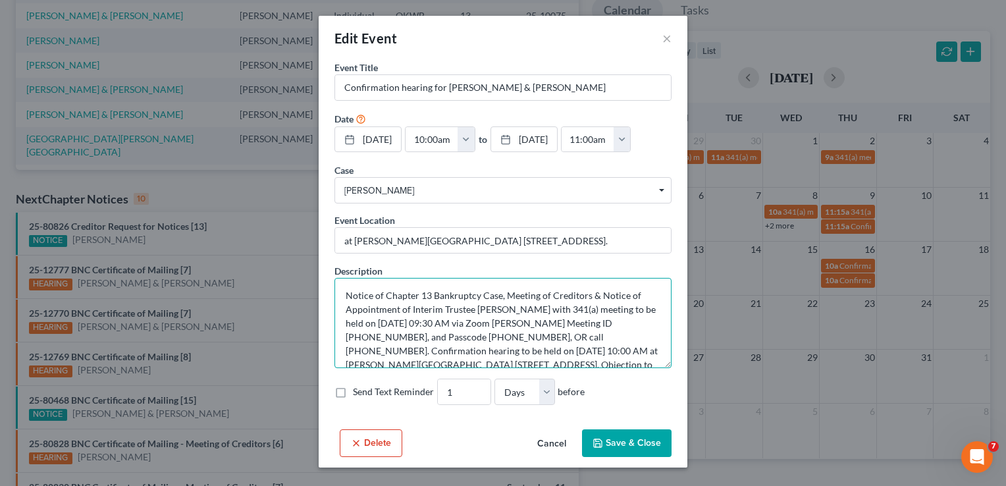
drag, startPoint x: 516, startPoint y: 349, endPoint x: 315, endPoint y: 288, distance: 209.2
click at [312, 278] on div "Edit Event × Event Title * Confirmation hearing for Donnie McKee & Heather Mcke…" at bounding box center [503, 243] width 1006 height 486
click at [353, 394] on label "Send Text Reminder" at bounding box center [393, 391] width 81 height 13
click at [358, 394] on input "Send Text Reminder" at bounding box center [362, 389] width 9 height 9
checkbox input "true"
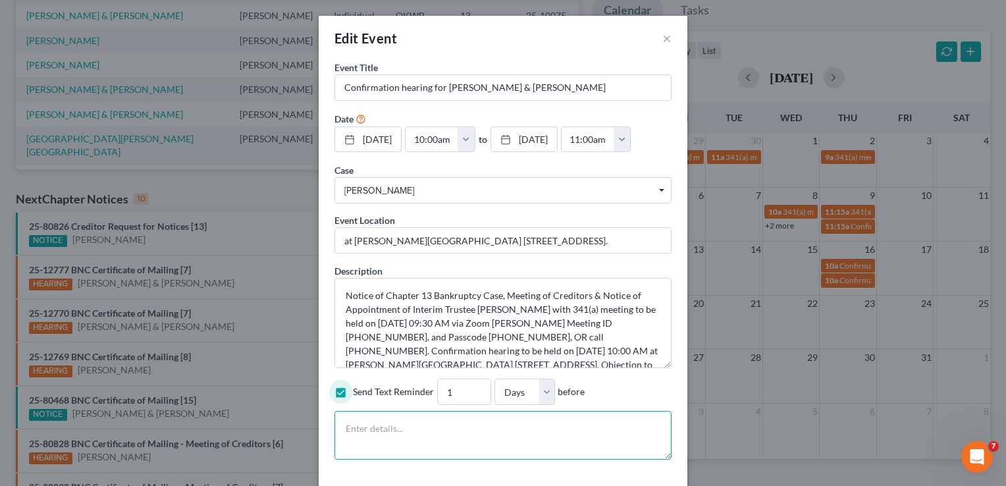
click at [342, 429] on textarea at bounding box center [503, 435] width 337 height 49
paste textarea "Notice of Chapter 13 Bankruptcy Case, Meeting of Creditors & Notice of Appointm…"
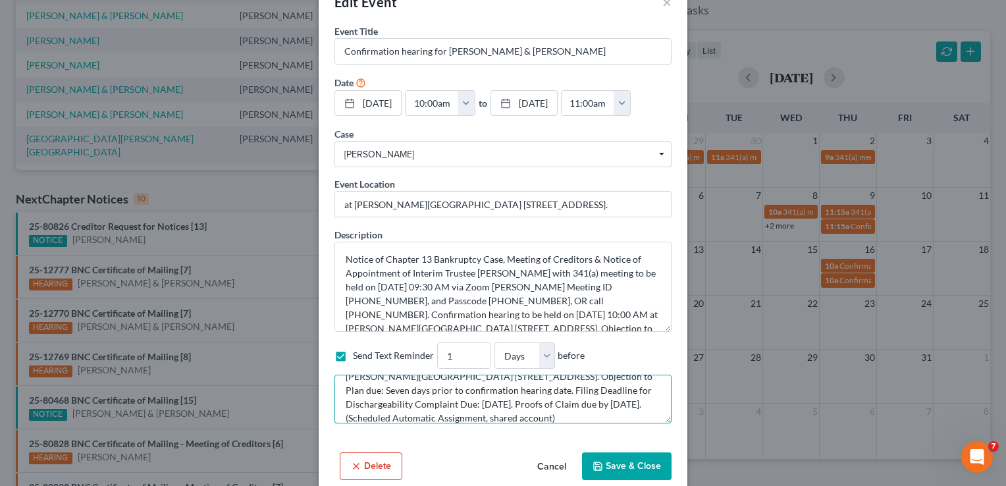
scroll to position [55, 0]
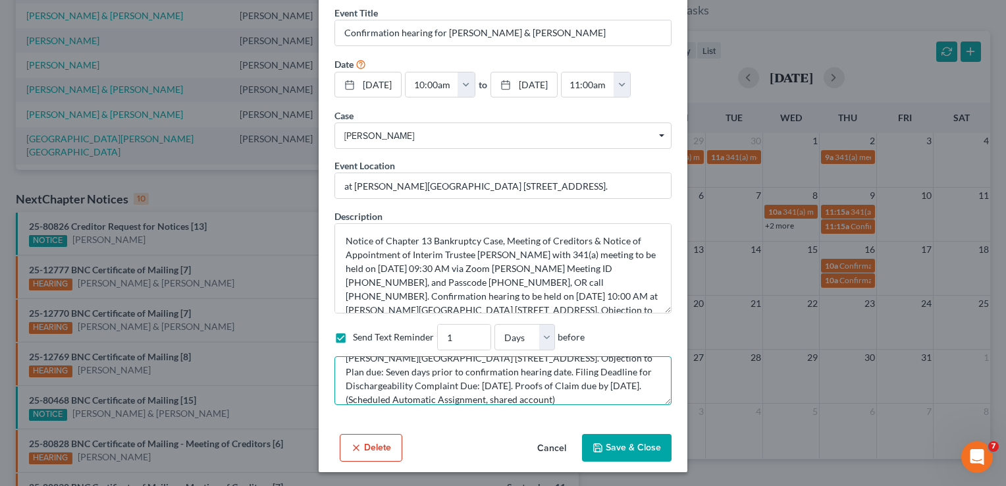
type textarea "Notice of Chapter 13 Bankruptcy Case, Meeting of Creditors & Notice of Appointm…"
click at [630, 445] on button "Save & Close" at bounding box center [627, 448] width 90 height 28
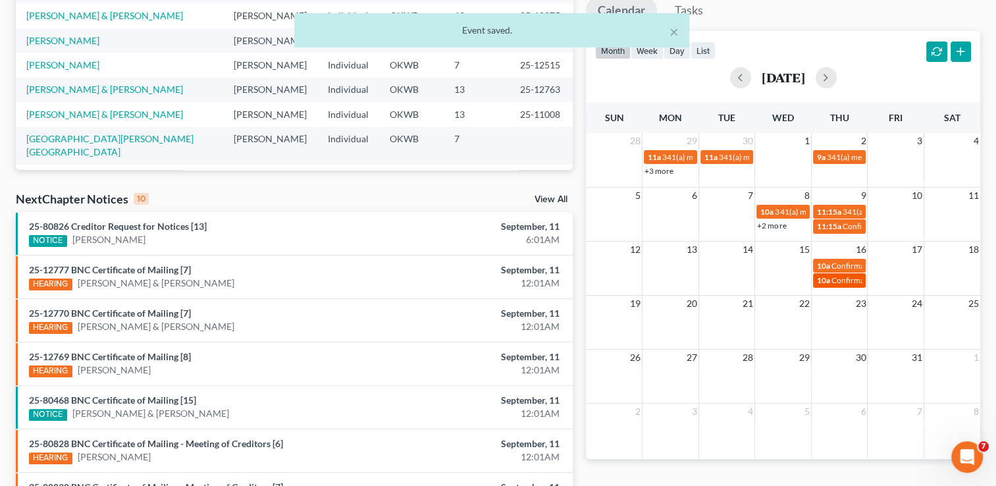
click at [850, 281] on span "Confirmation hearing for Donnie McKee & Heather Mckee" at bounding box center [941, 280] width 219 height 10
select select "Days"
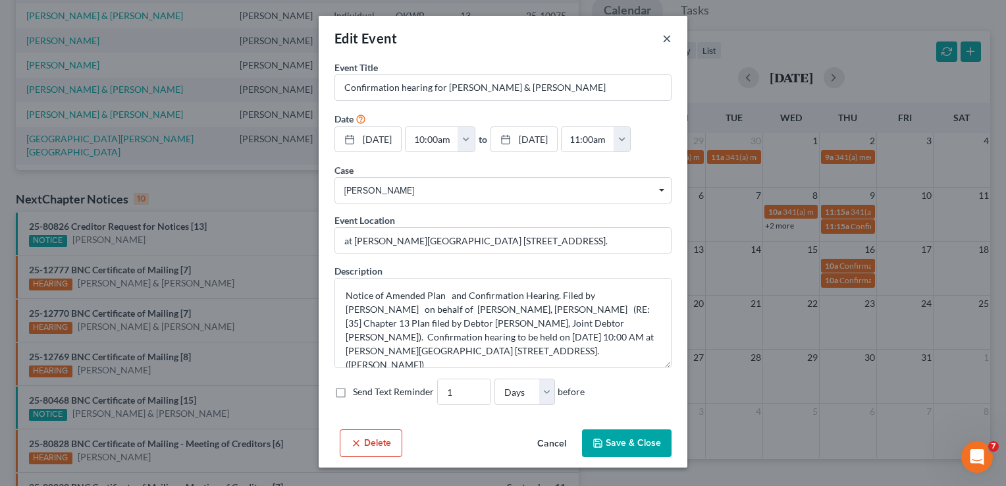
click at [669, 40] on button "×" at bounding box center [667, 38] width 9 height 16
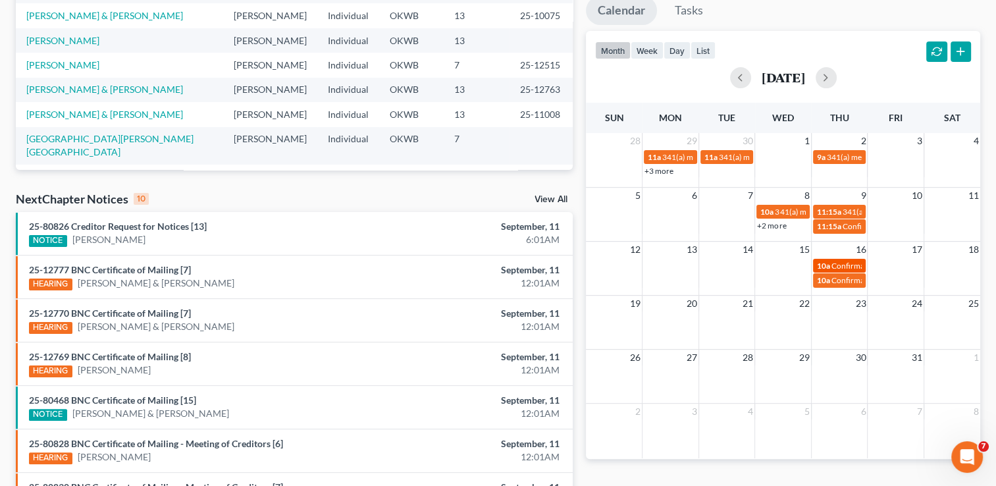
click at [850, 265] on span "Confirmation hearing for Donnie McKee & Heather Mckee" at bounding box center [941, 266] width 219 height 10
select select "Days"
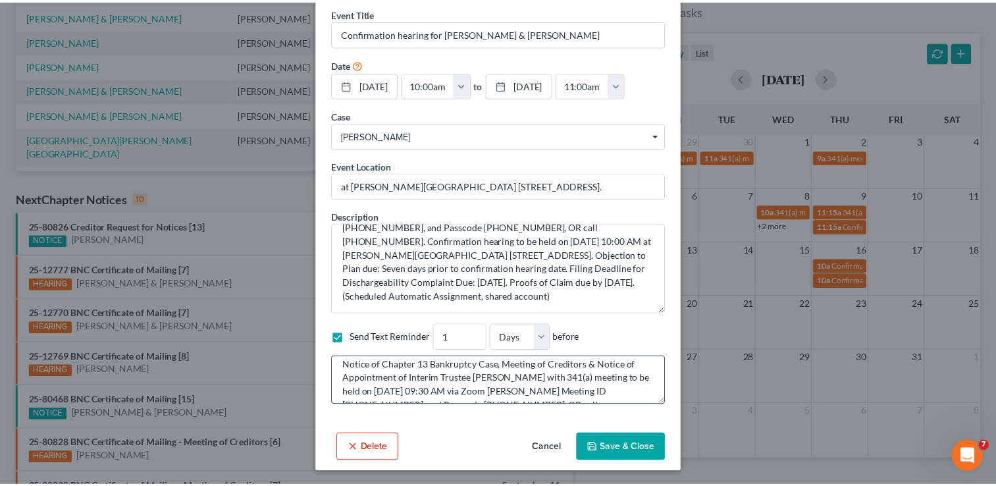
scroll to position [0, 0]
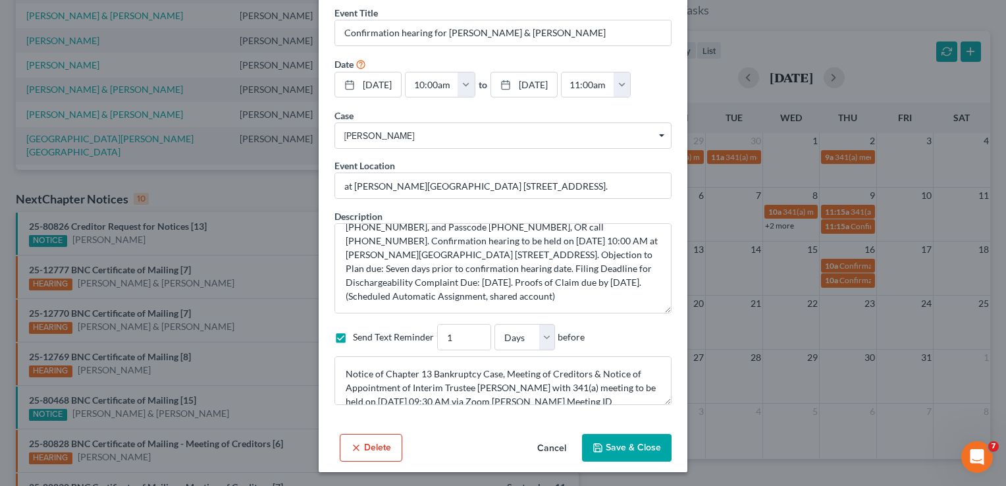
click at [622, 442] on button "Save & Close" at bounding box center [627, 448] width 90 height 28
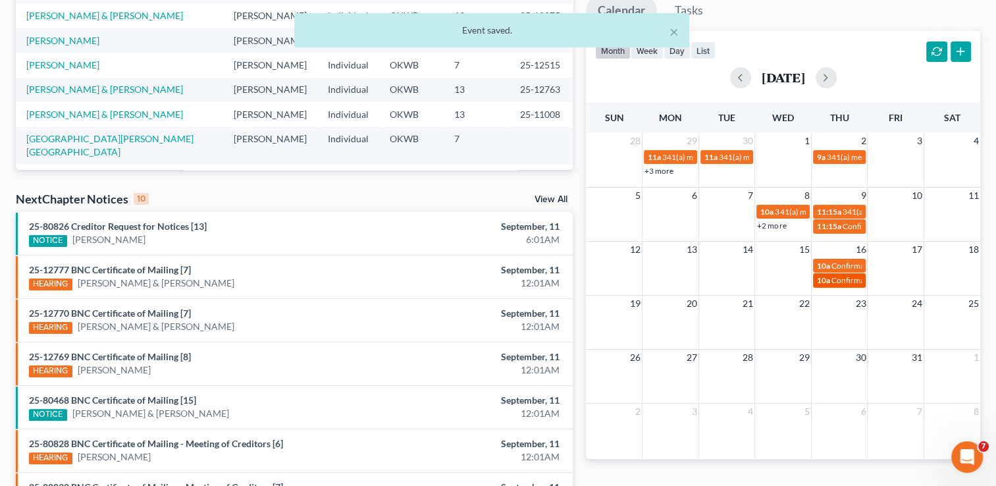
click at [852, 277] on span "Confirmation hearing for Donnie McKee & Heather Mckee" at bounding box center [941, 280] width 219 height 10
select select "Days"
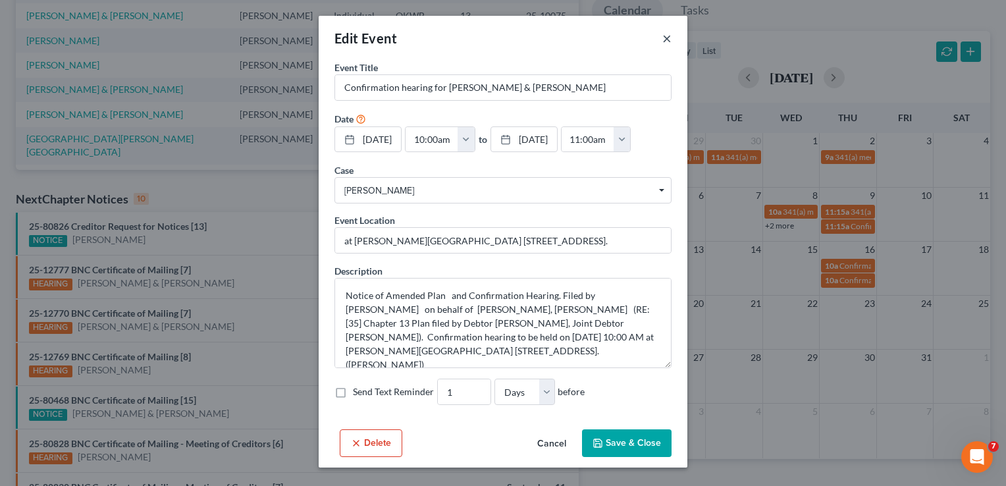
click at [666, 43] on button "×" at bounding box center [667, 38] width 9 height 16
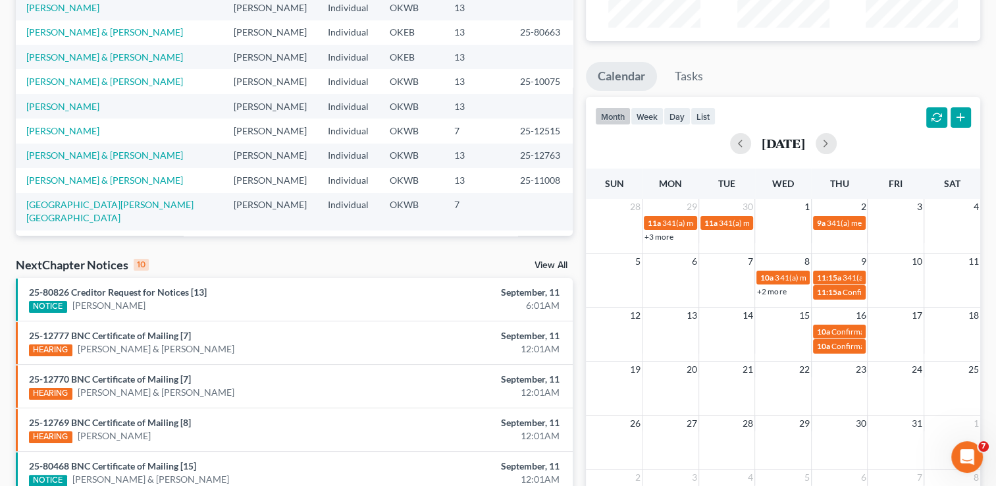
scroll to position [43, 0]
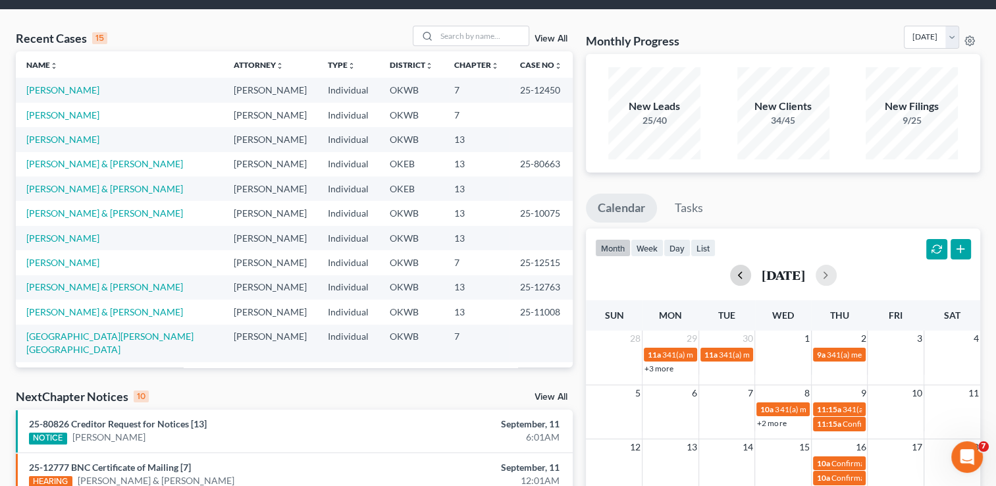
click at [730, 275] on button "button" at bounding box center [740, 275] width 21 height 21
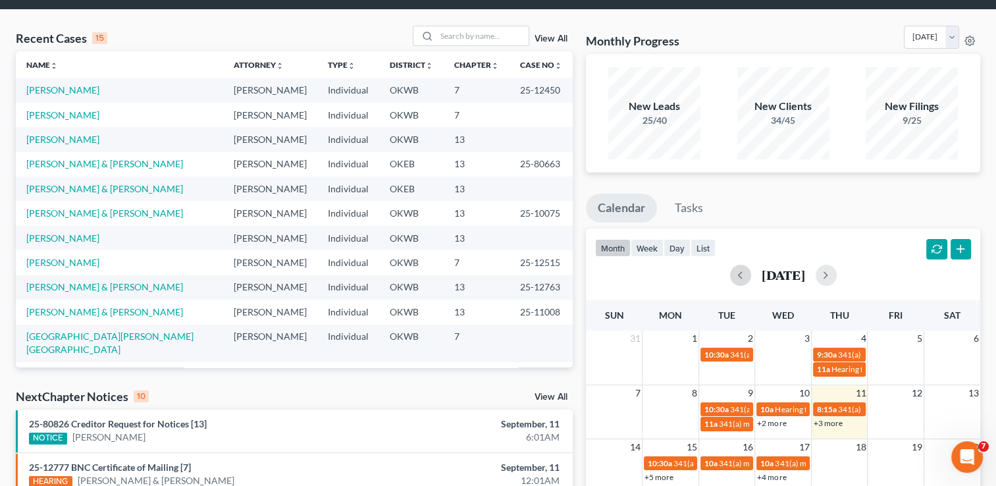
scroll to position [0, 0]
